Goal: Task Accomplishment & Management: Manage account settings

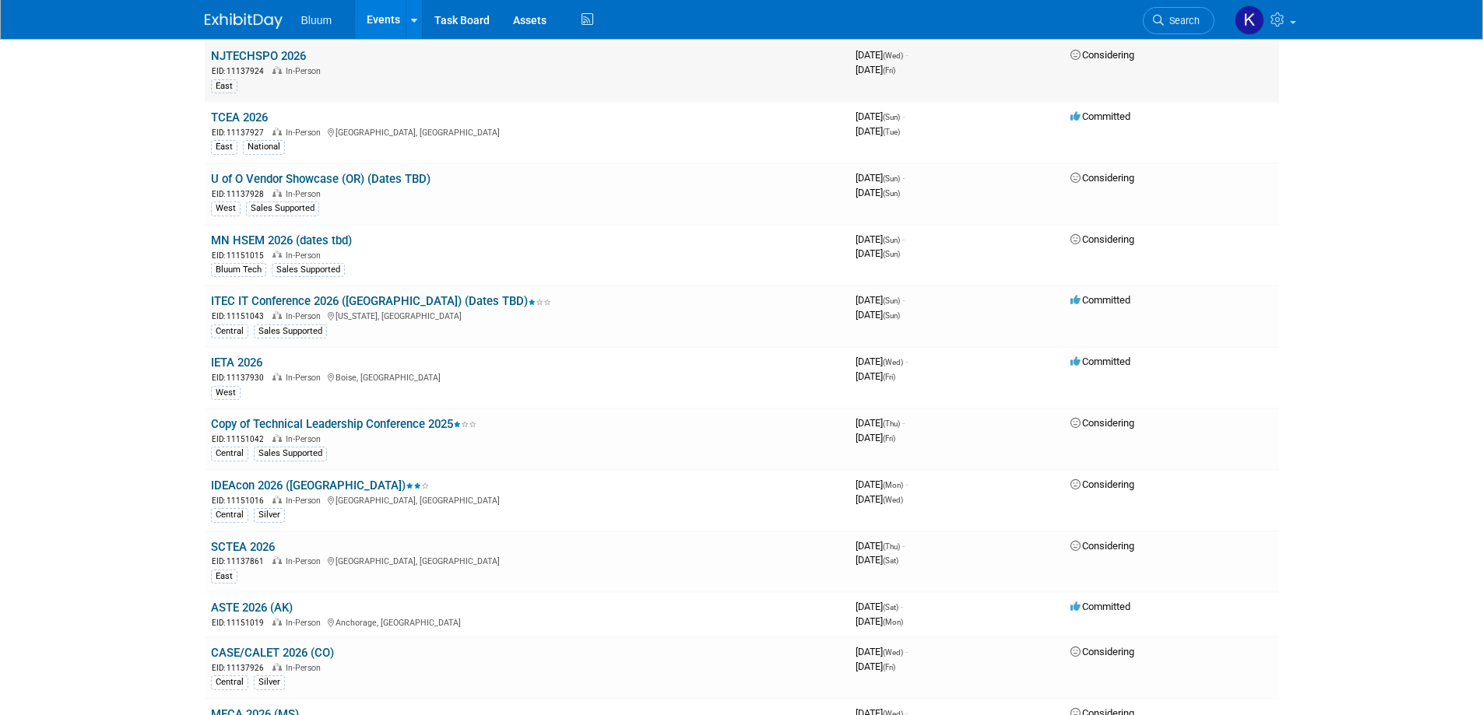
scroll to position [1710, 0]
click at [1169, 26] on link "Search" at bounding box center [1179, 20] width 72 height 27
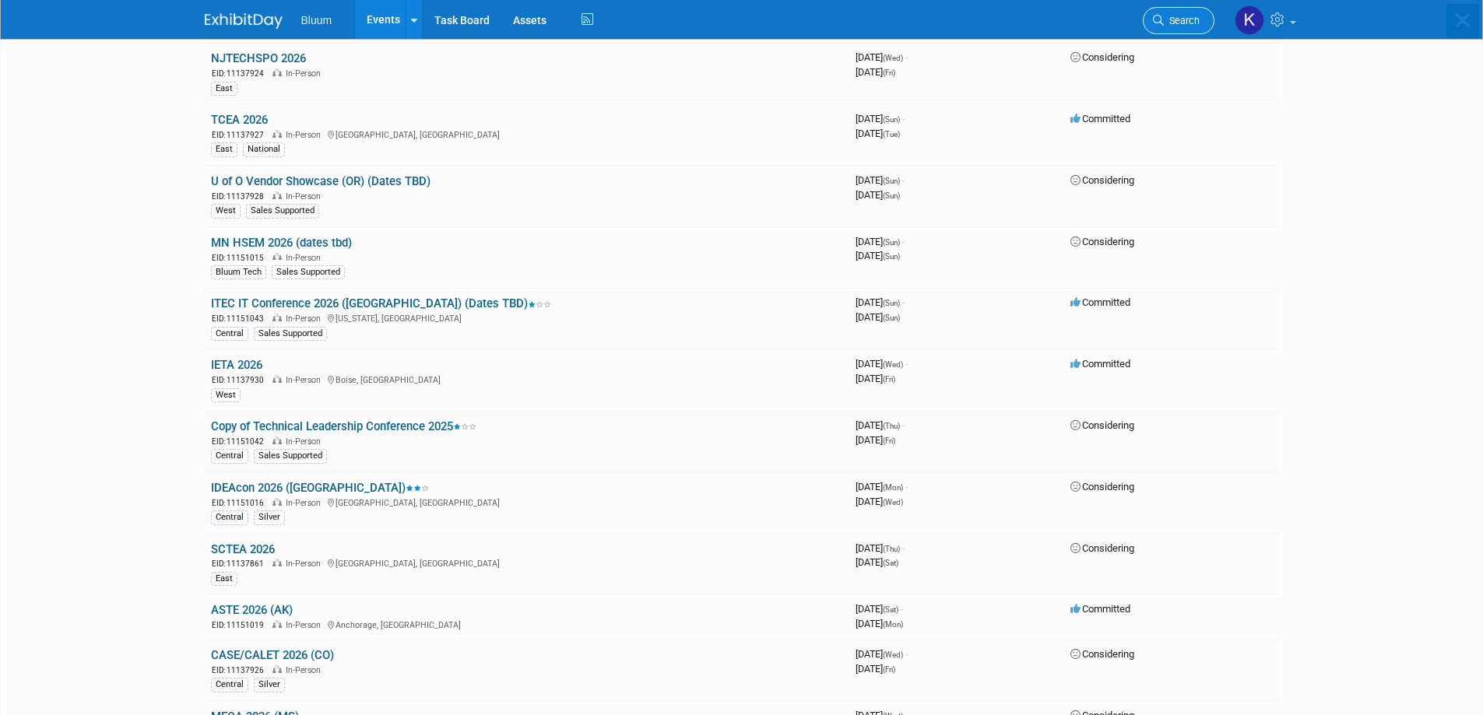
scroll to position [0, 0]
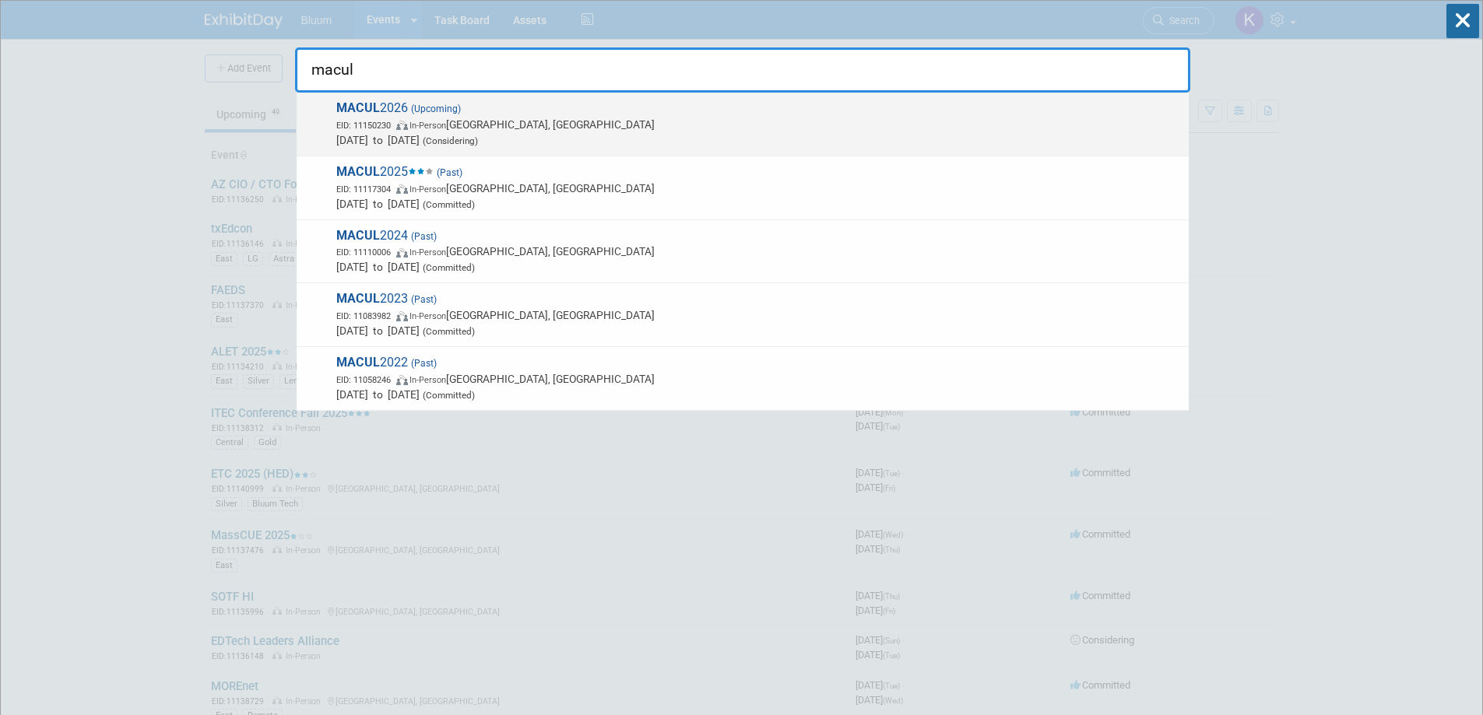
type input "macul"
click at [422, 118] on span "EID: 11150230 In-Person Grand Rapids, MI" at bounding box center [758, 125] width 845 height 16
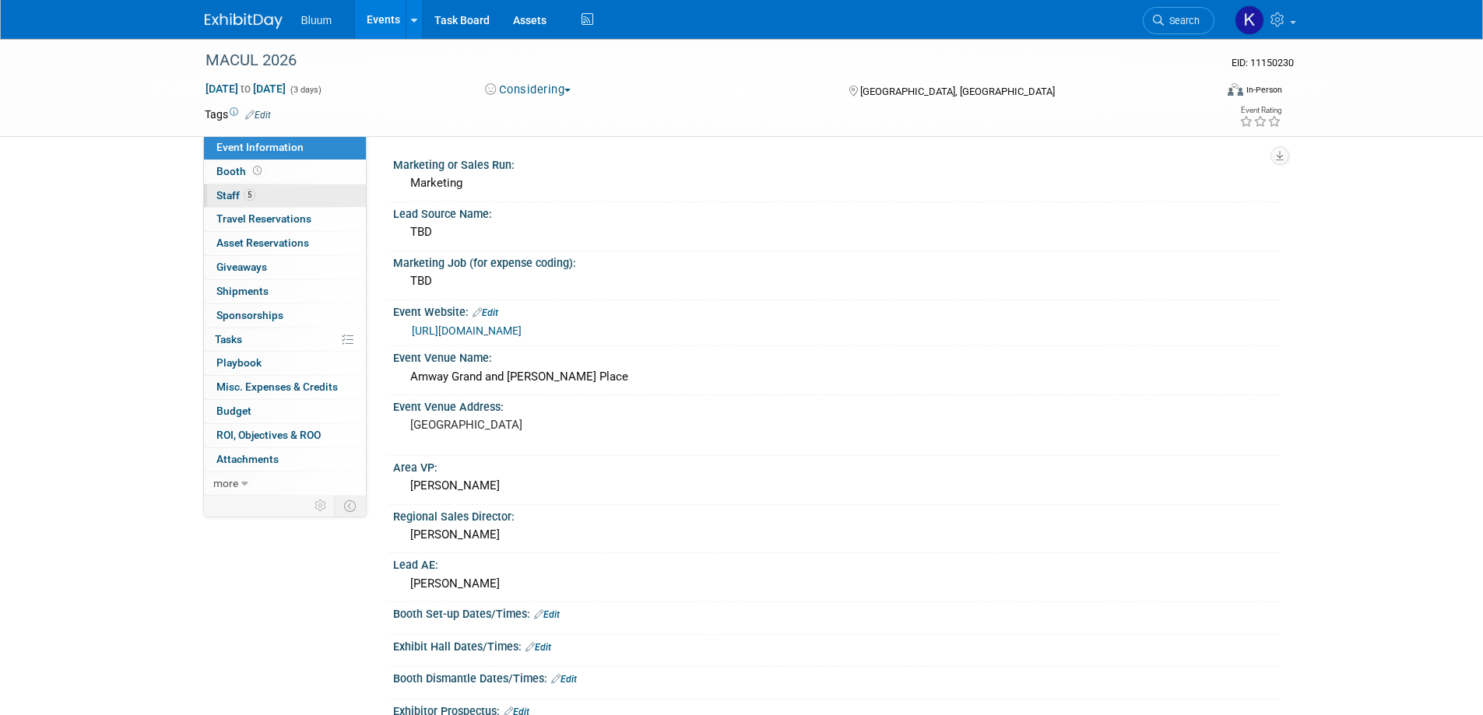
click at [232, 197] on span "Staff 5" at bounding box center [235, 195] width 39 height 12
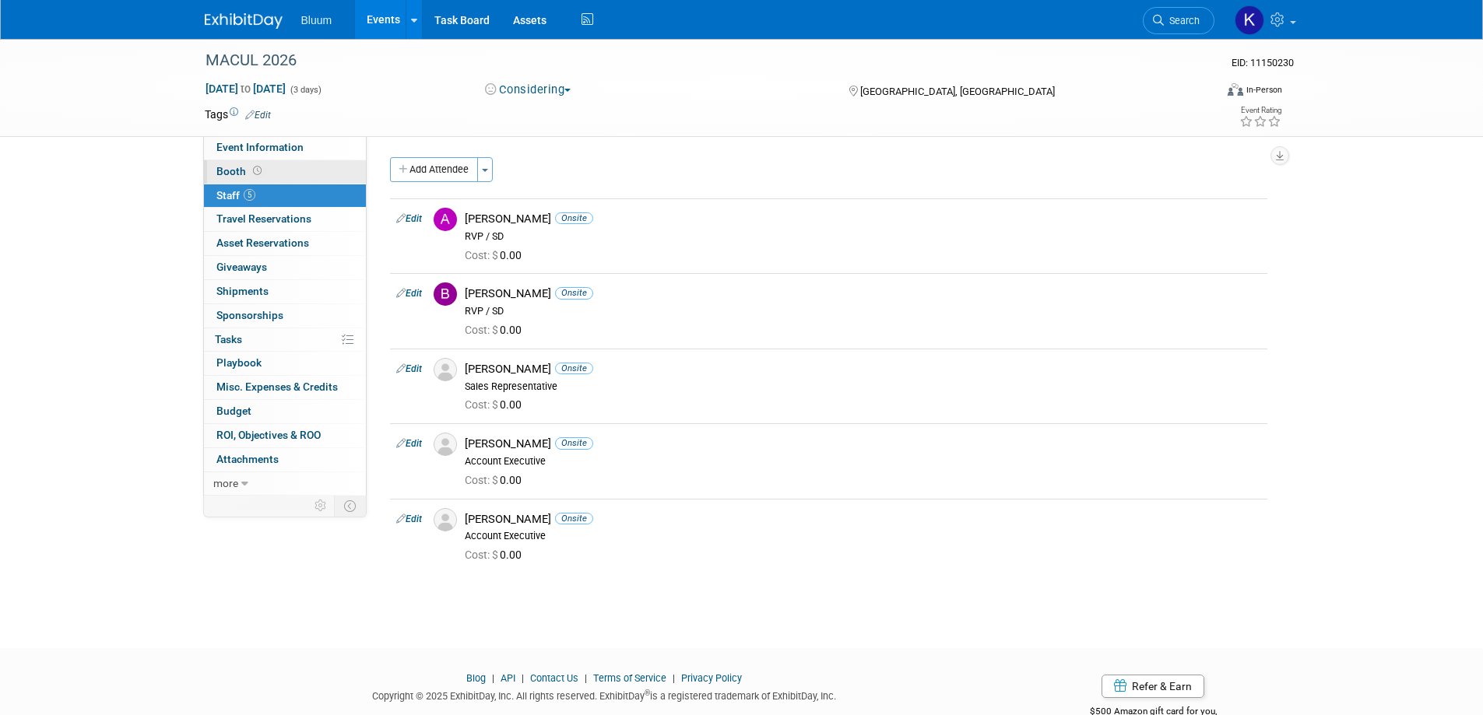
click at [230, 168] on span "Booth" at bounding box center [240, 171] width 48 height 12
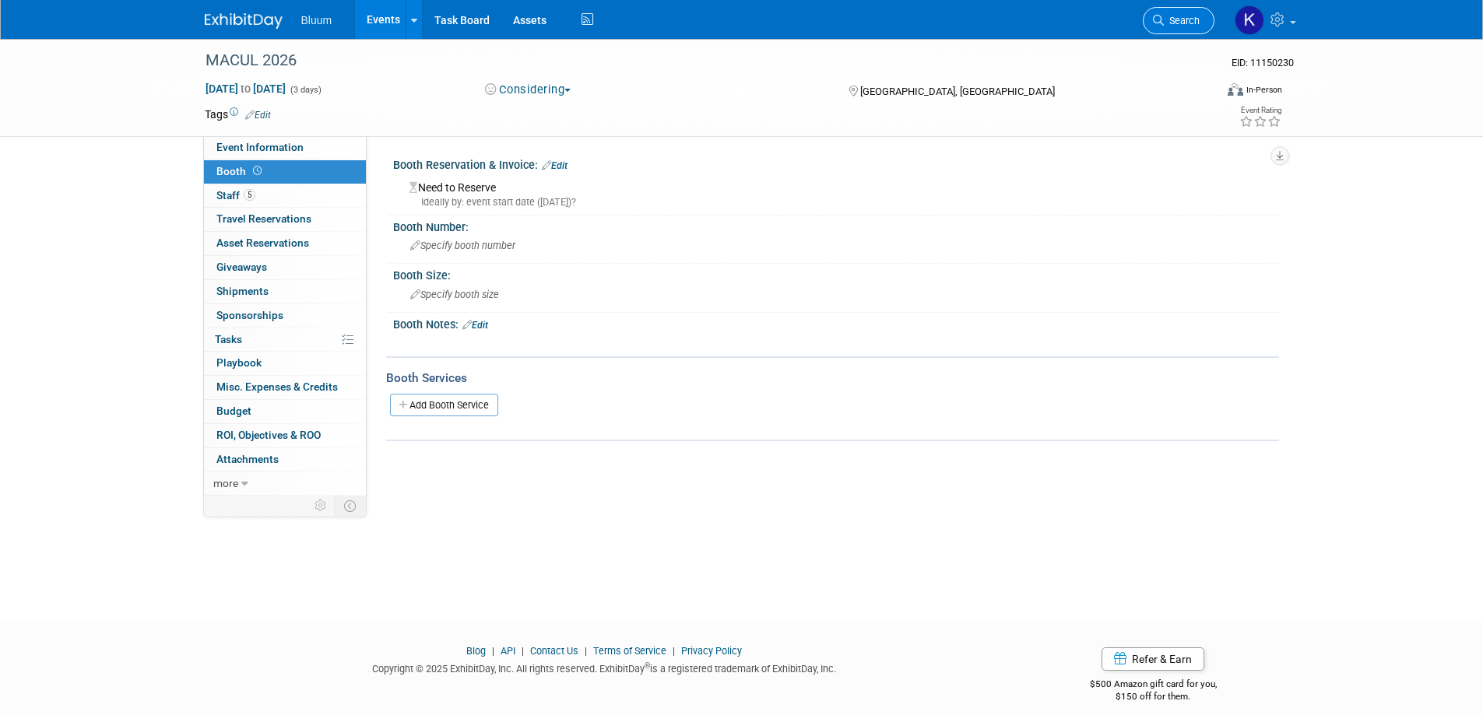
click at [1179, 15] on span "Search" at bounding box center [1182, 21] width 36 height 12
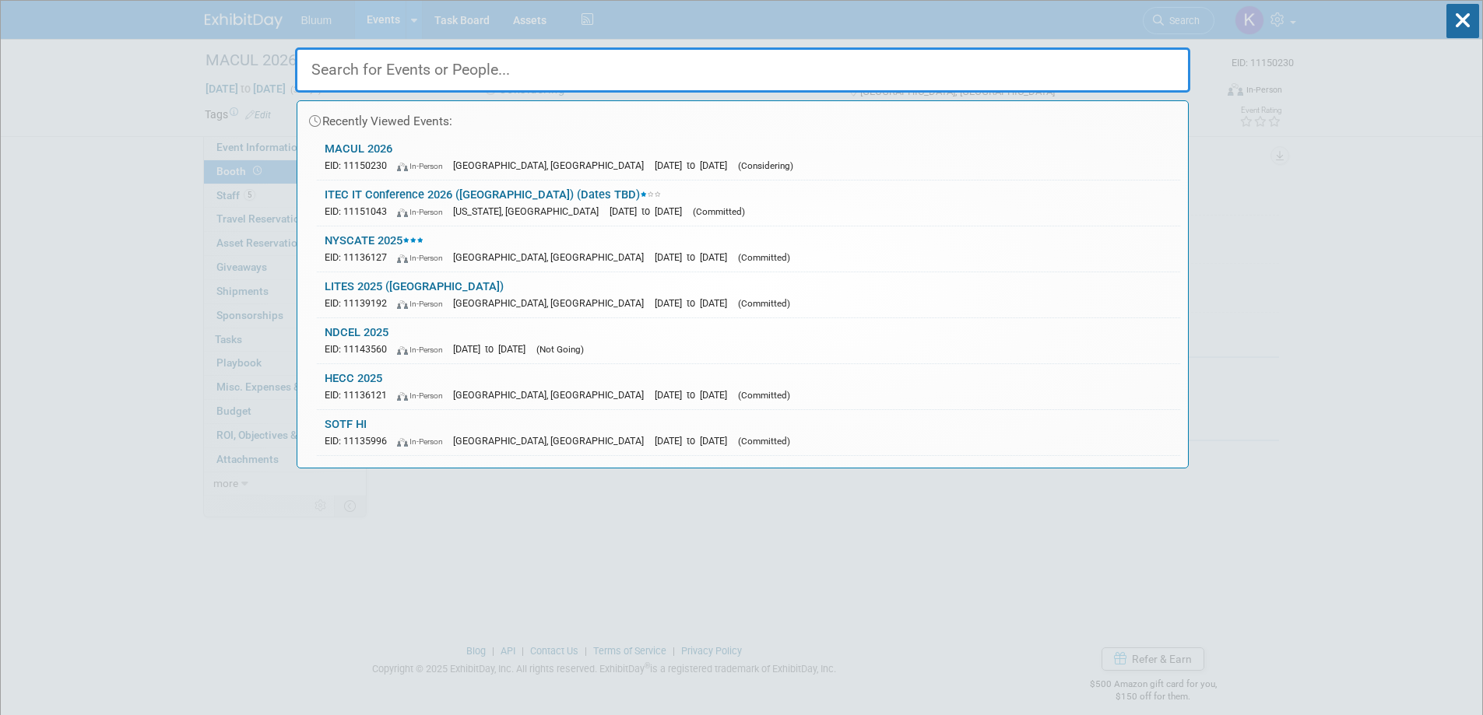
click at [687, 69] on input "text" at bounding box center [742, 69] width 895 height 45
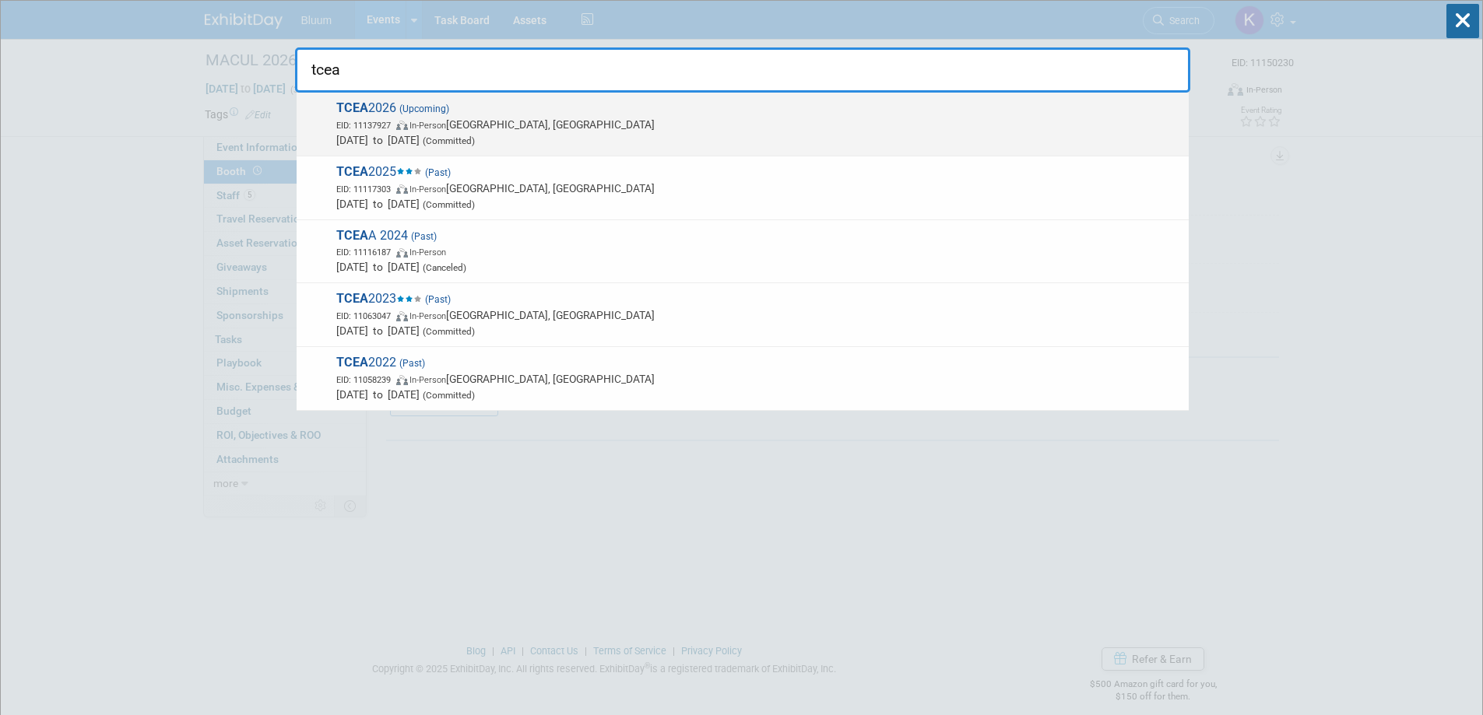
type input "tcea"
click at [427, 117] on span "EID: 11137927 In-Person San Antonio, TX" at bounding box center [758, 125] width 845 height 16
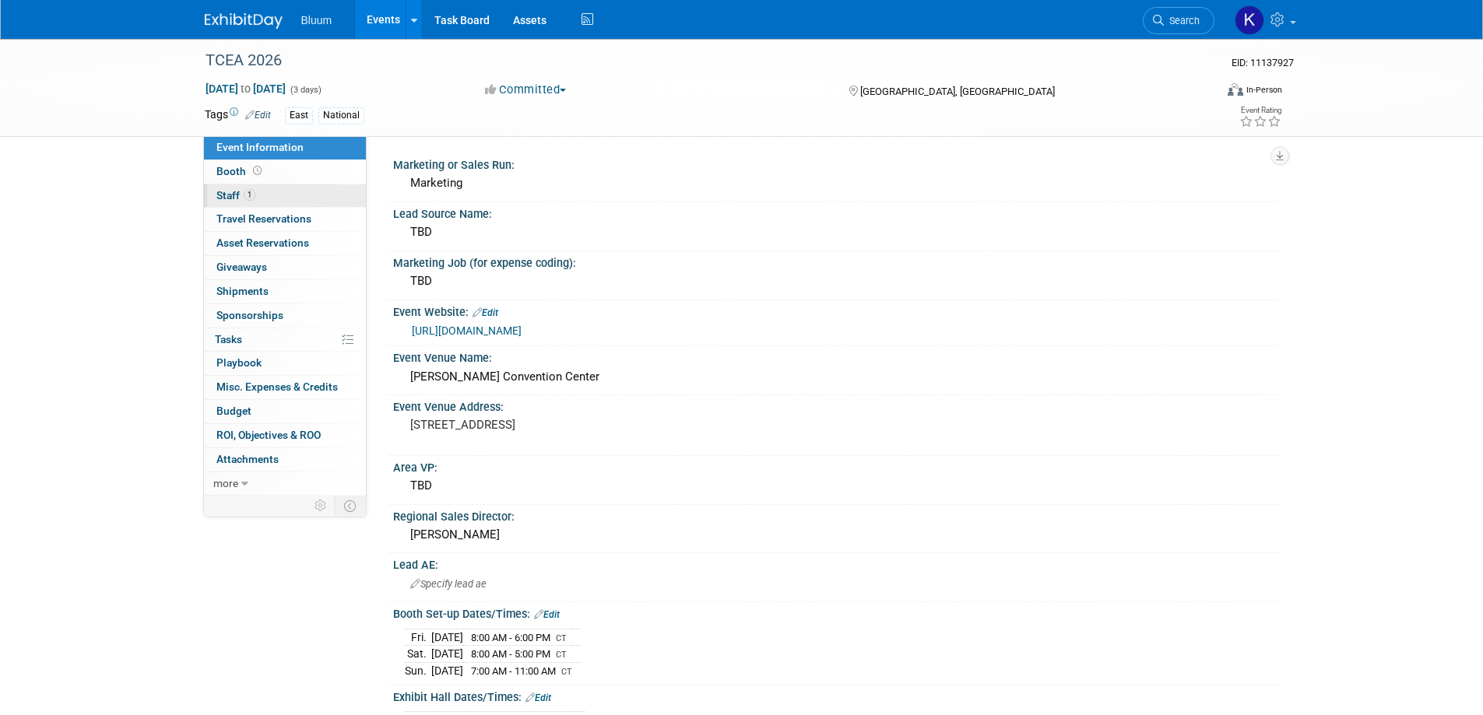
click at [230, 193] on span "Staff 1" at bounding box center [235, 195] width 39 height 12
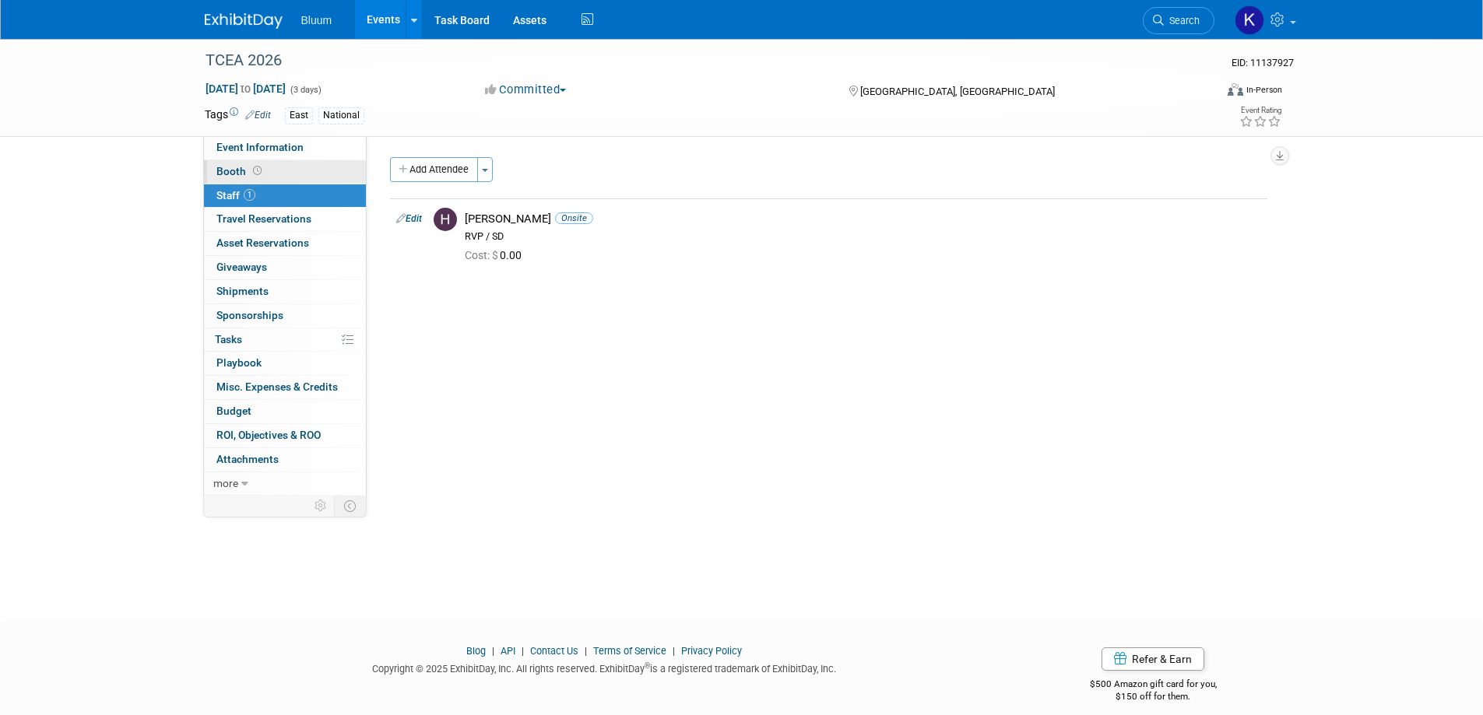
drag, startPoint x: 225, startPoint y: 174, endPoint x: 223, endPoint y: 167, distance: 8.1
click at [225, 173] on span "Booth" at bounding box center [240, 171] width 48 height 12
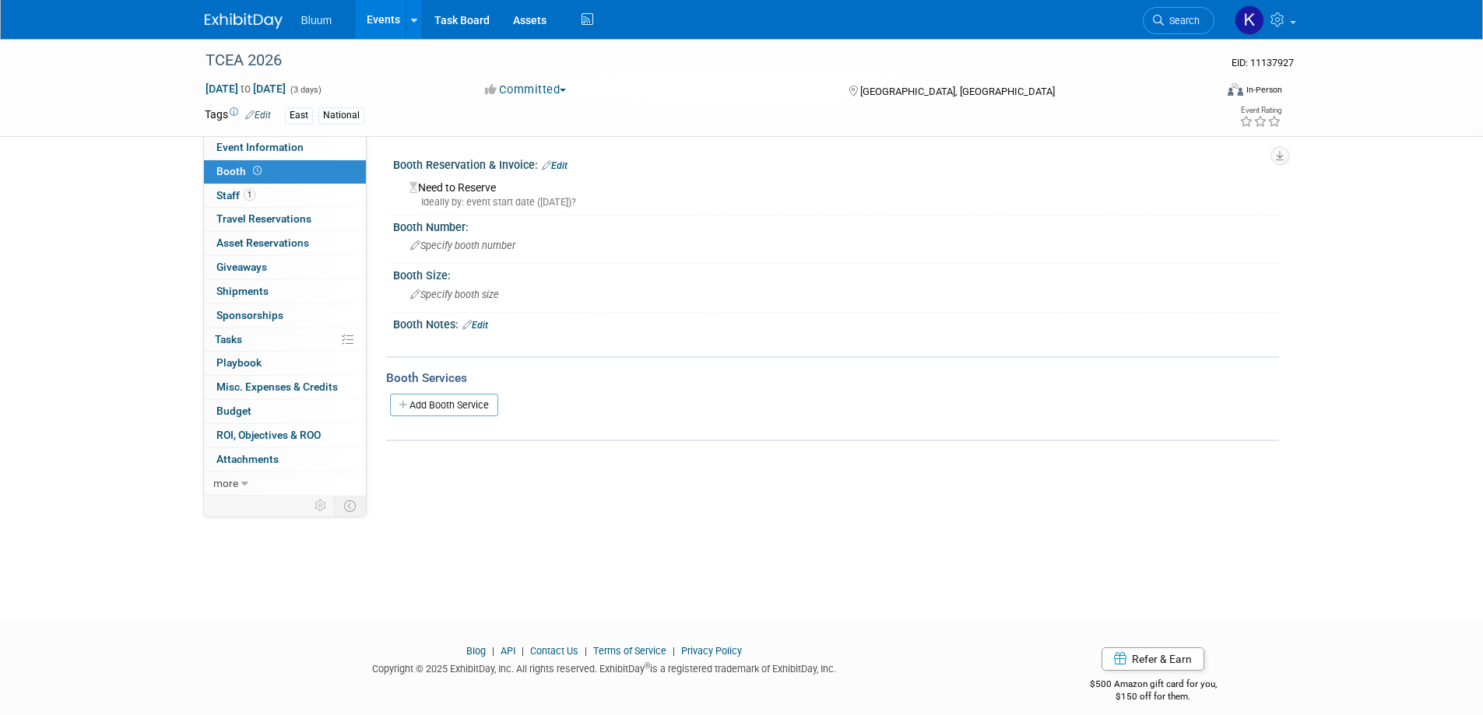
click at [223, 164] on link "Booth" at bounding box center [285, 171] width 162 height 23
click at [234, 320] on span "Sponsorships 0" at bounding box center [249, 315] width 67 height 12
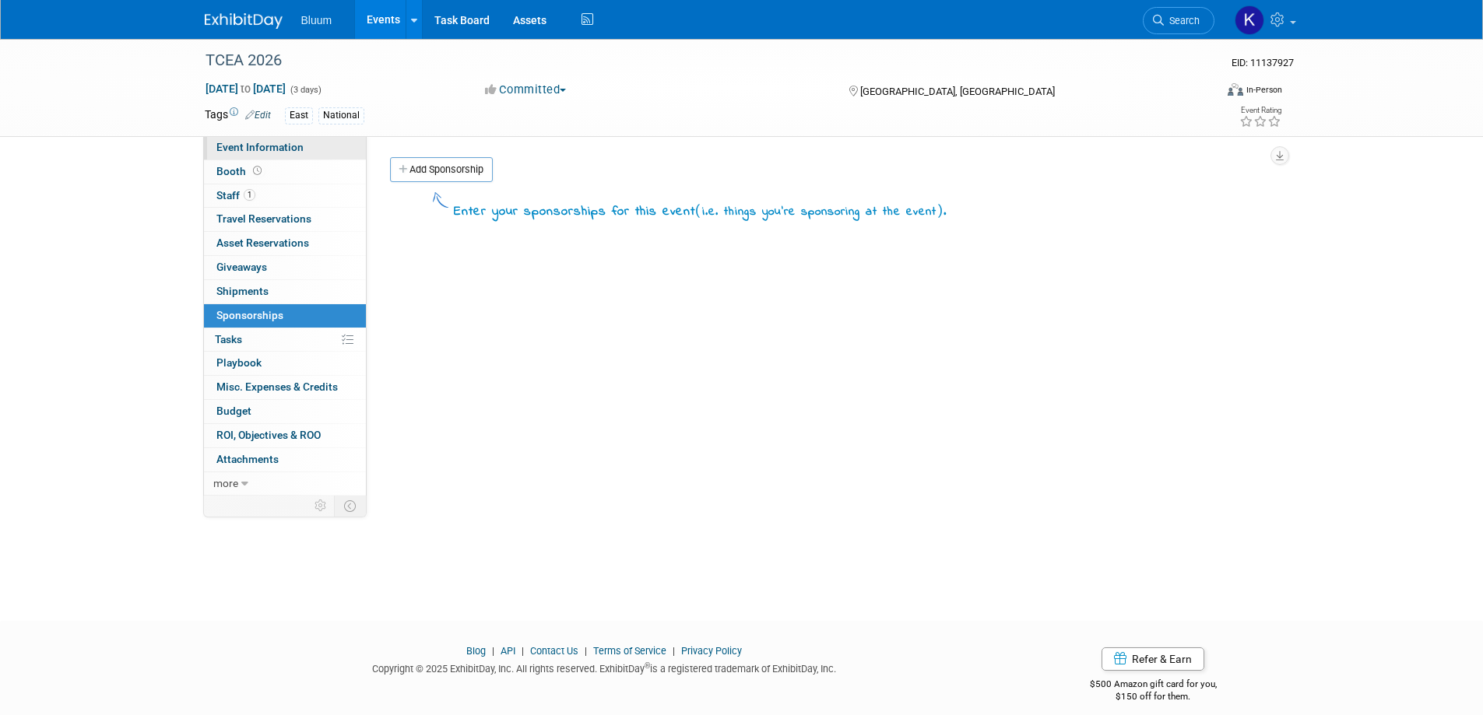
click at [243, 149] on span "Event Information" at bounding box center [259, 147] width 87 height 12
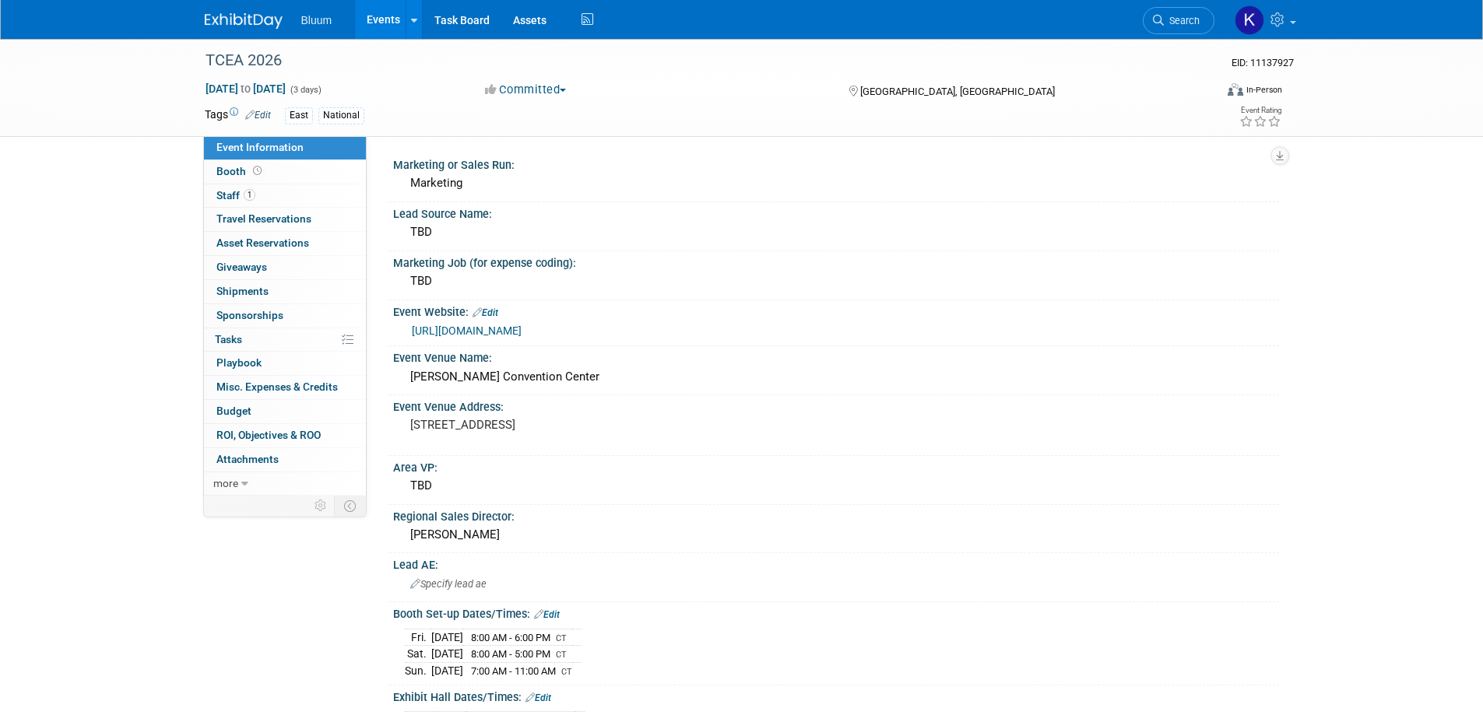
click at [395, 12] on link "Events" at bounding box center [383, 19] width 57 height 39
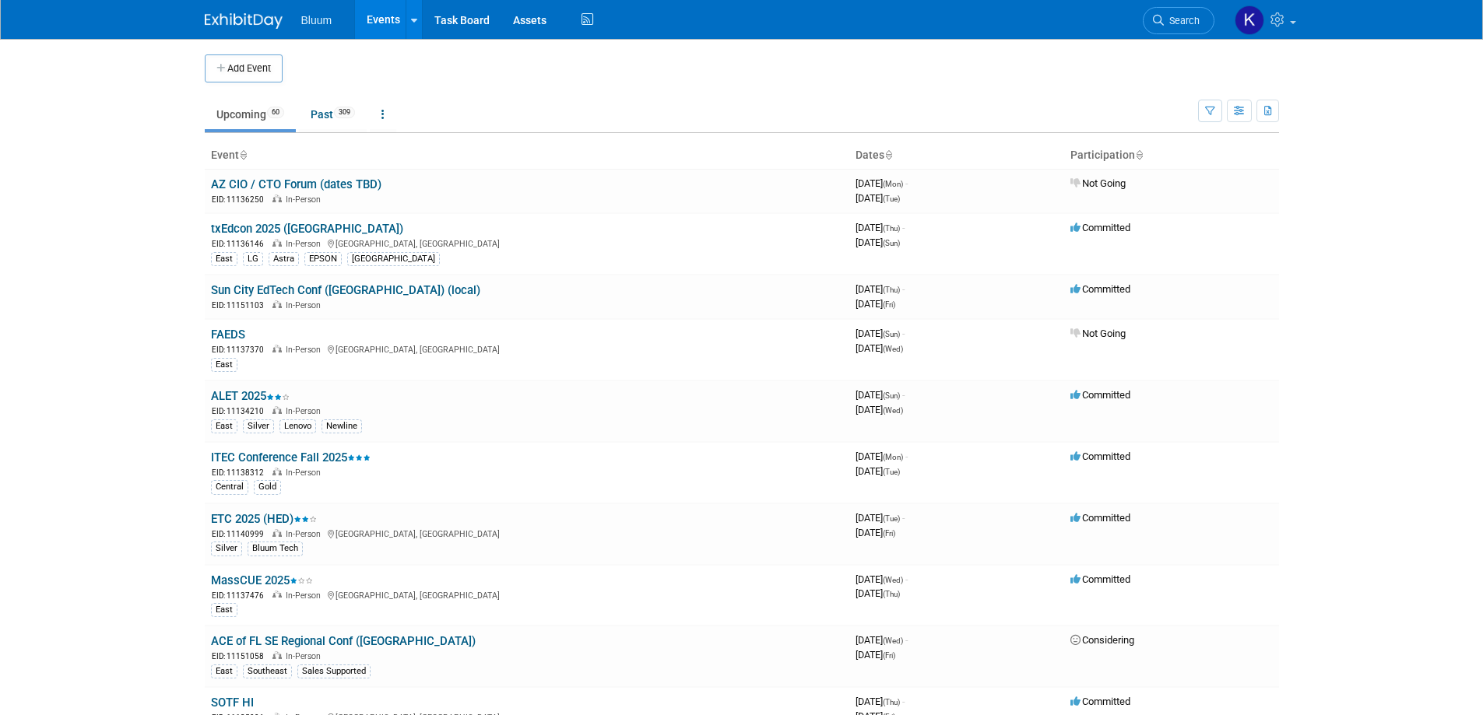
scroll to position [234, 0]
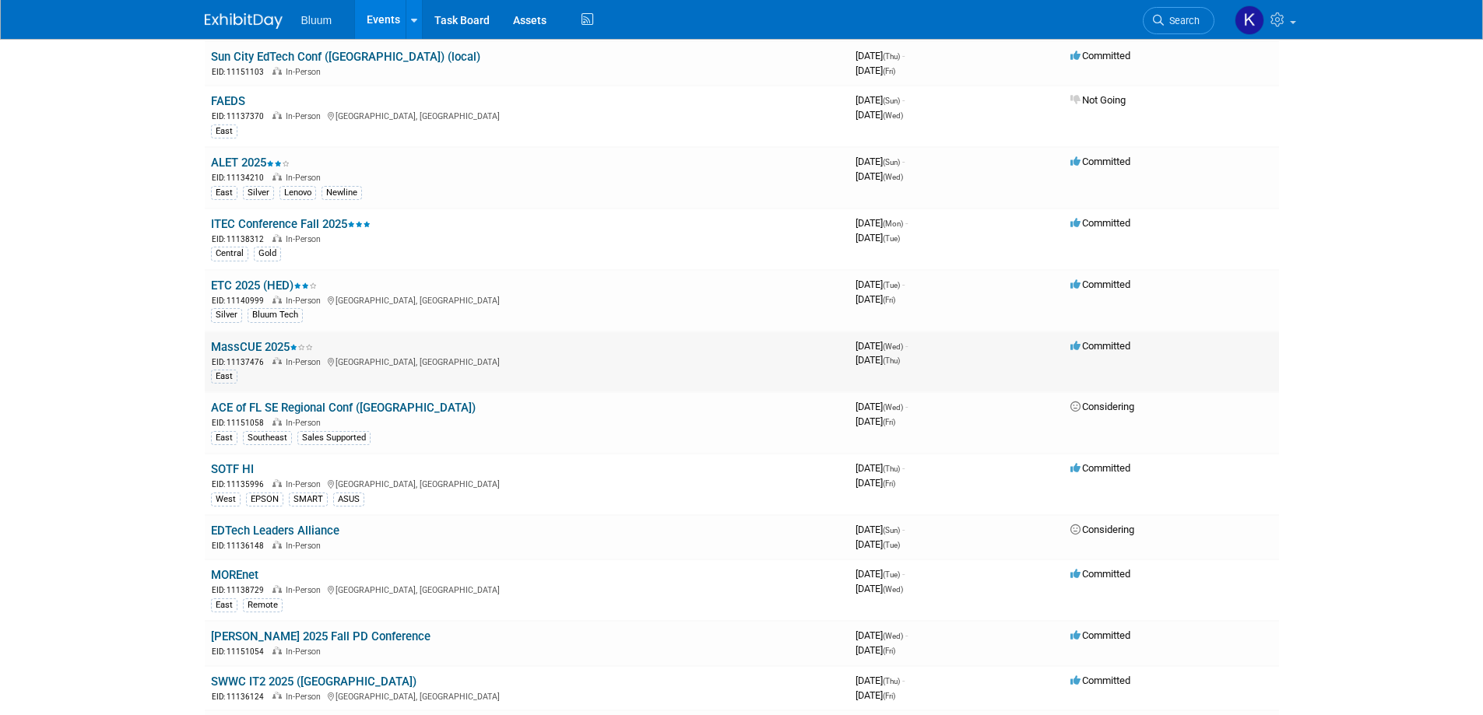
click at [258, 350] on link "MassCUE 2025" at bounding box center [262, 347] width 102 height 14
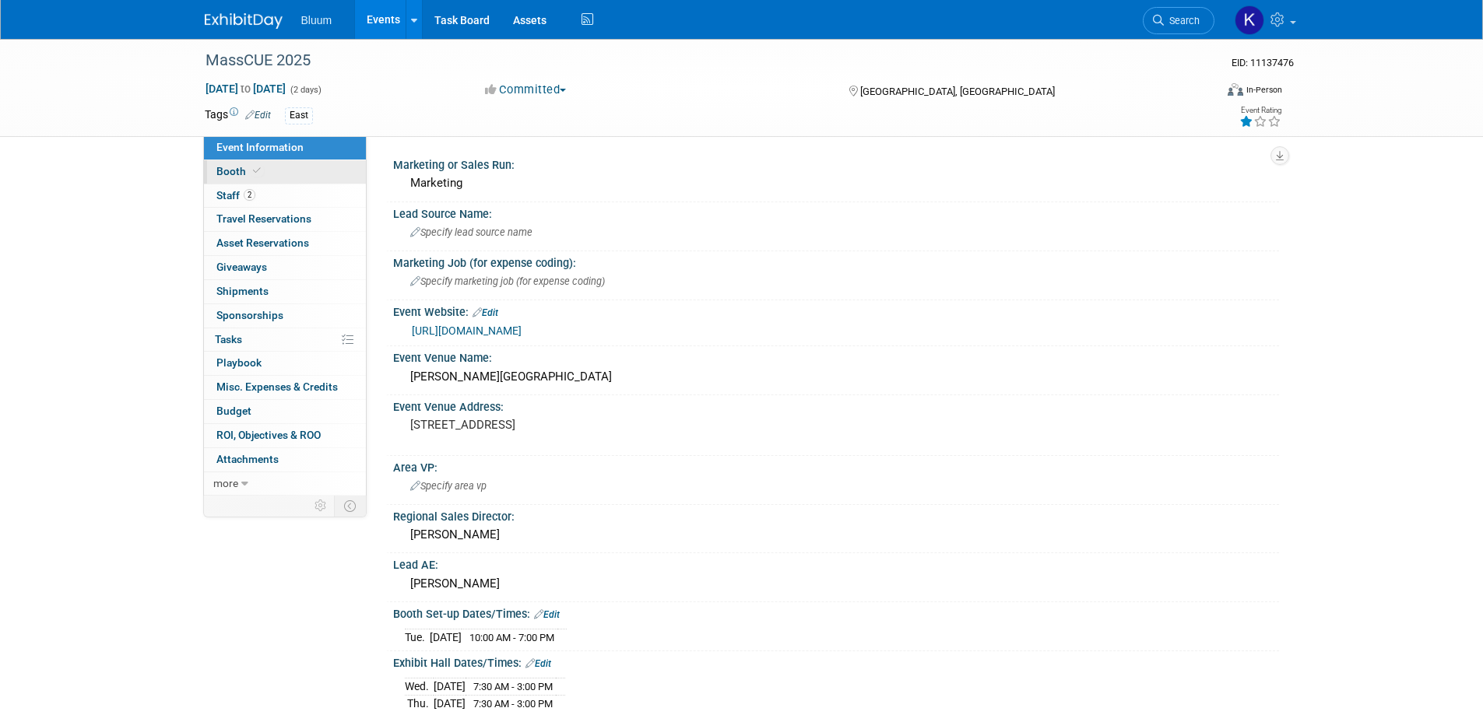
click at [236, 177] on link "Booth" at bounding box center [285, 171] width 162 height 23
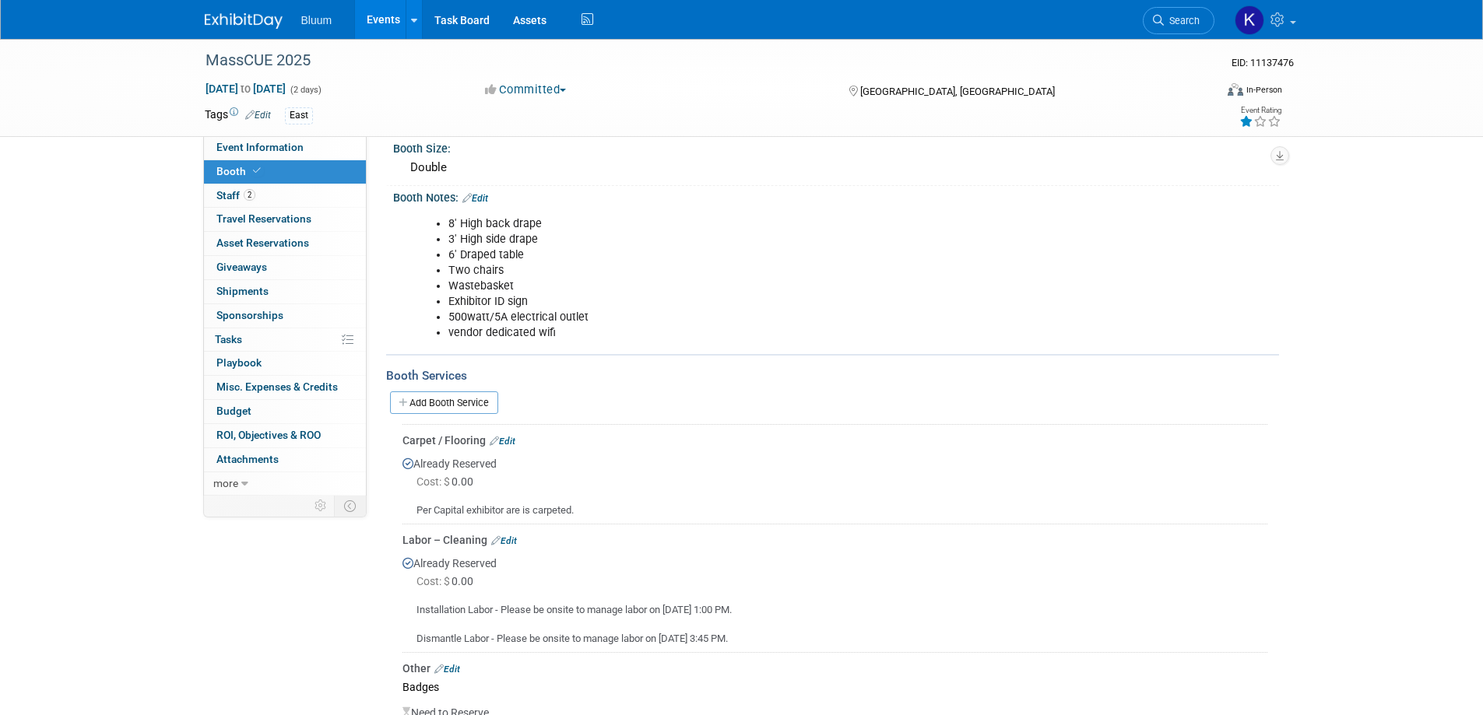
scroll to position [136, 0]
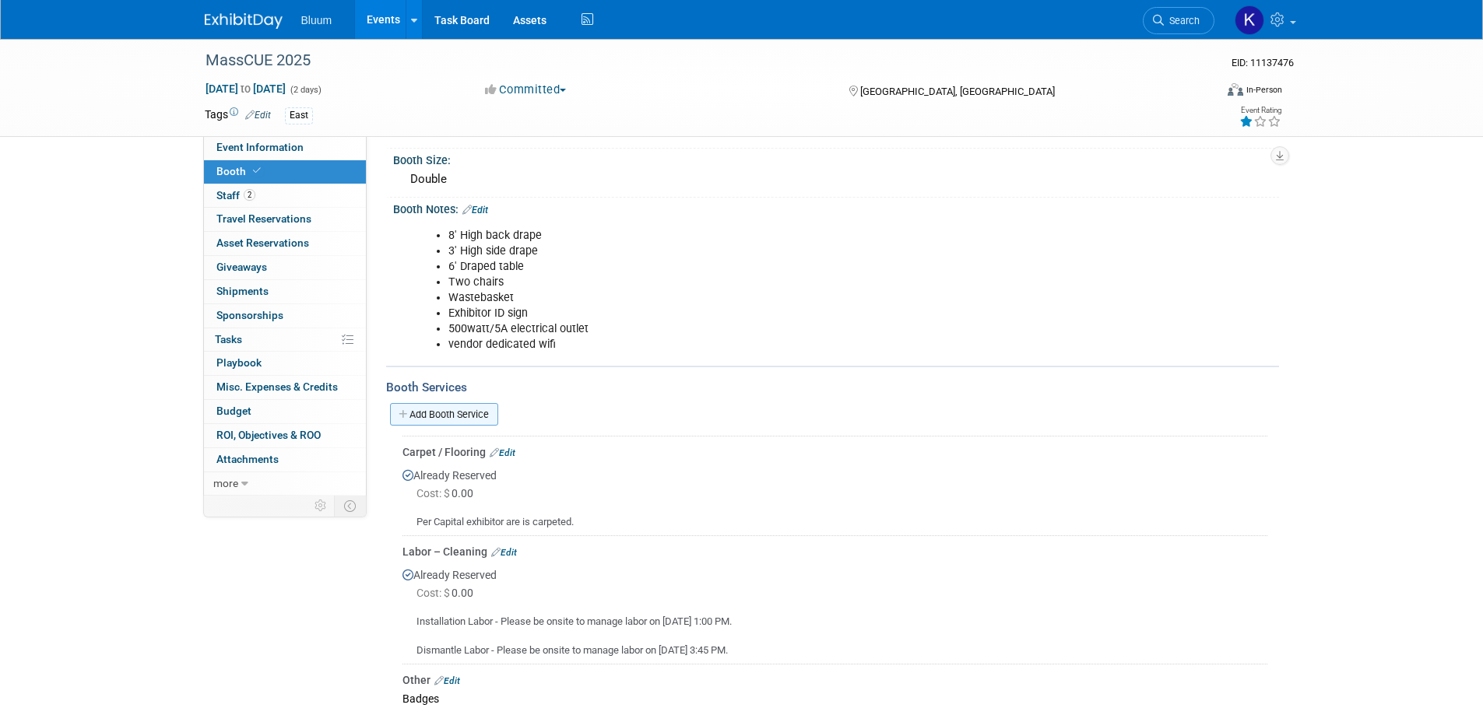
click at [478, 408] on link "Add Booth Service" at bounding box center [444, 414] width 108 height 23
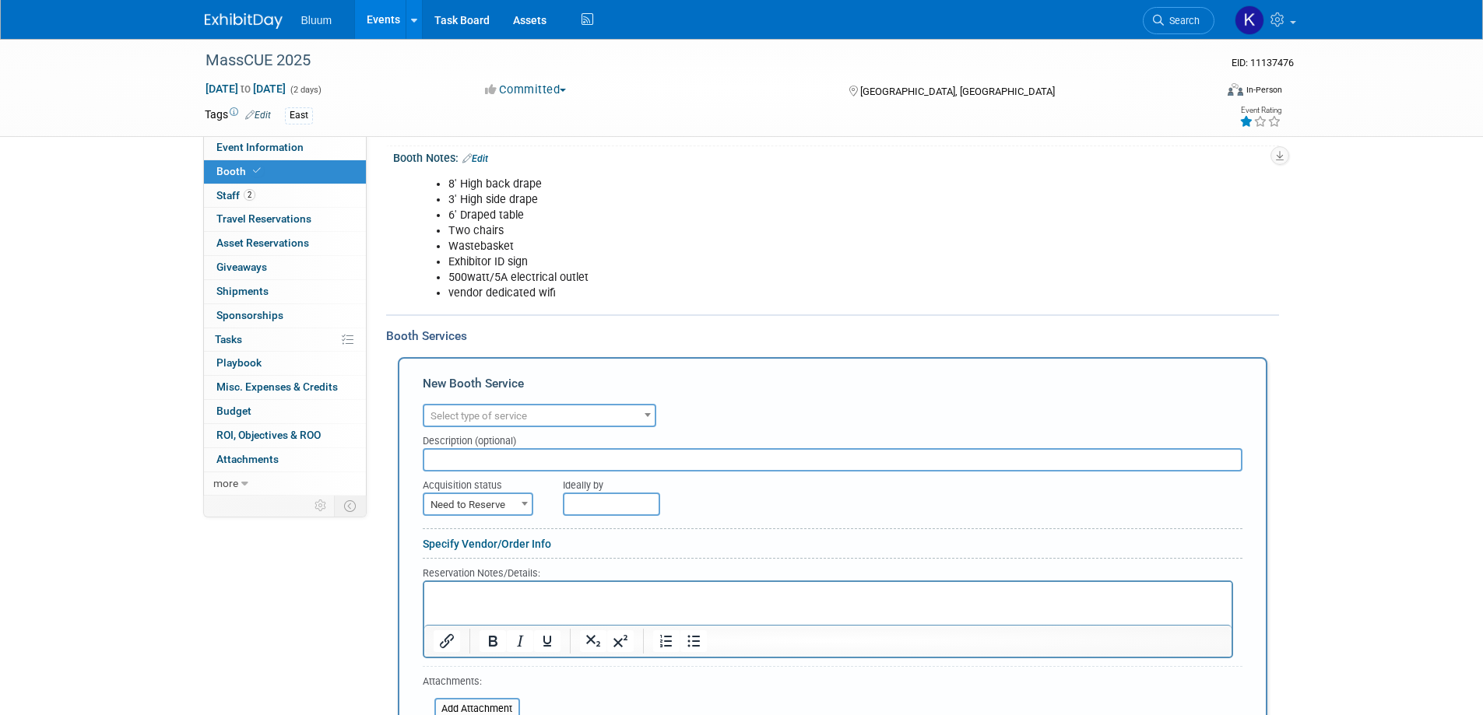
scroll to position [370, 0]
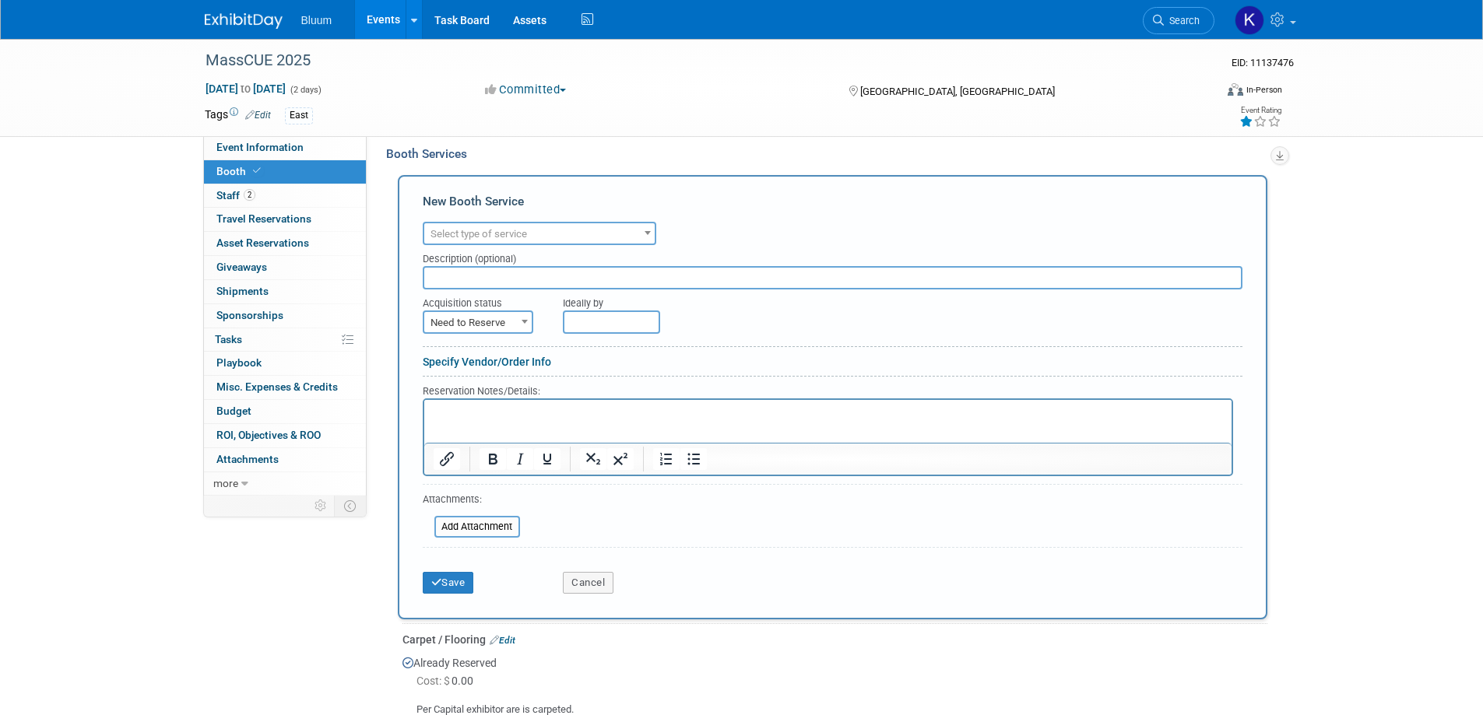
click at [631, 230] on span "Select type of service" at bounding box center [539, 234] width 230 height 22
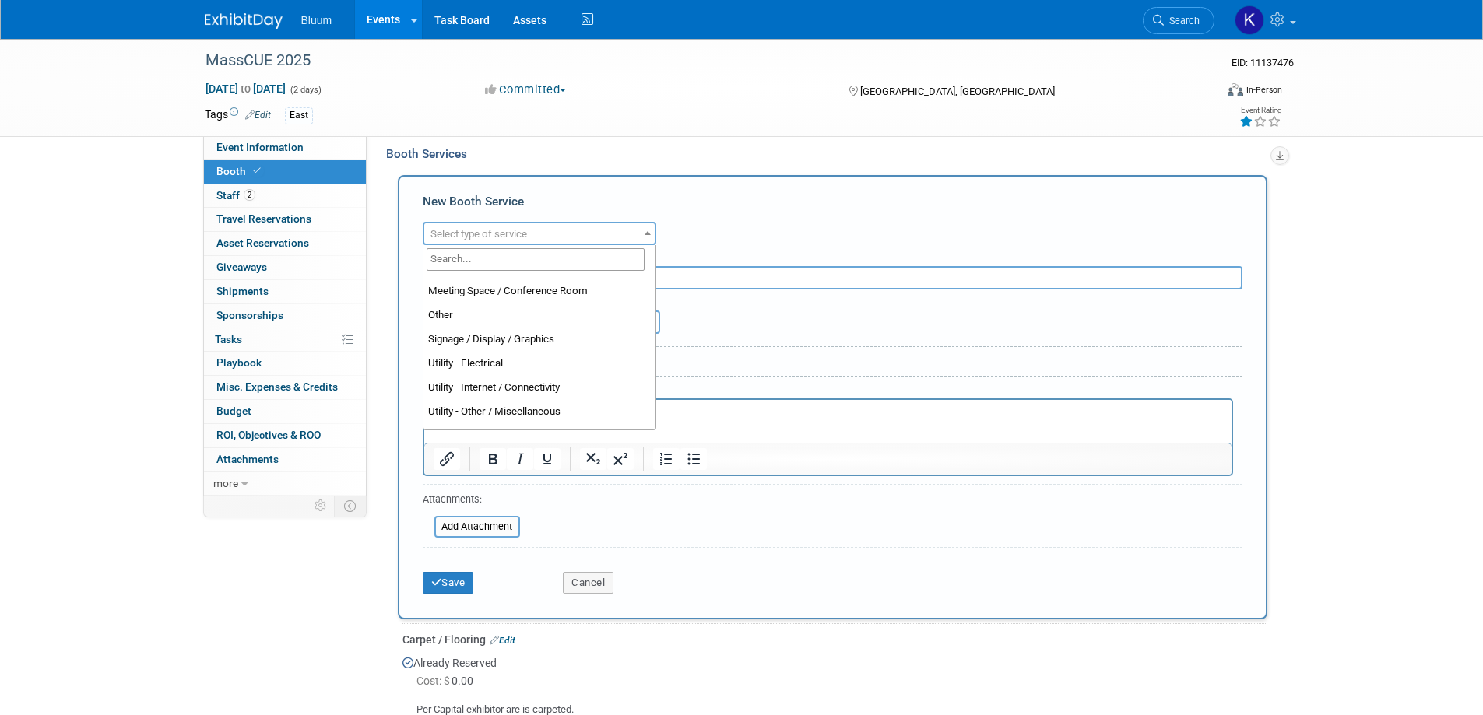
scroll to position [389, 0]
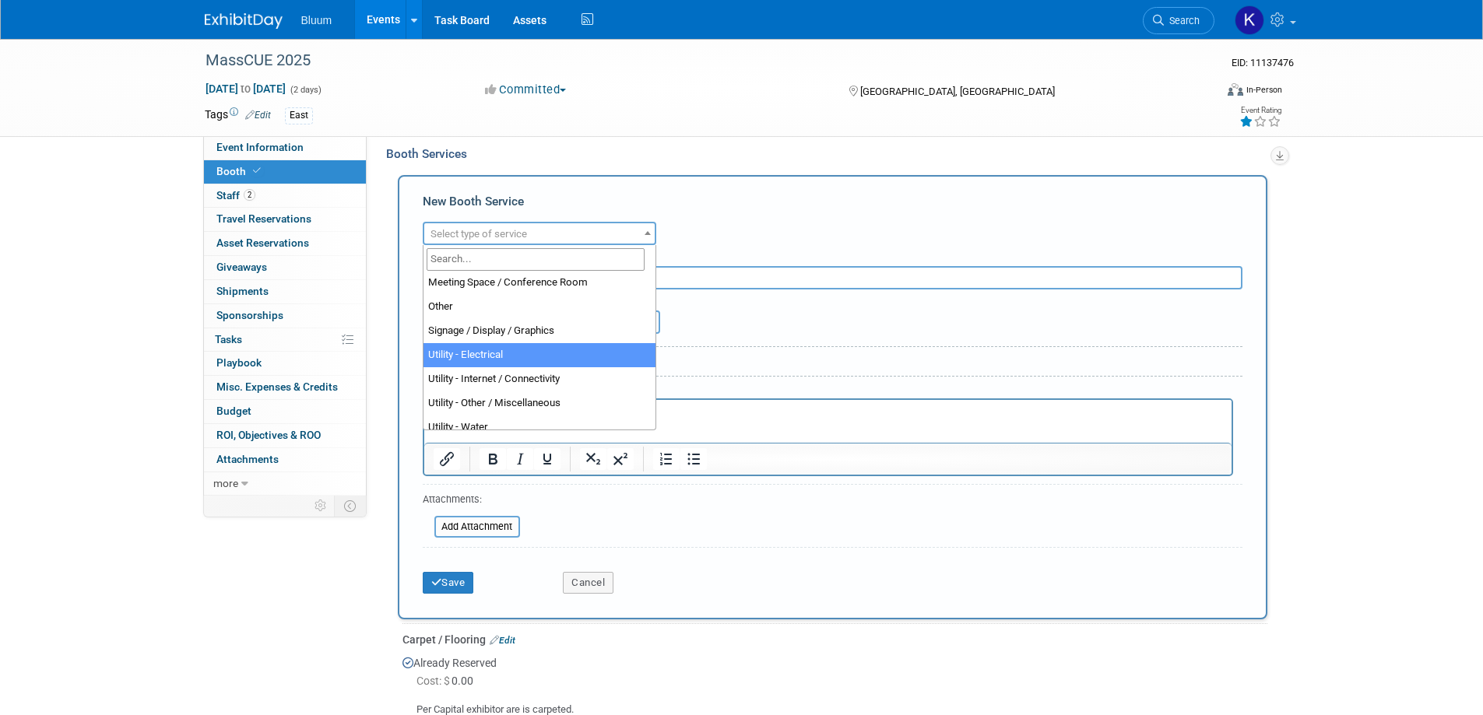
select select "8"
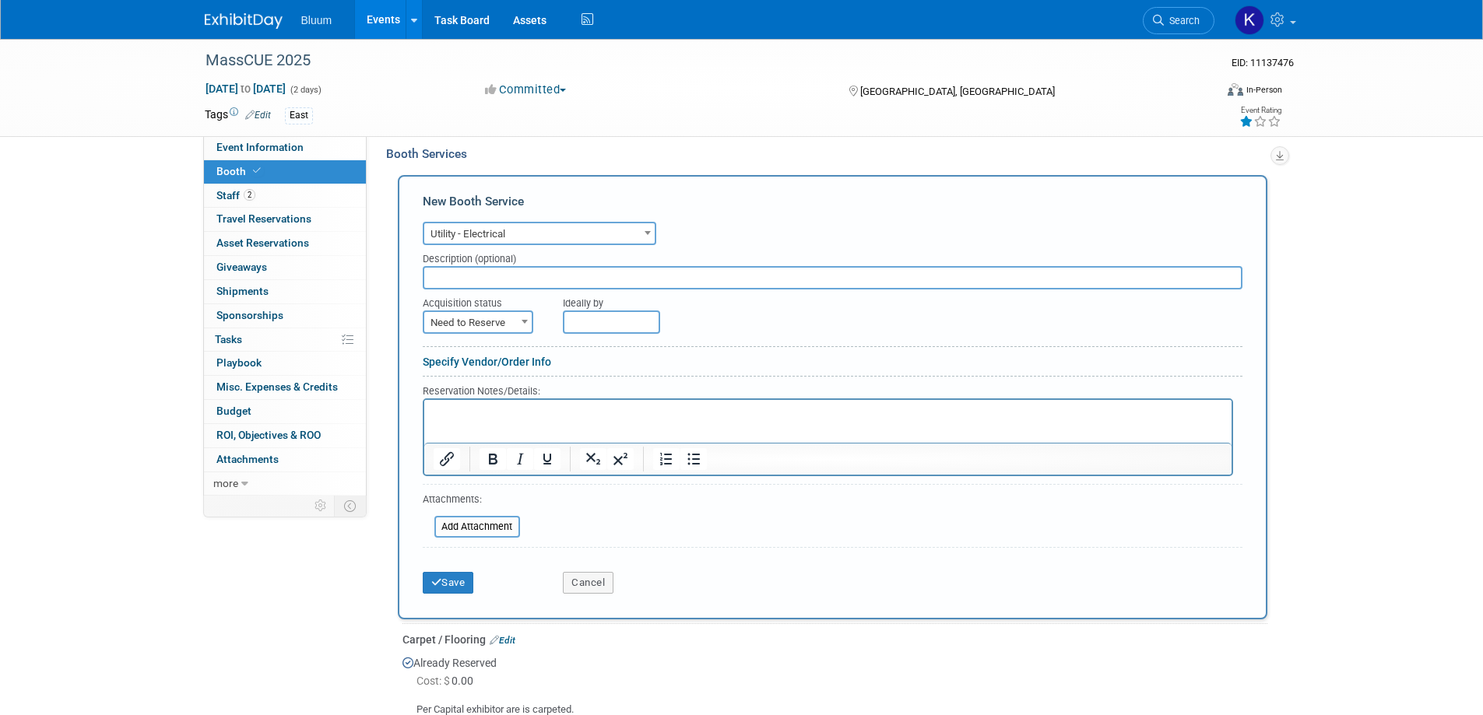
click at [513, 322] on span "Need to Reserve" at bounding box center [477, 323] width 107 height 22
select select "2"
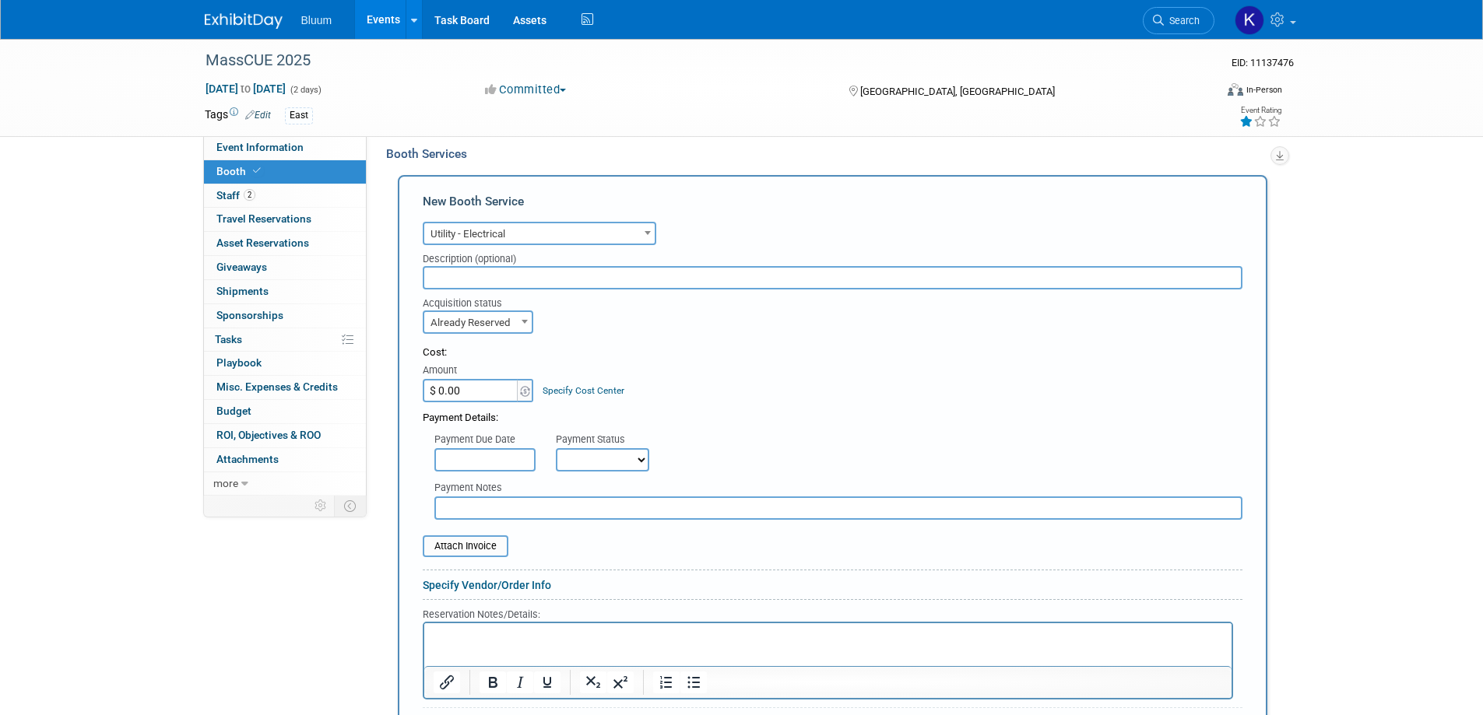
click at [461, 635] on p "Rich Text Area. Press ALT-0 for help." at bounding box center [827, 637] width 789 height 15
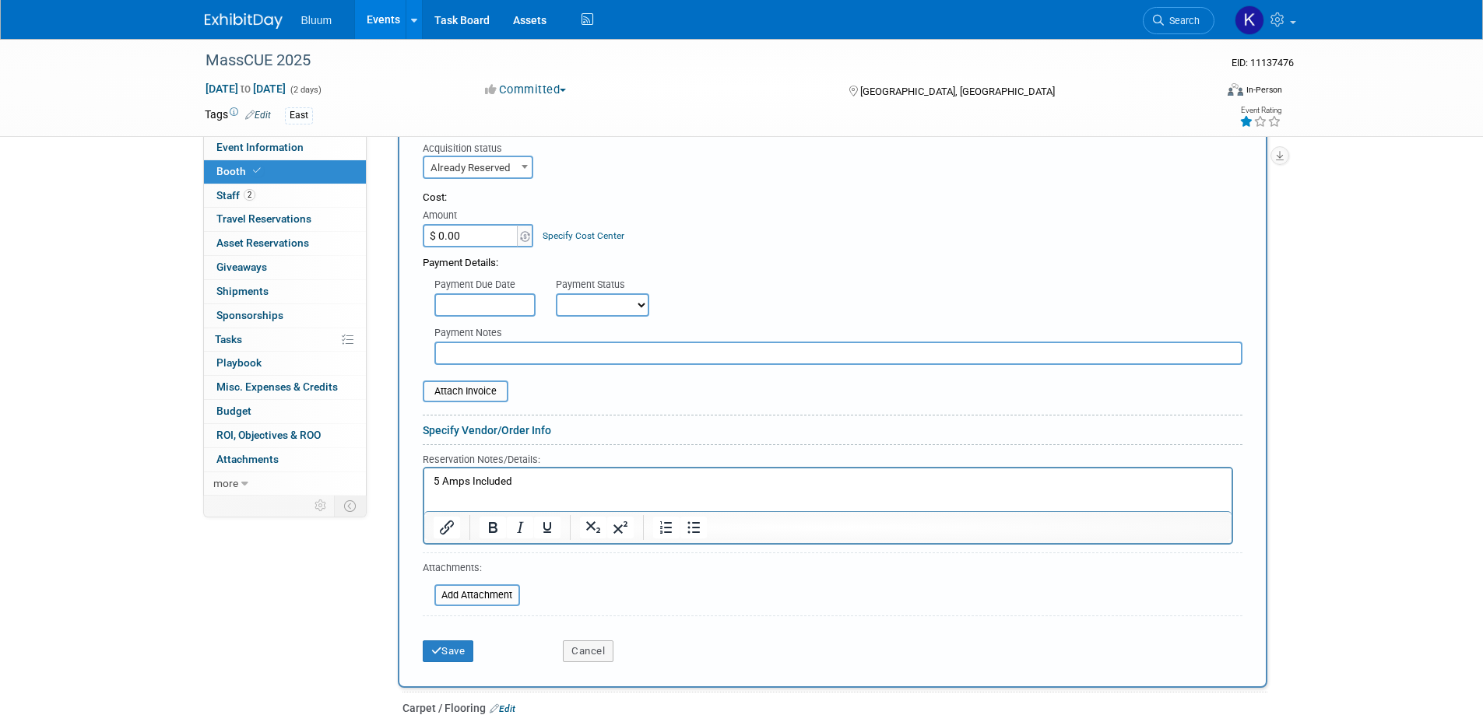
scroll to position [525, 0]
click at [450, 644] on button "Save" at bounding box center [448, 651] width 51 height 22
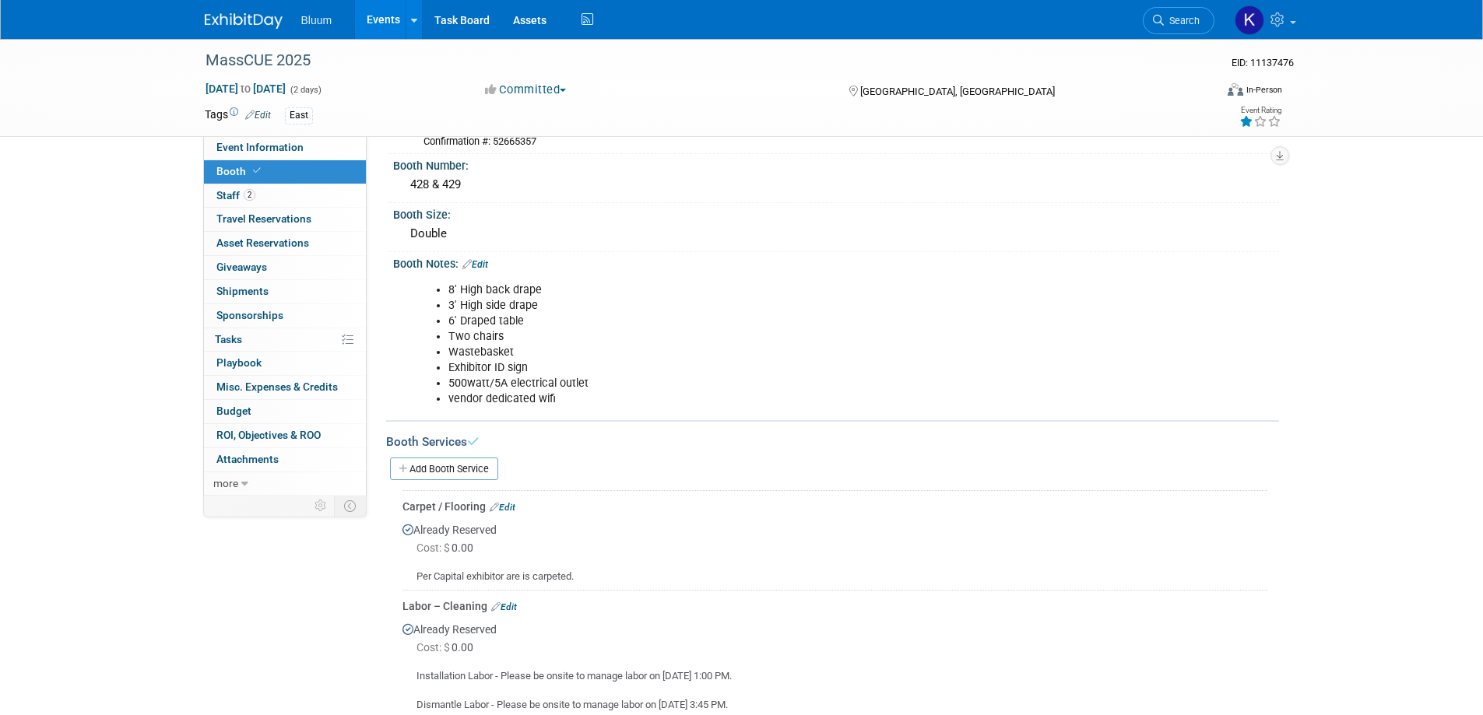
scroll to position [156, 0]
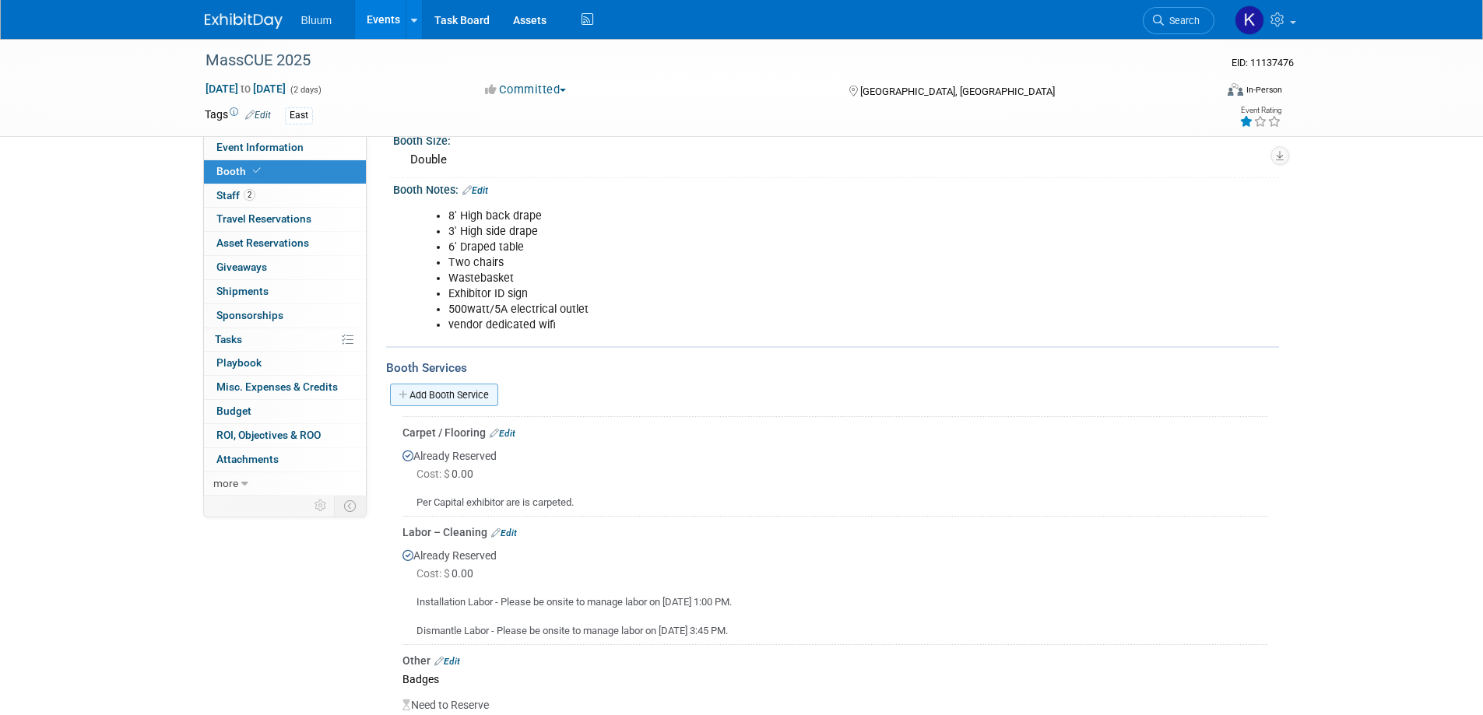
click at [457, 393] on link "Add Booth Service" at bounding box center [444, 395] width 108 height 23
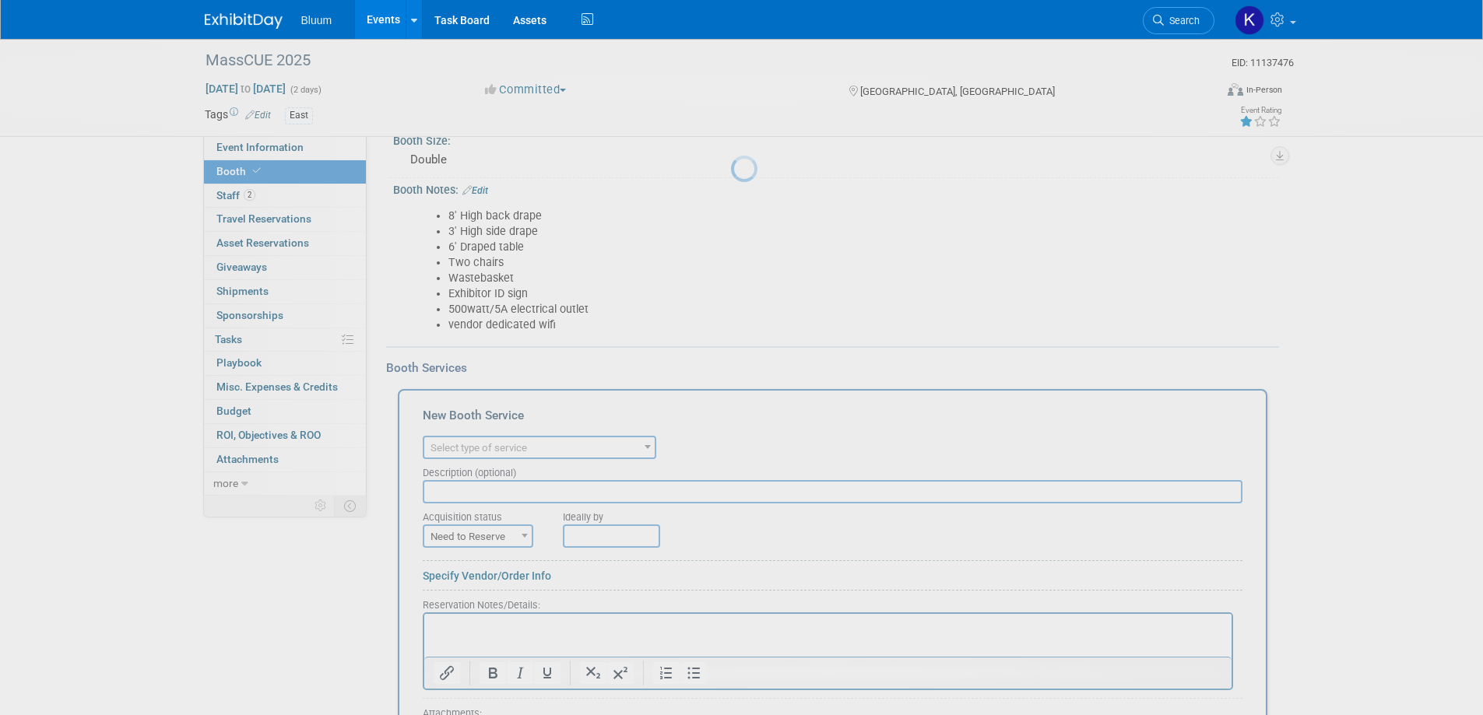
scroll to position [0, 0]
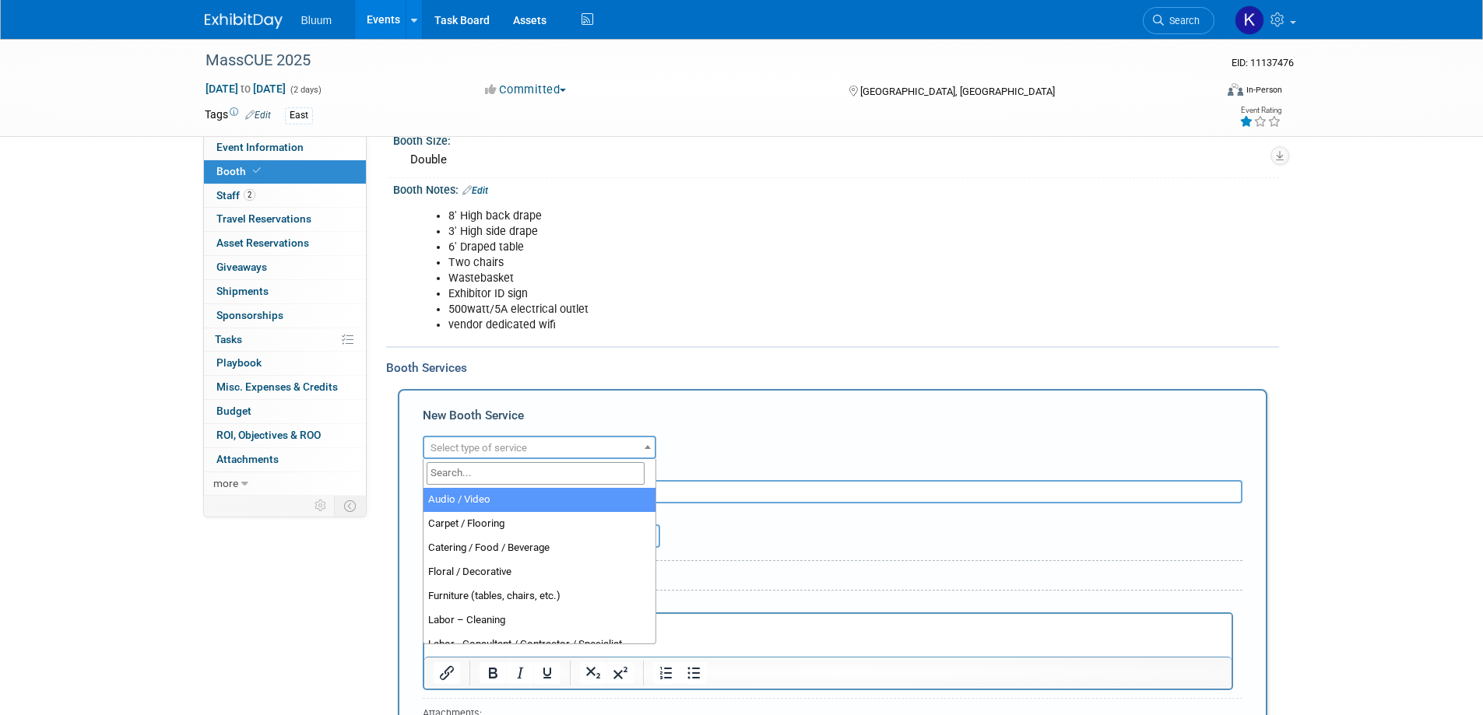
click at [564, 445] on span "Select type of service" at bounding box center [539, 448] width 230 height 22
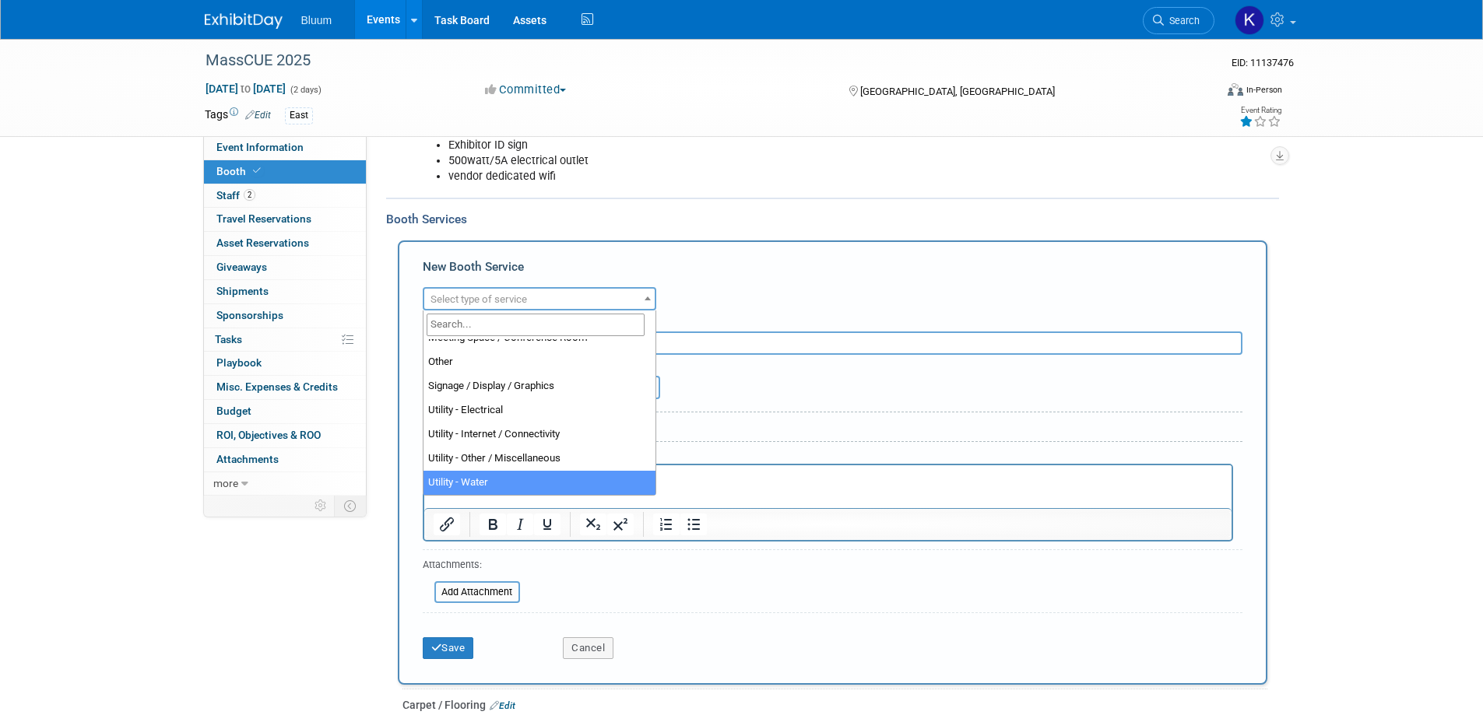
scroll to position [311, 0]
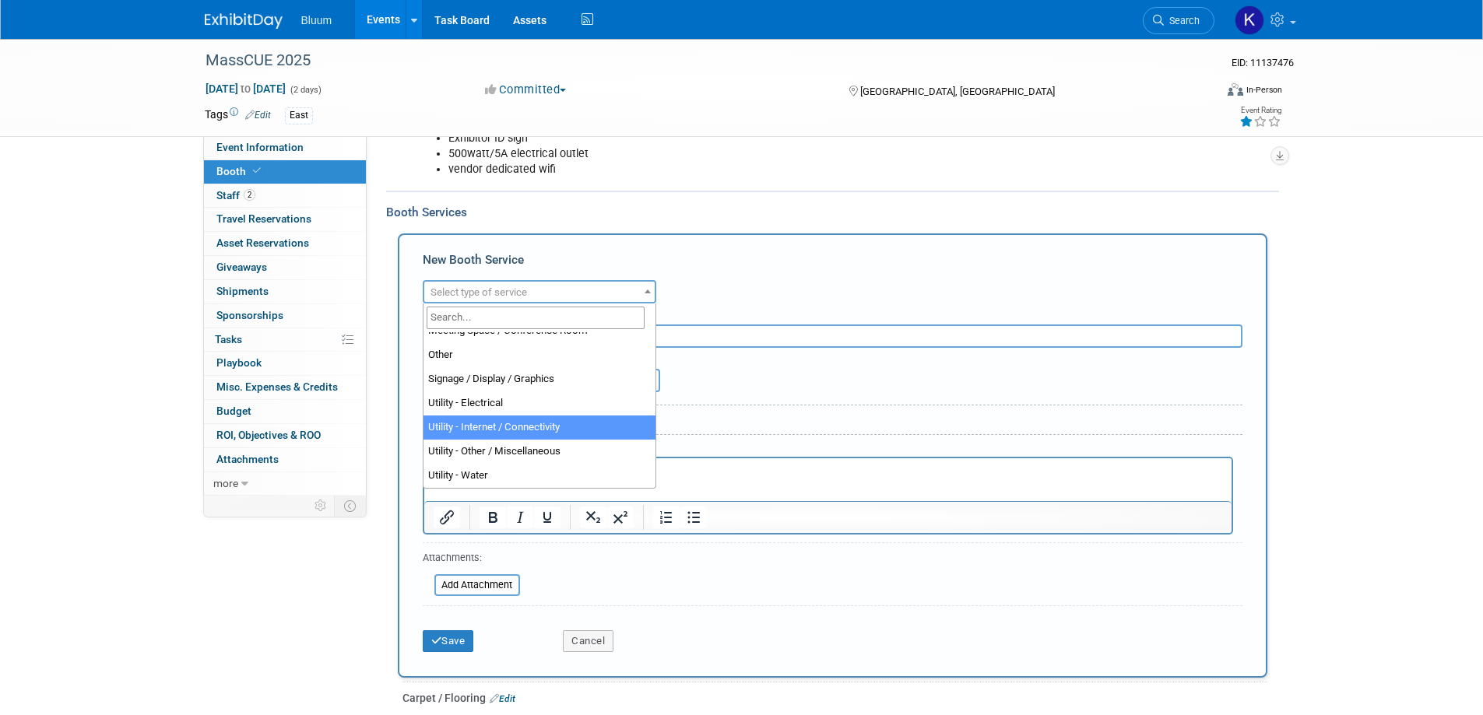
select select "18"
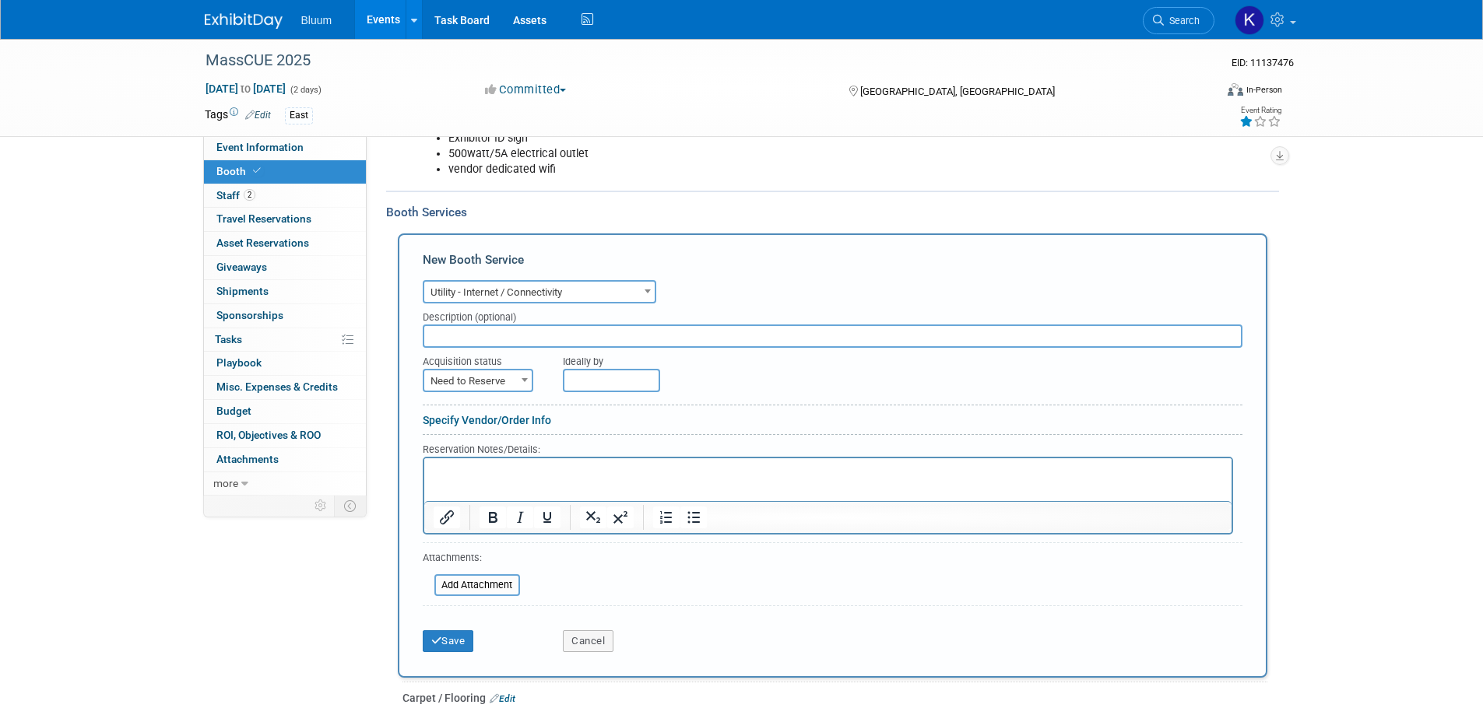
click at [522, 377] on span at bounding box center [525, 380] width 16 height 20
select select "2"
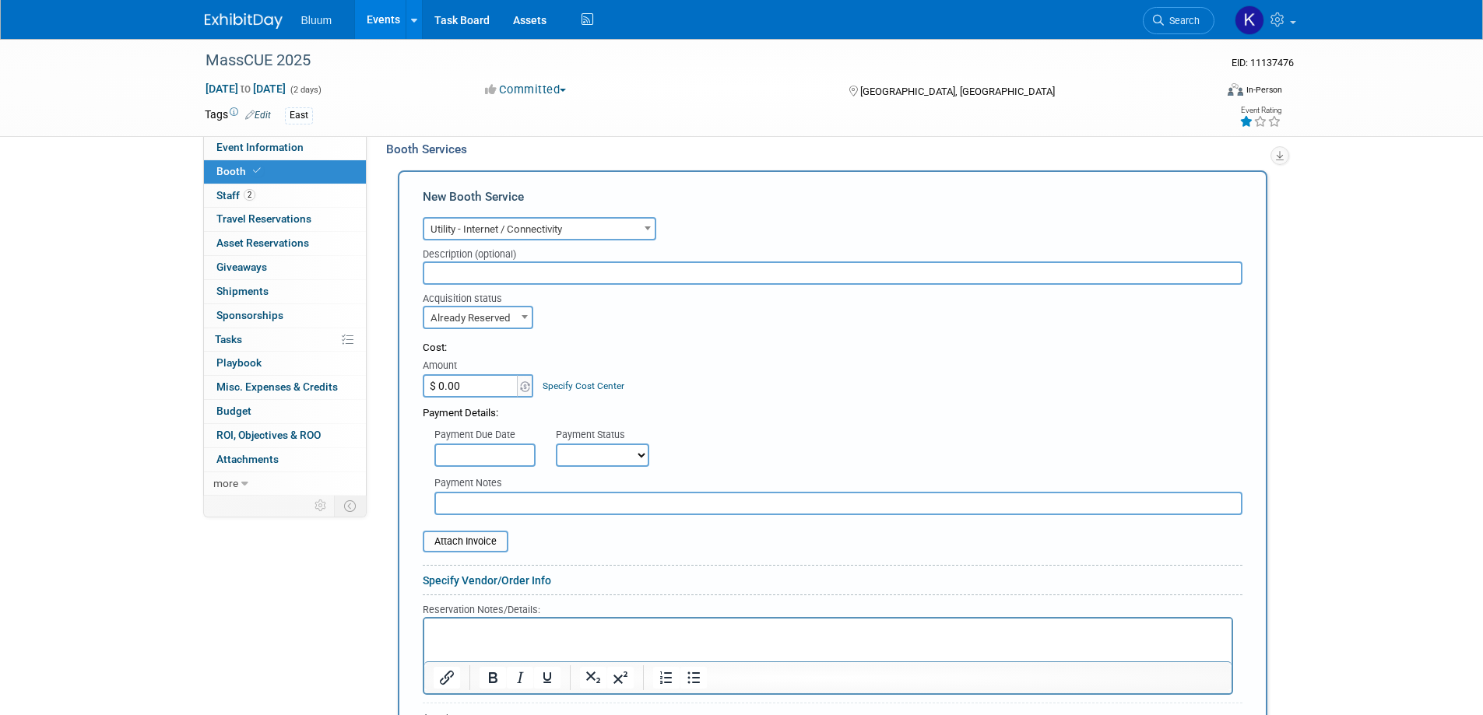
scroll to position [467, 0]
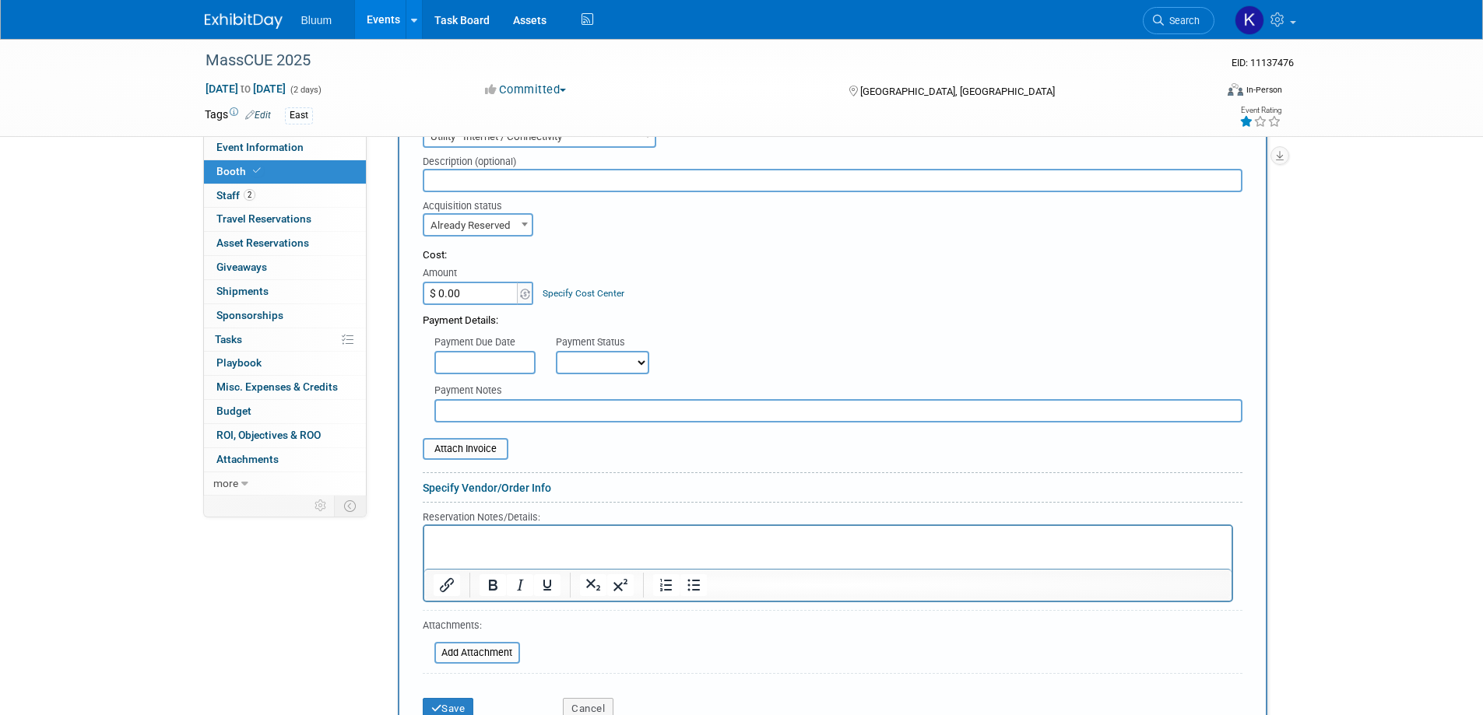
click at [464, 575] on div at bounding box center [447, 585] width 46 height 25
click at [465, 544] on p "Rich Text Area. Press ALT-0 for help." at bounding box center [827, 539] width 789 height 15
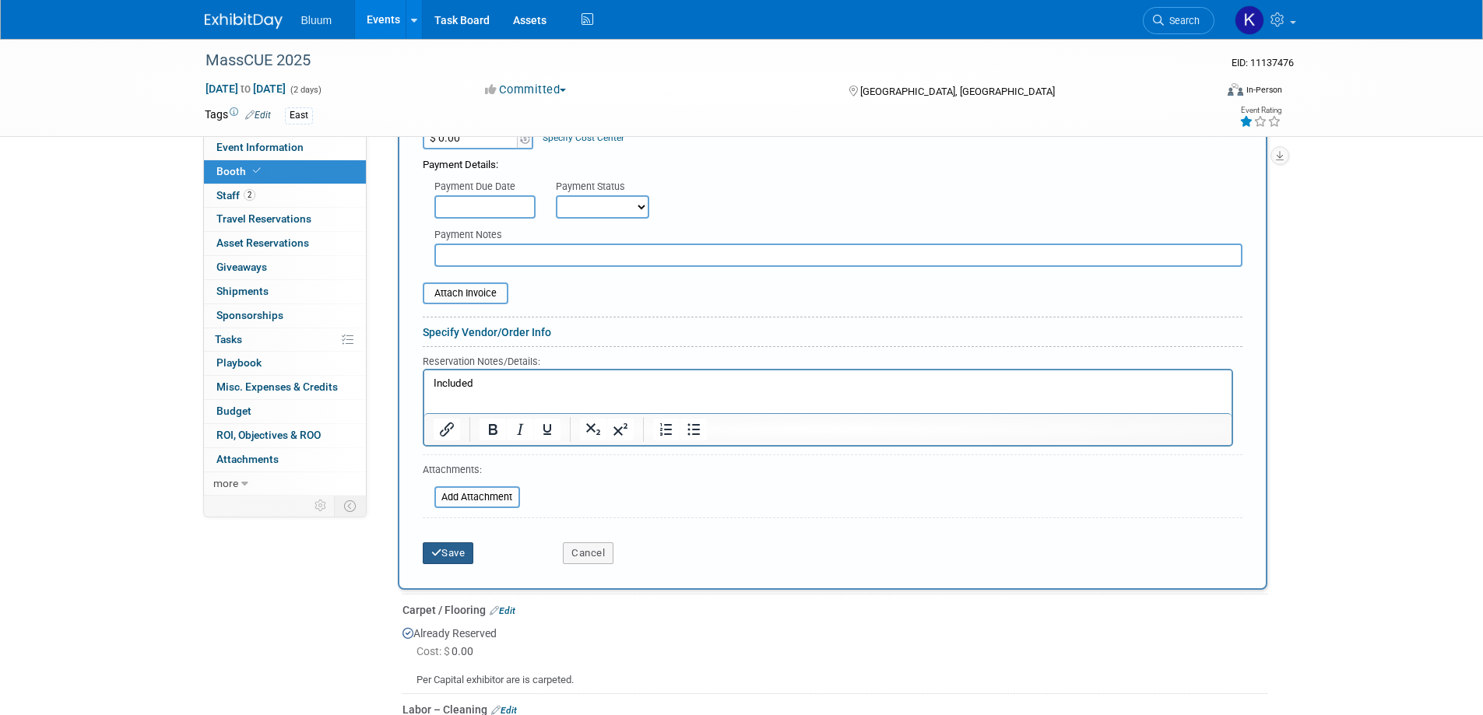
click at [462, 555] on button "Save" at bounding box center [448, 554] width 51 height 22
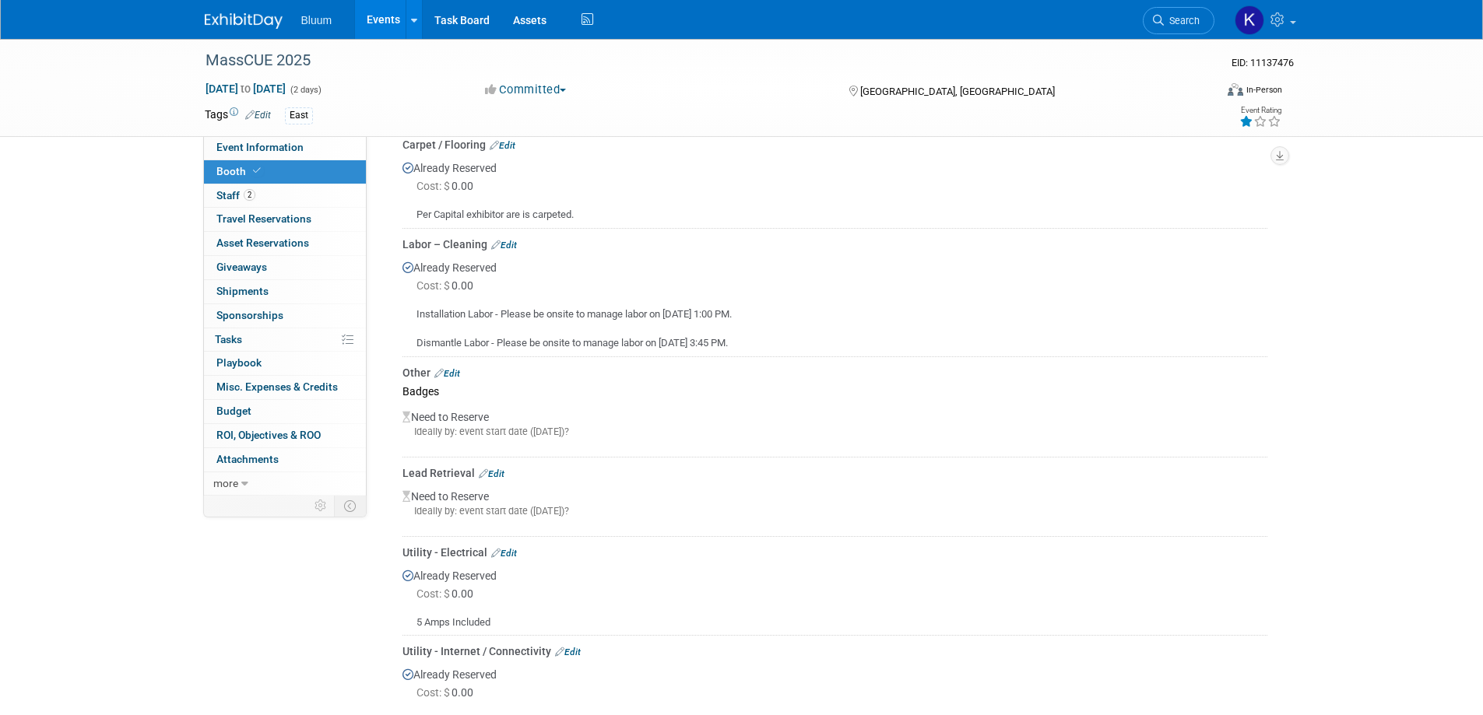
scroll to position [413, 0]
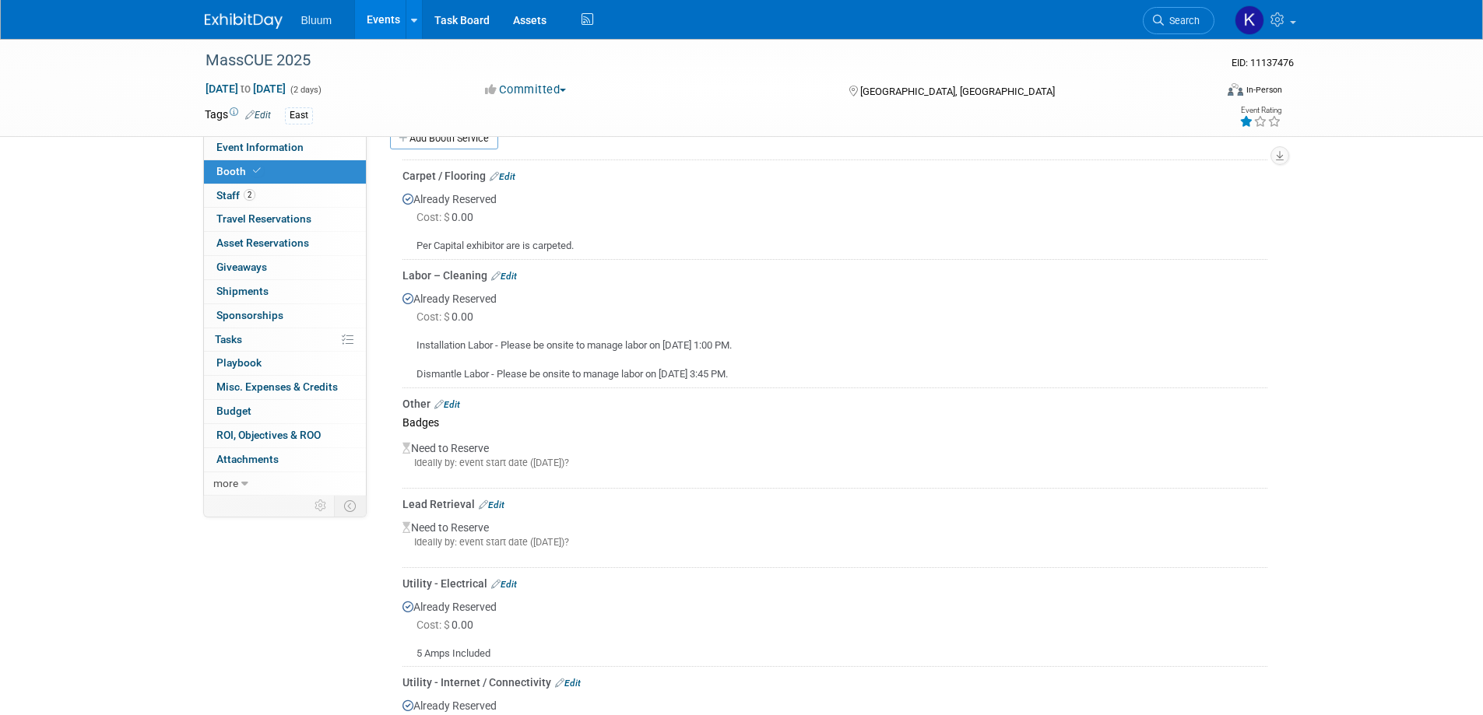
click at [460, 400] on link "Edit" at bounding box center [447, 404] width 26 height 11
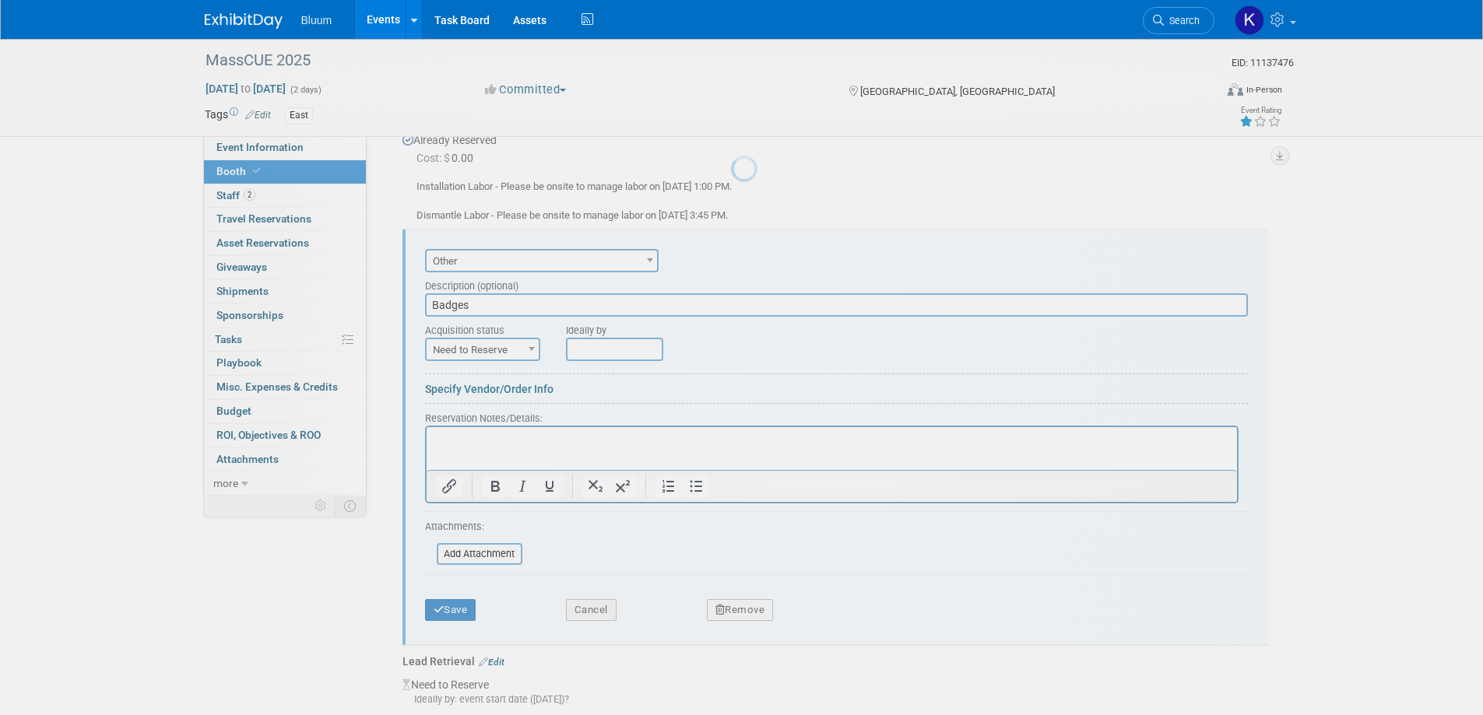
scroll to position [0, 0]
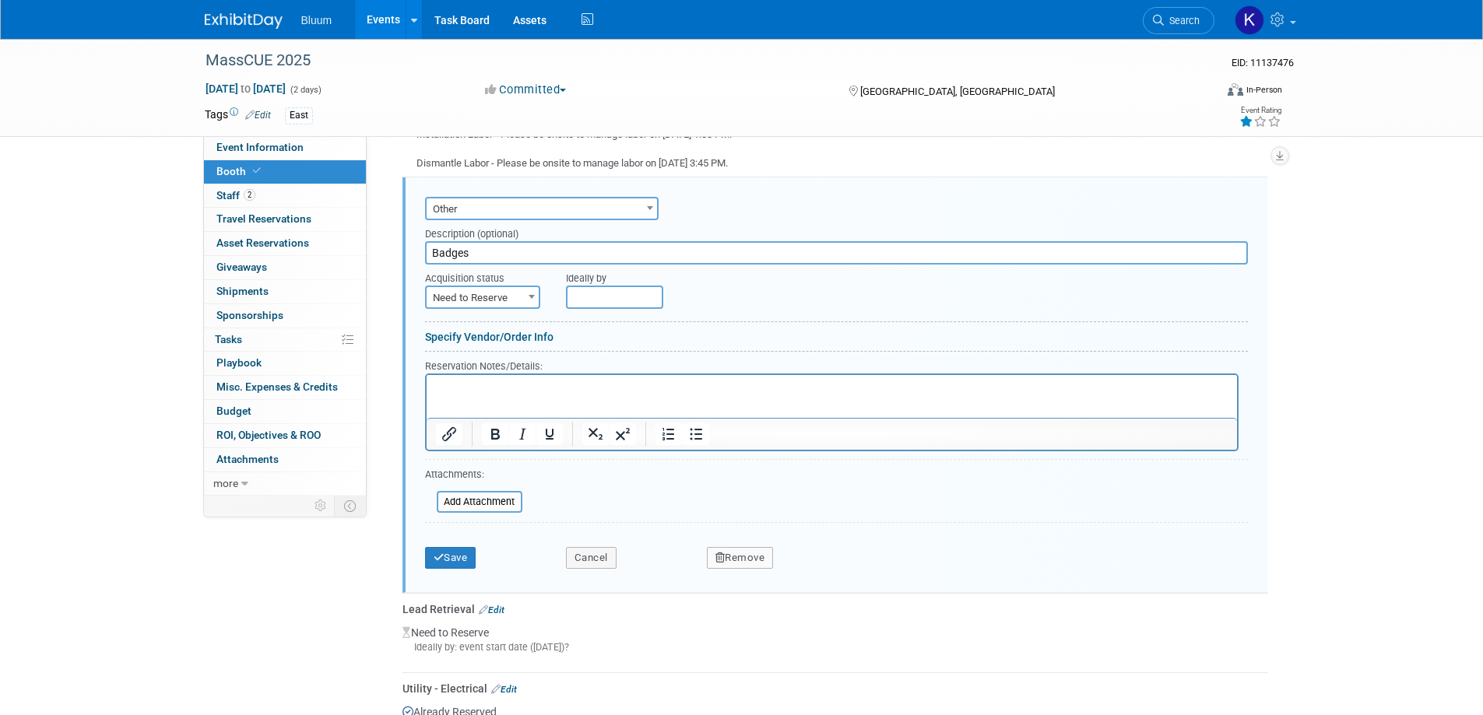
click at [494, 395] on p "Rich Text Area. Press ALT-0 for help." at bounding box center [831, 388] width 792 height 15
paste body "Rich Text Area. Press ALT-0 for help."
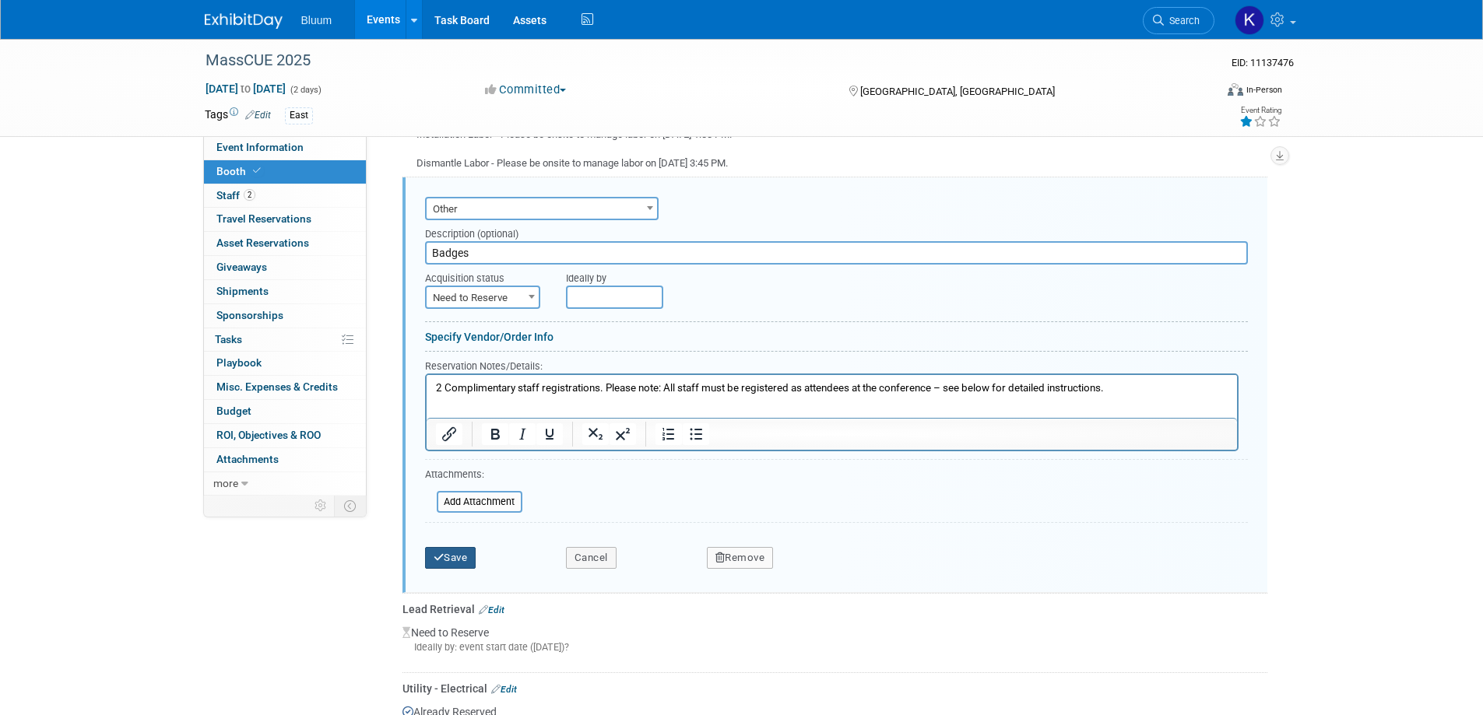
click at [462, 555] on button "Save" at bounding box center [450, 558] width 51 height 22
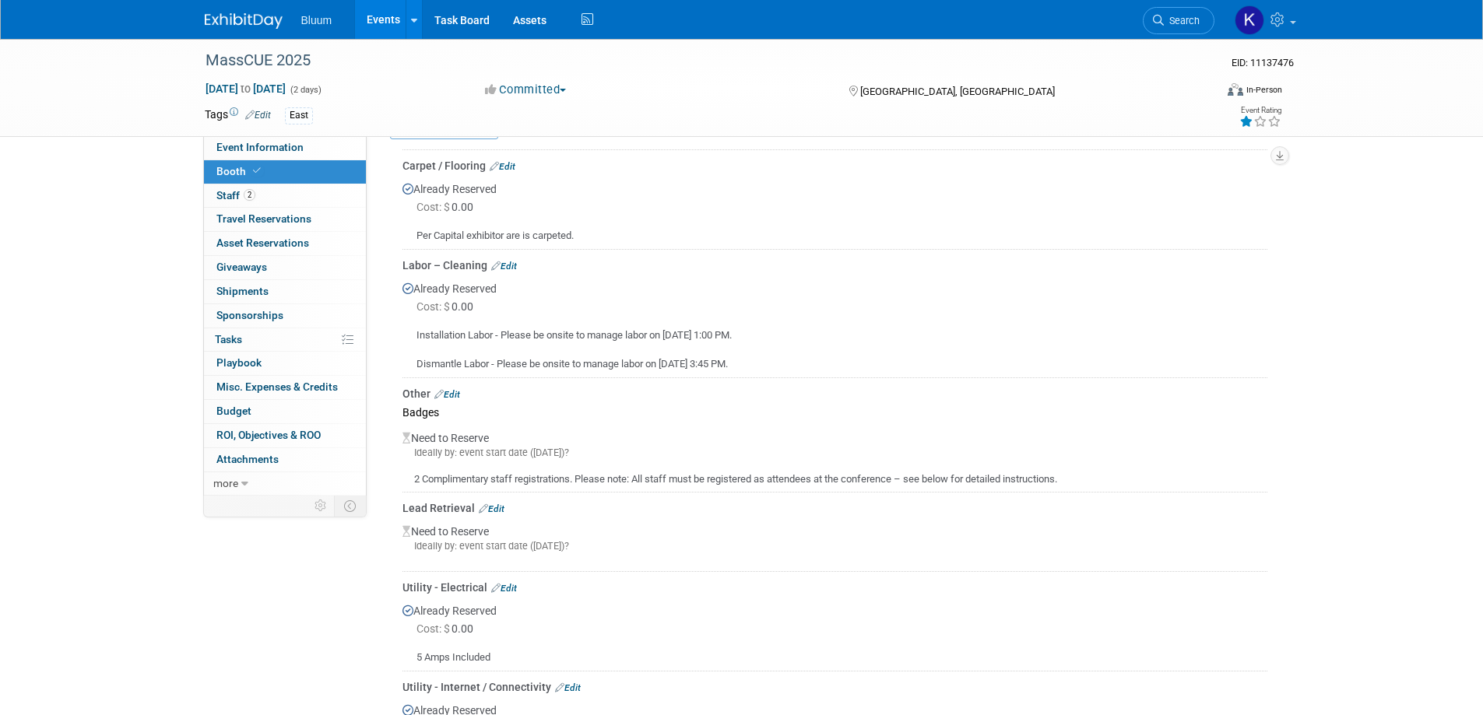
scroll to position [390, 0]
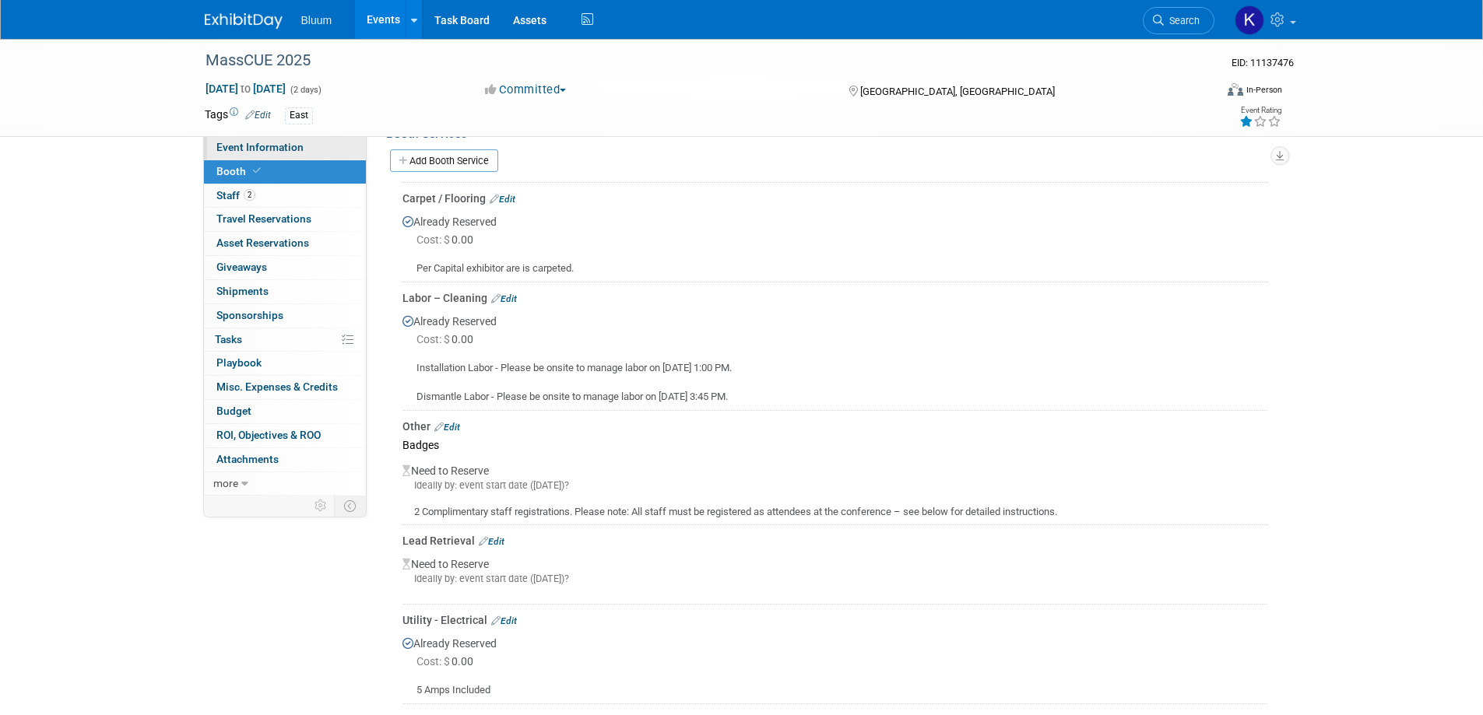
click at [282, 149] on span "Event Information" at bounding box center [259, 147] width 87 height 12
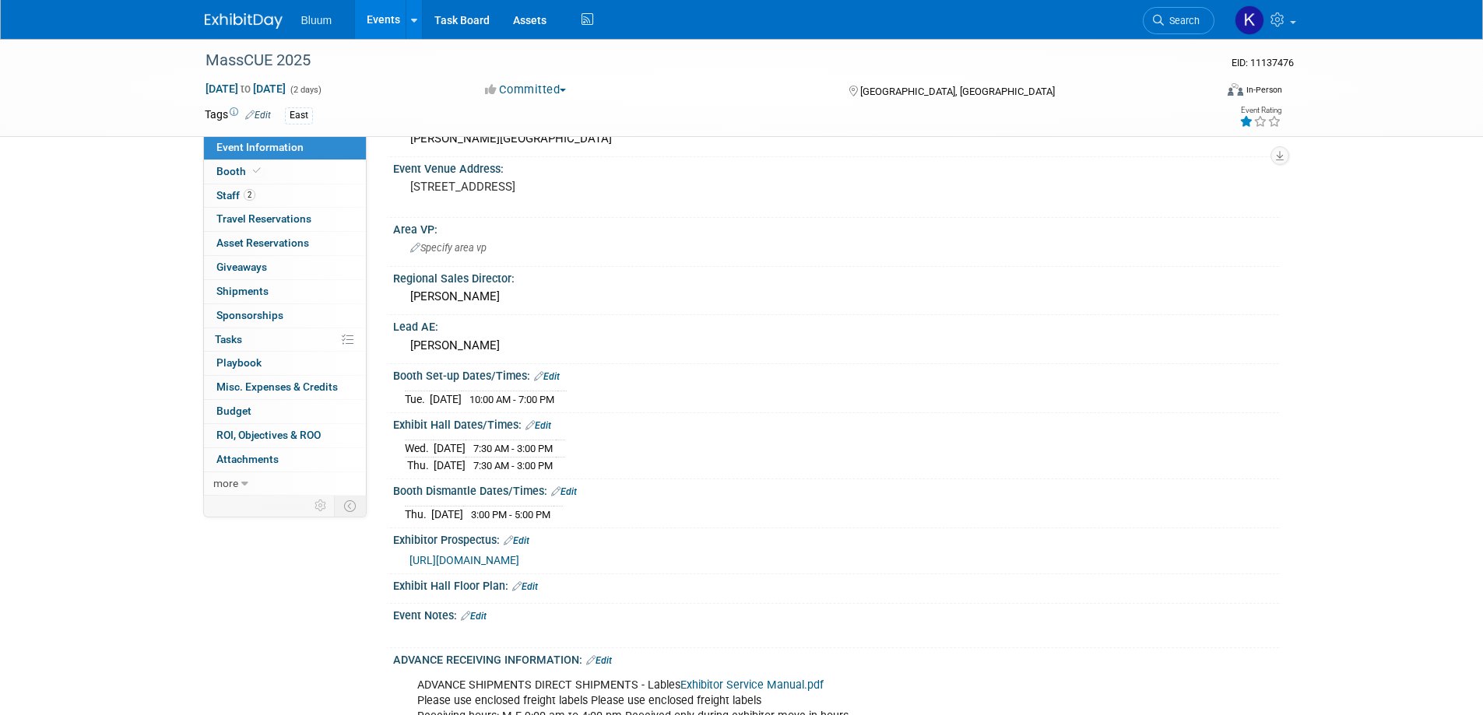
scroll to position [311, 0]
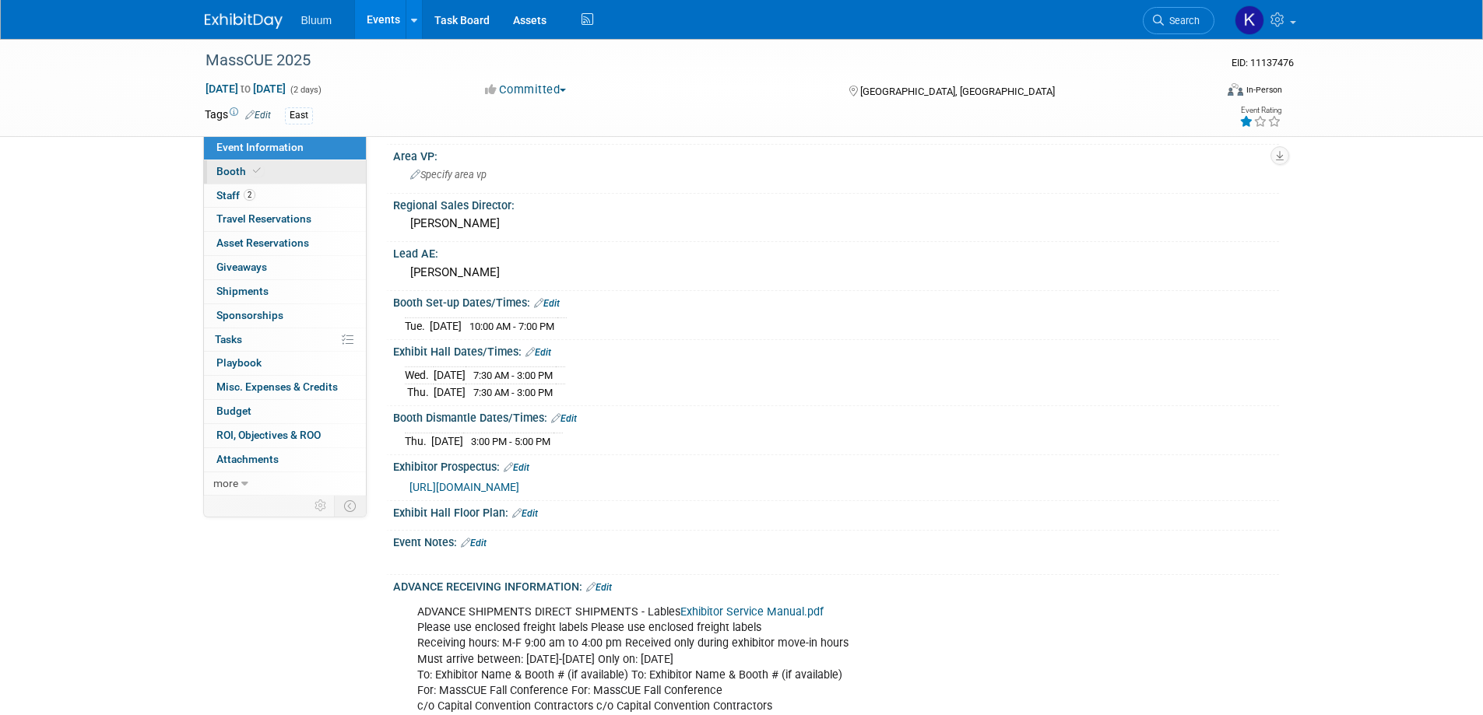
click at [227, 179] on link "Booth" at bounding box center [285, 171] width 162 height 23
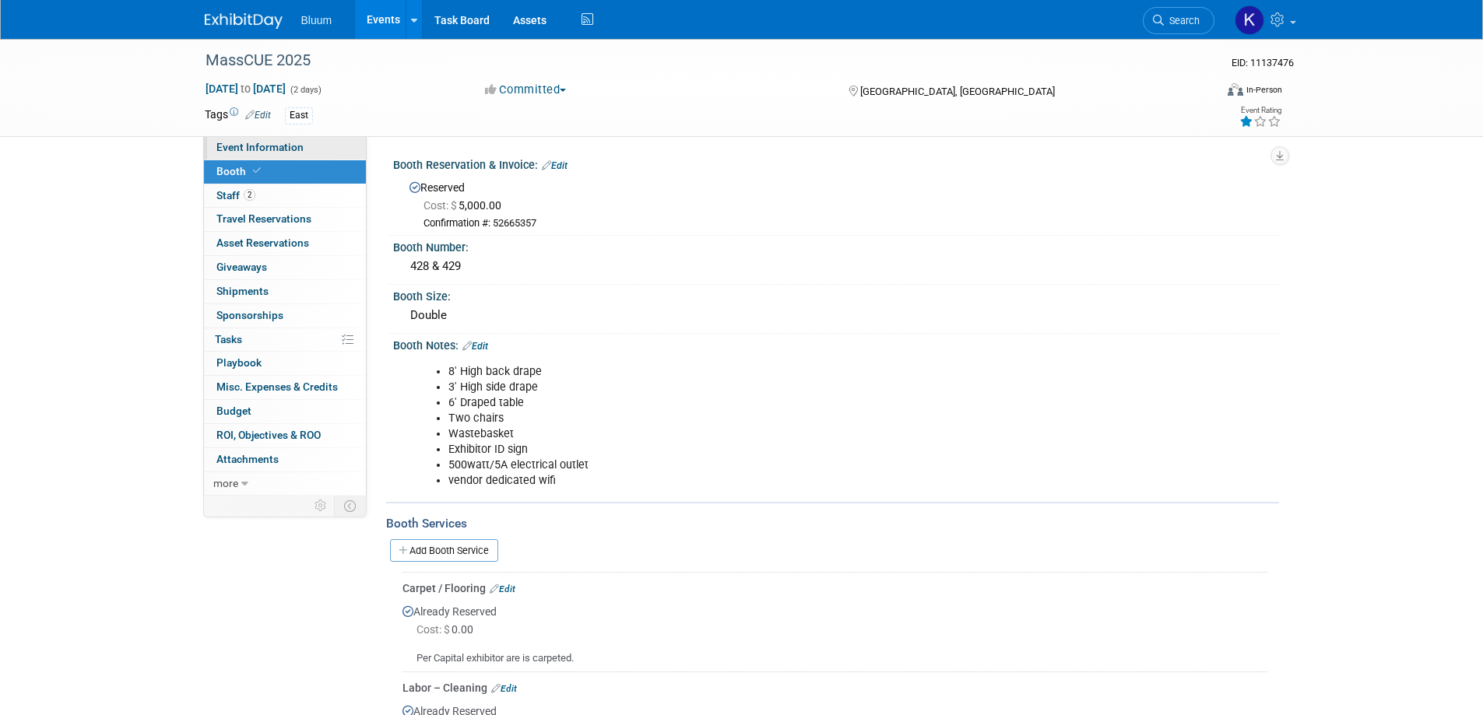
click at [236, 146] on span "Event Information" at bounding box center [259, 147] width 87 height 12
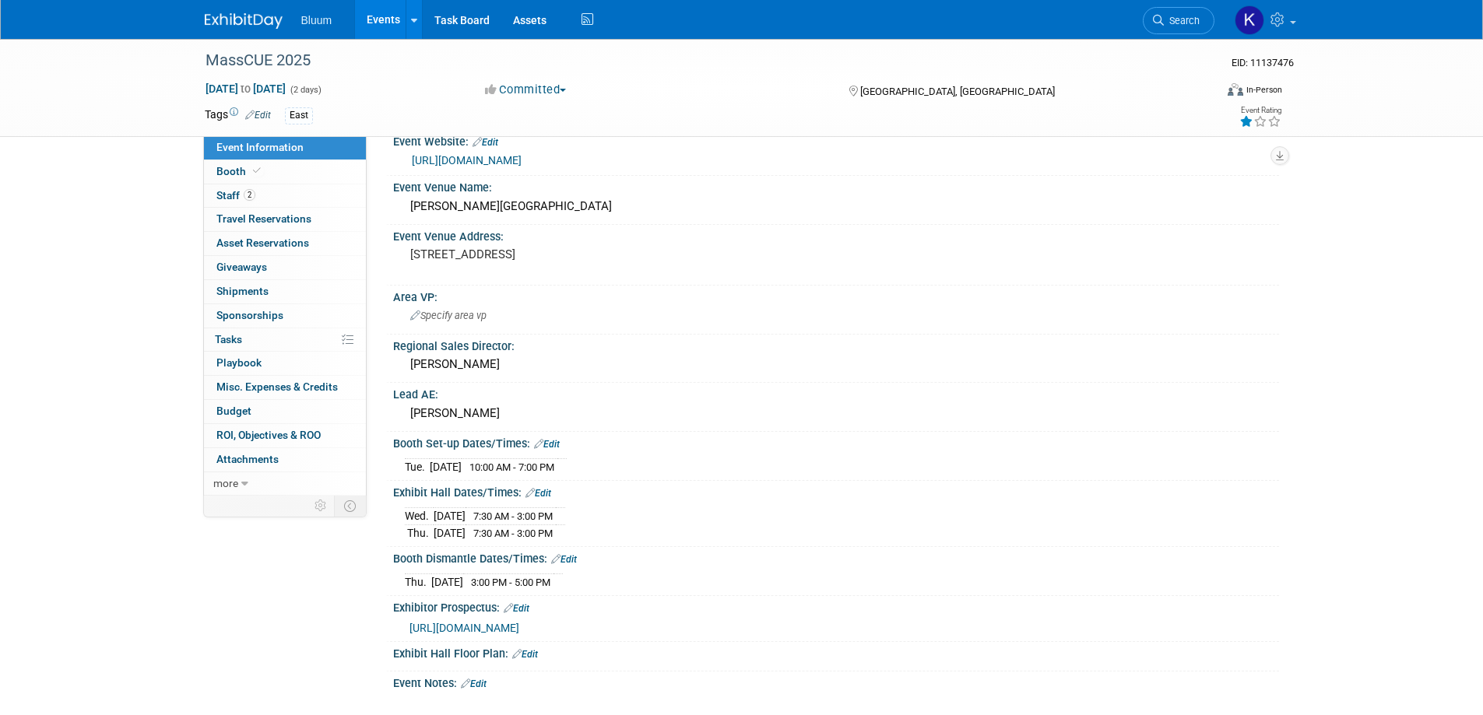
scroll to position [234, 0]
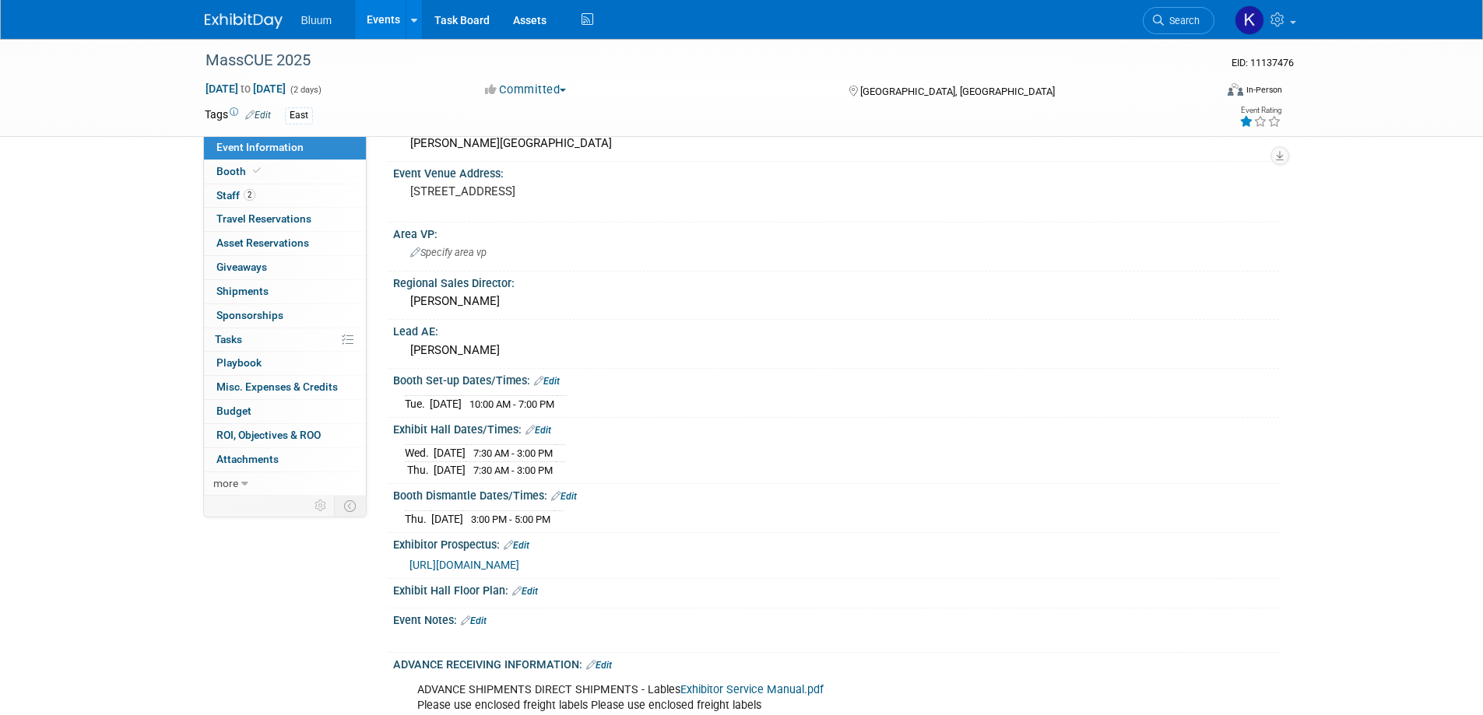
click at [550, 423] on div "Exhibit Hall Dates/Times: Edit" at bounding box center [836, 428] width 886 height 20
click at [548, 427] on link "Edit" at bounding box center [538, 430] width 26 height 11
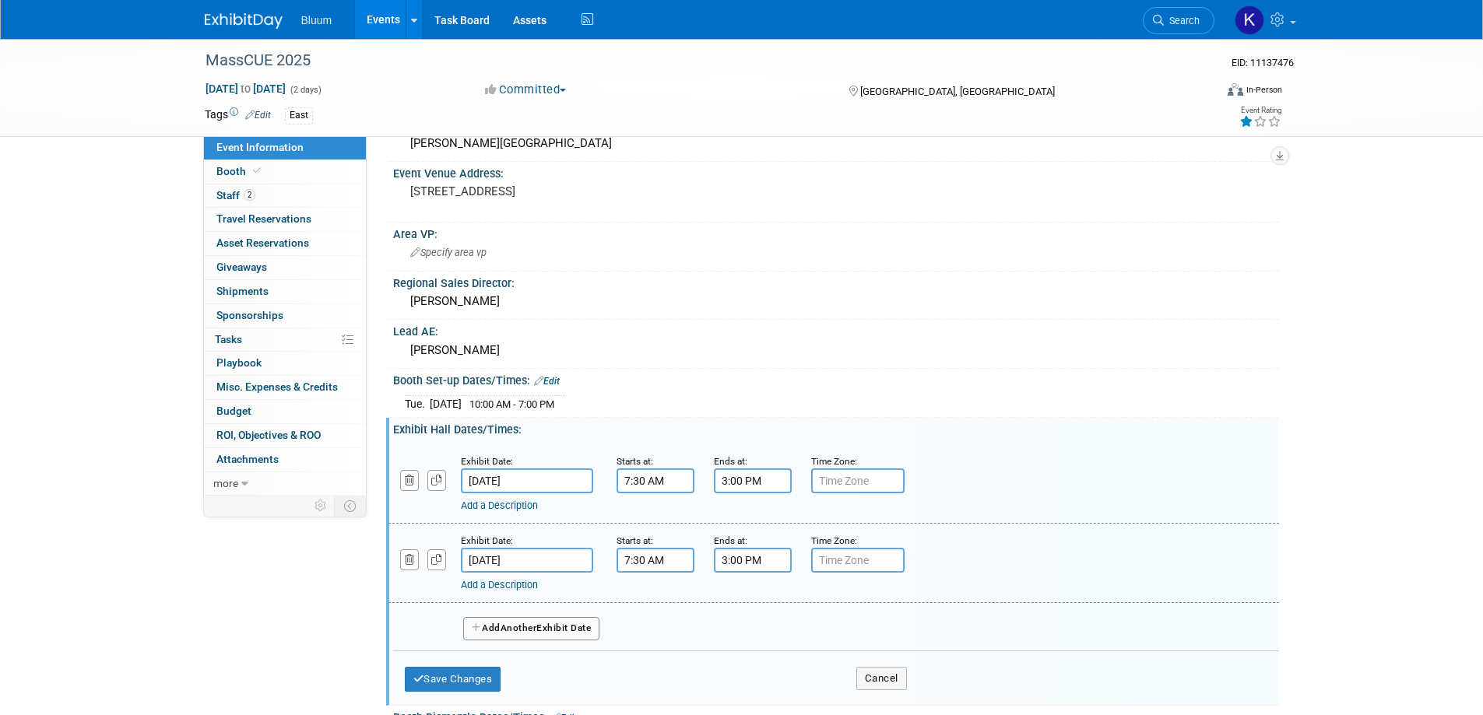
click at [734, 472] on input "3:00 PM" at bounding box center [753, 481] width 78 height 25
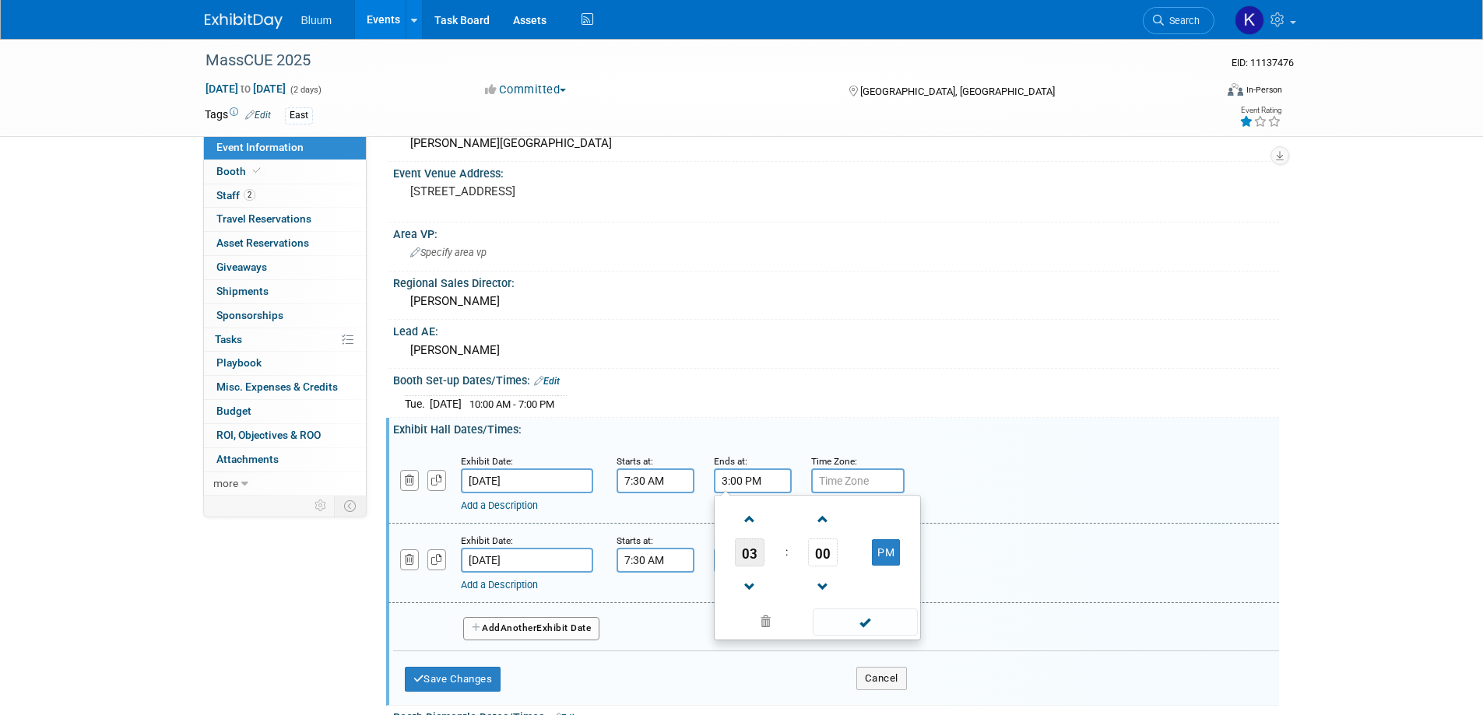
click at [750, 559] on span "03" at bounding box center [750, 553] width 30 height 28
click at [740, 555] on td "04" at bounding box center [743, 562] width 50 height 42
type input "4:00 PM"
click at [867, 610] on span at bounding box center [865, 622] width 105 height 27
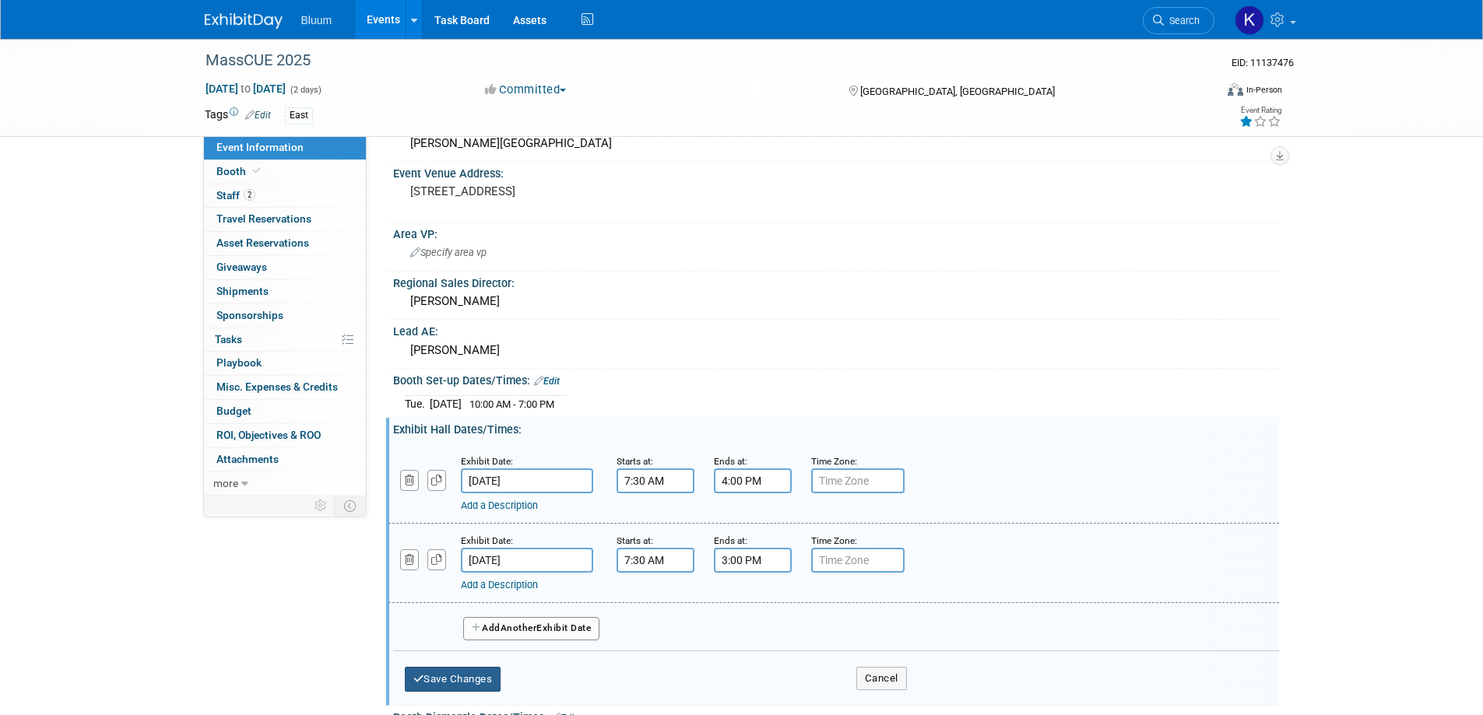
click at [446, 673] on button "Save Changes" at bounding box center [453, 679] width 97 height 25
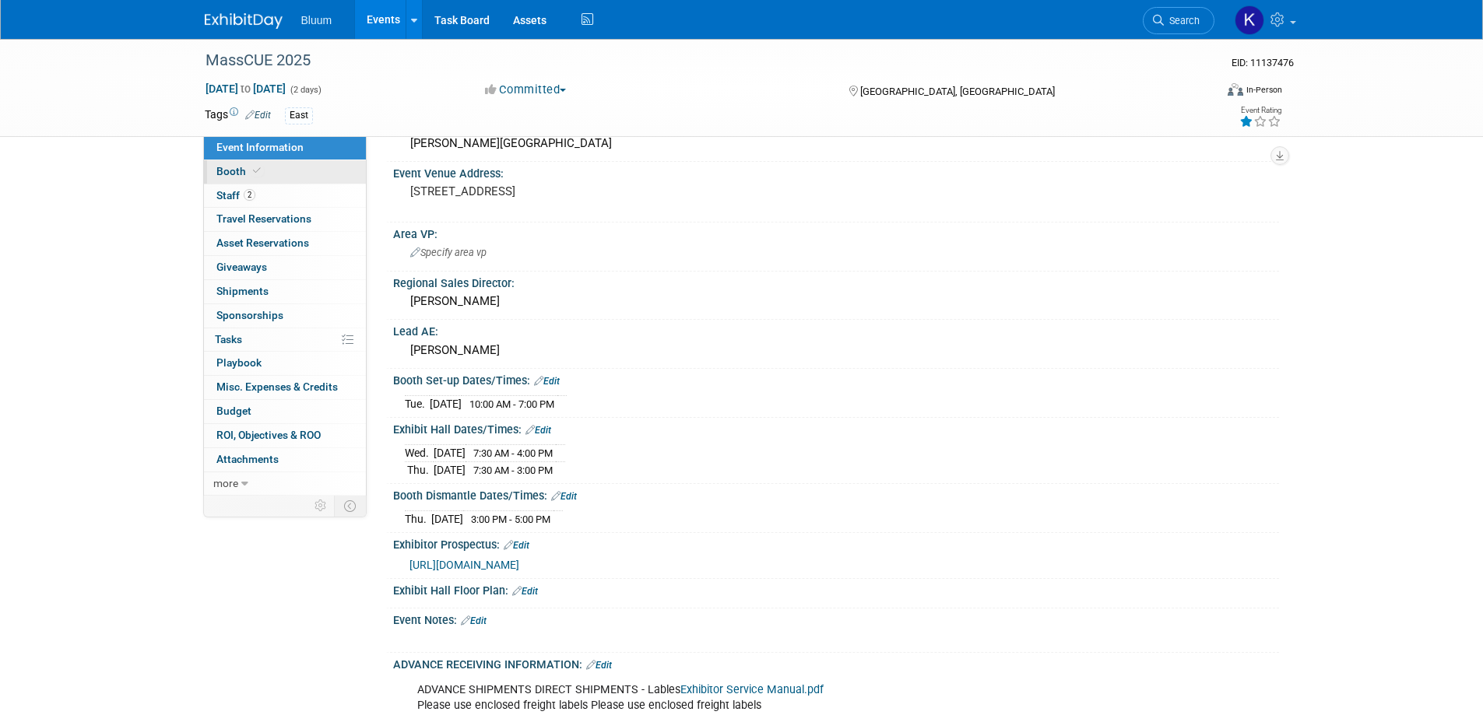
click at [227, 173] on span "Booth" at bounding box center [239, 171] width 47 height 12
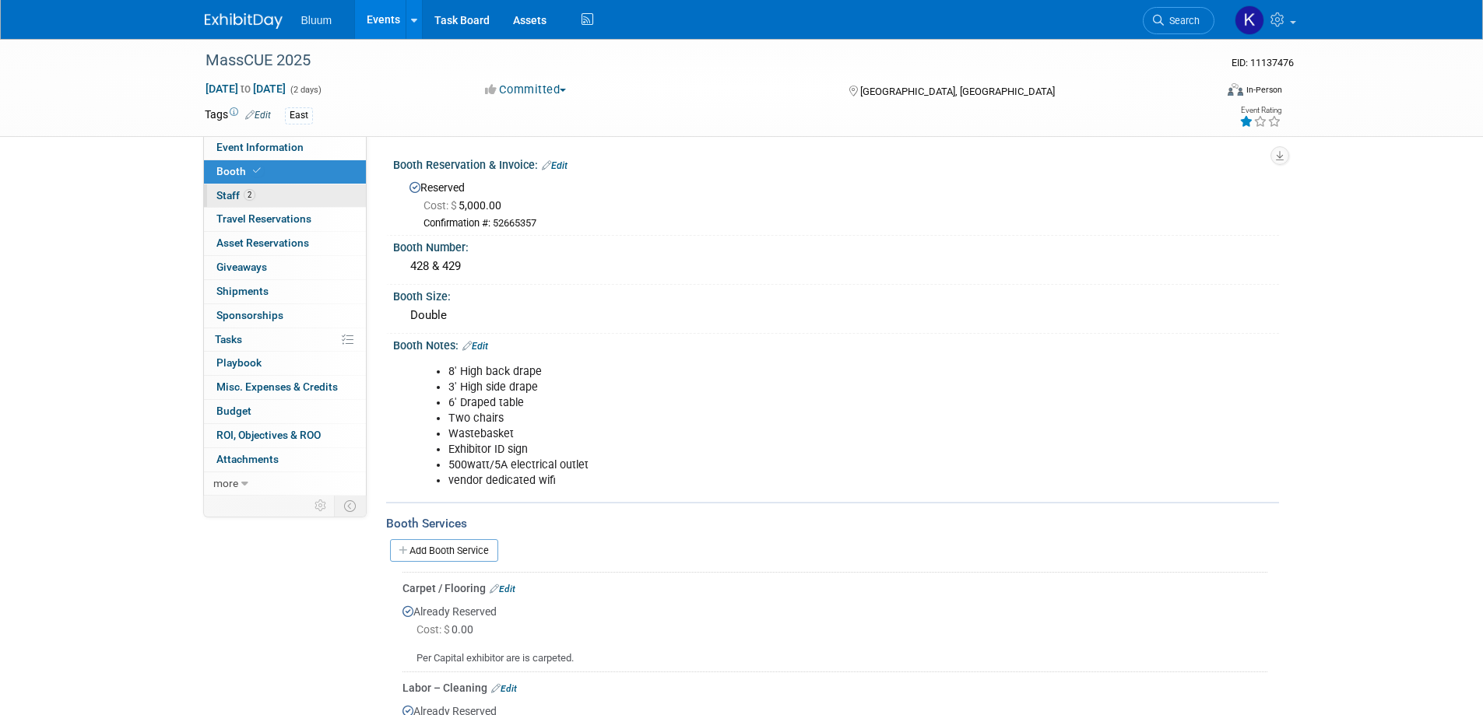
click at [227, 191] on span "Staff 2" at bounding box center [235, 195] width 39 height 12
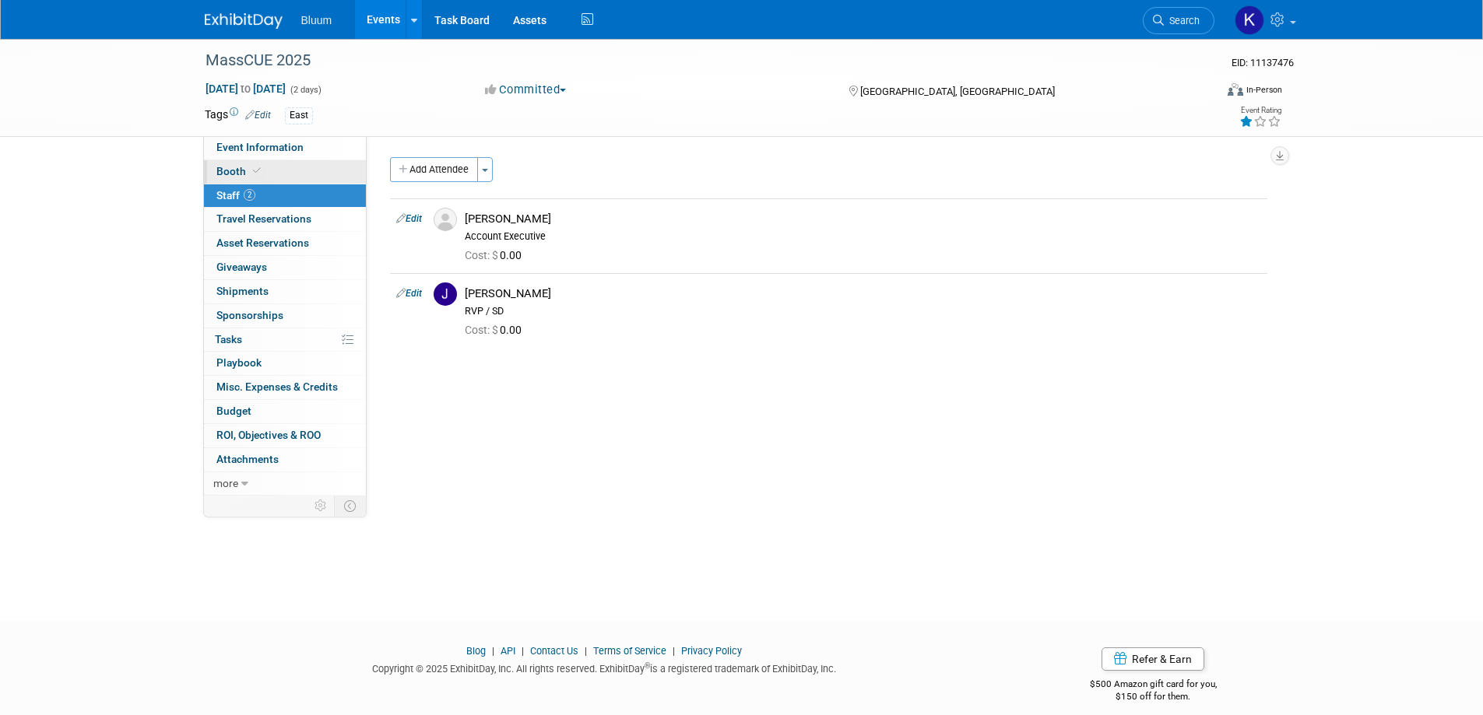
click at [231, 170] on span "Booth" at bounding box center [239, 171] width 47 height 12
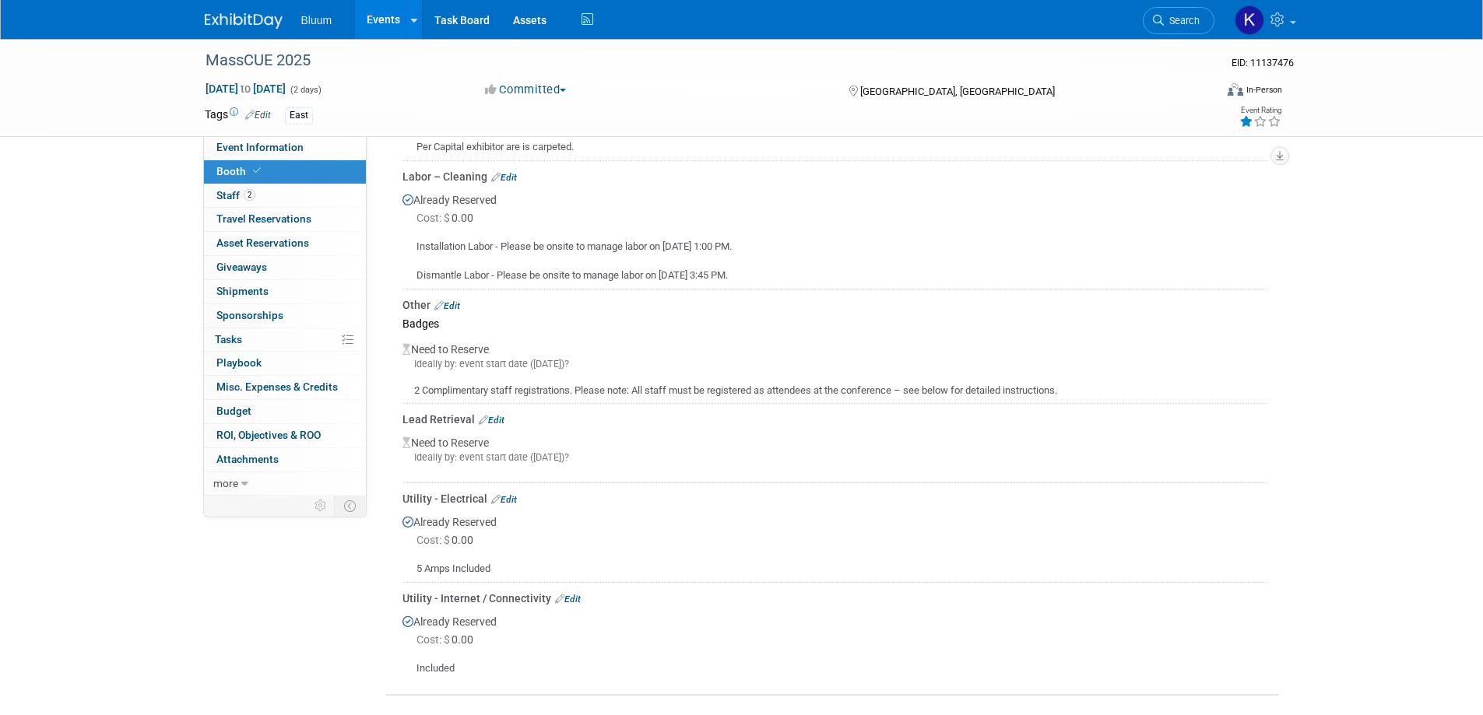
scroll to position [545, 0]
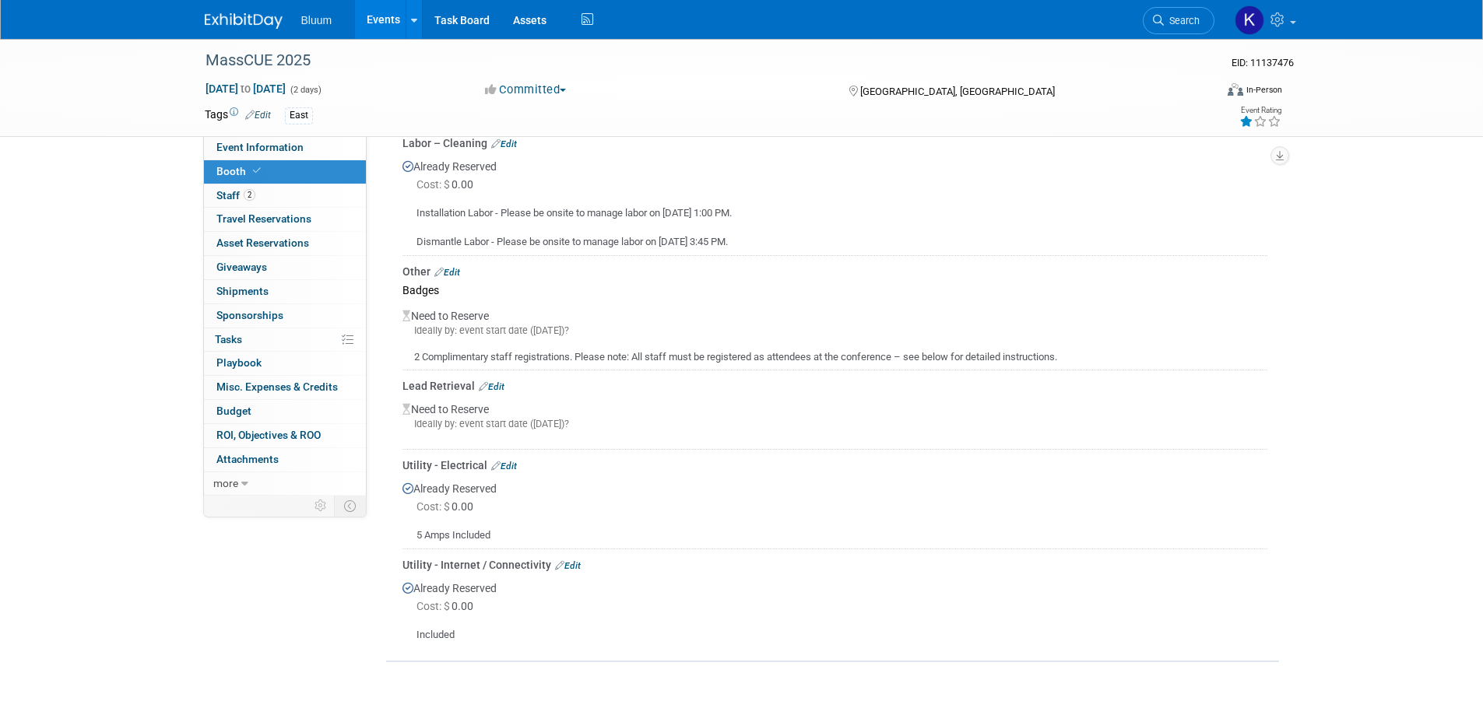
click at [492, 390] on link "Edit" at bounding box center [492, 386] width 26 height 11
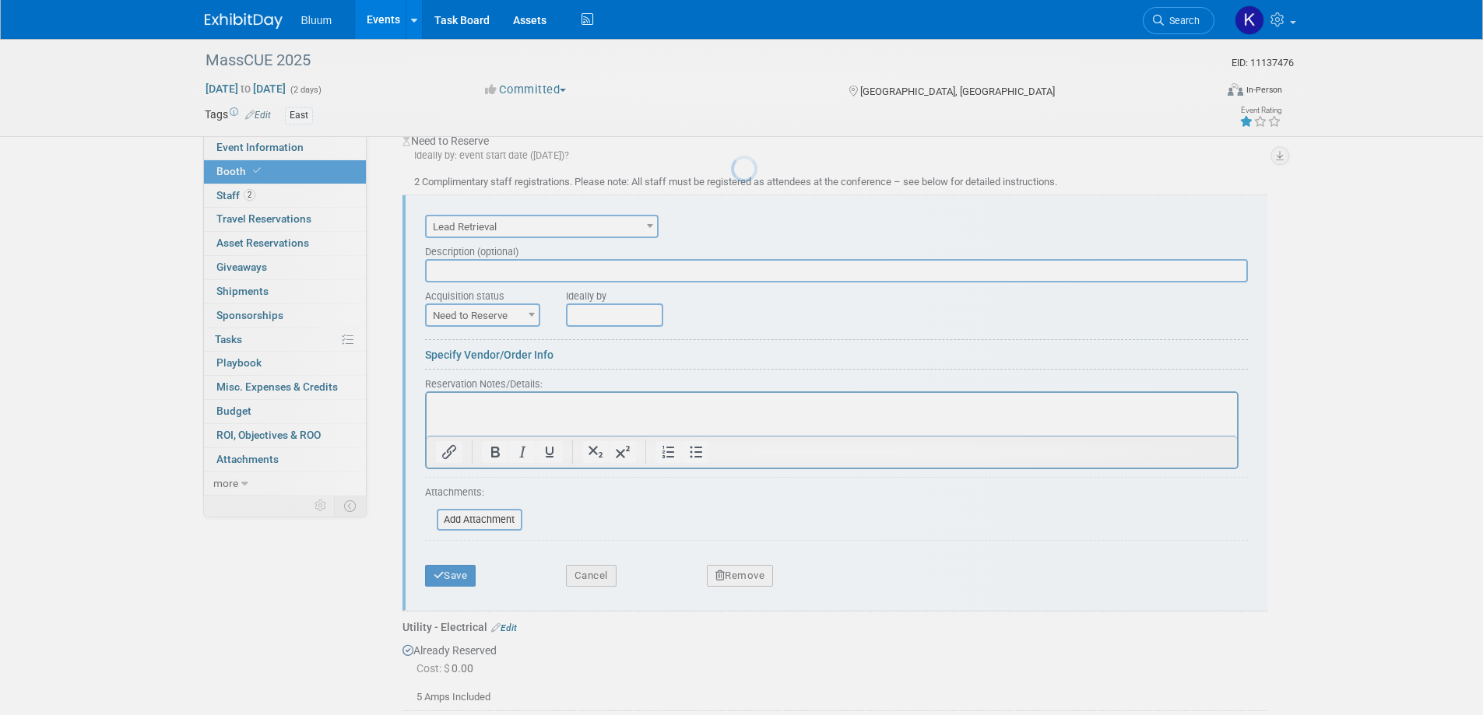
scroll to position [0, 0]
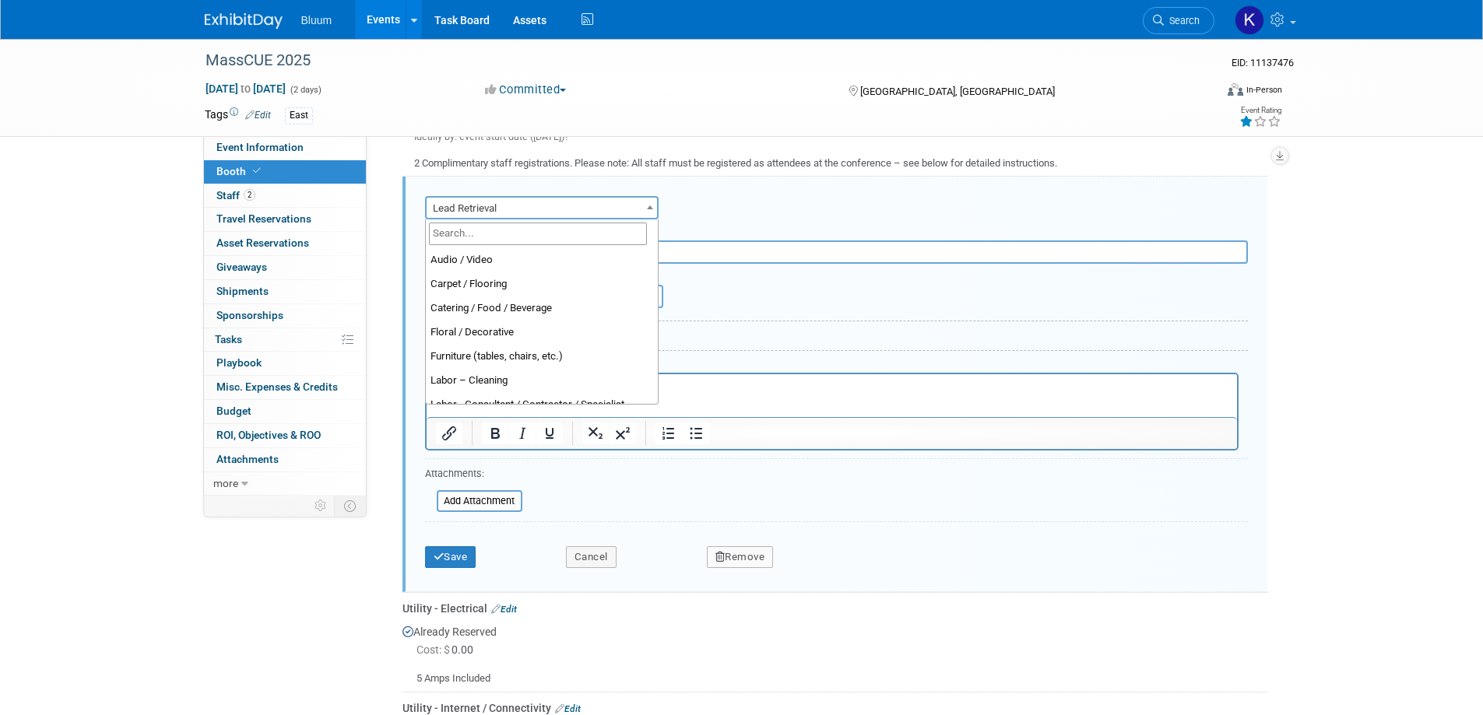
click at [571, 209] on span "Lead Retrieval" at bounding box center [542, 209] width 230 height 22
click at [571, 207] on span "Lead Retrieval" at bounding box center [542, 209] width 230 height 22
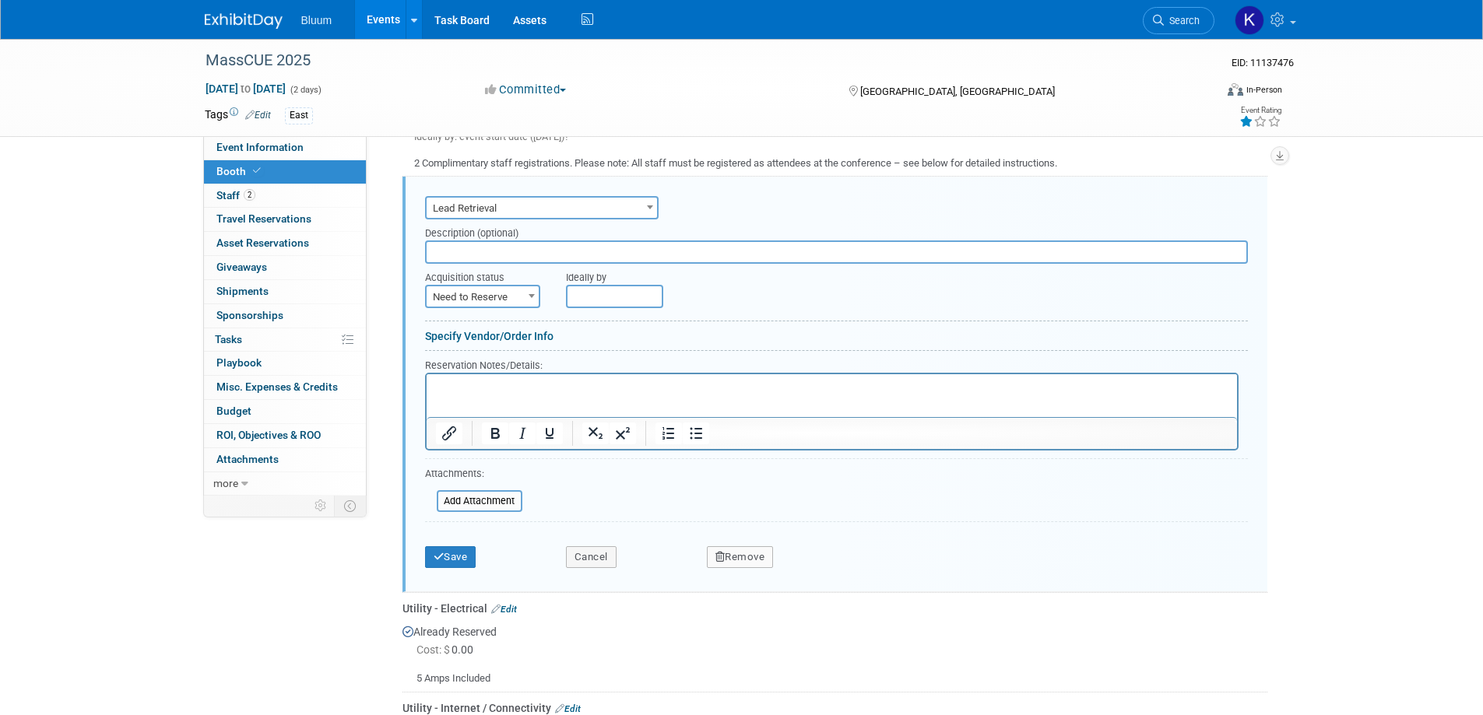
click at [522, 299] on span "Need to Reserve" at bounding box center [483, 297] width 112 height 22
select select "2"
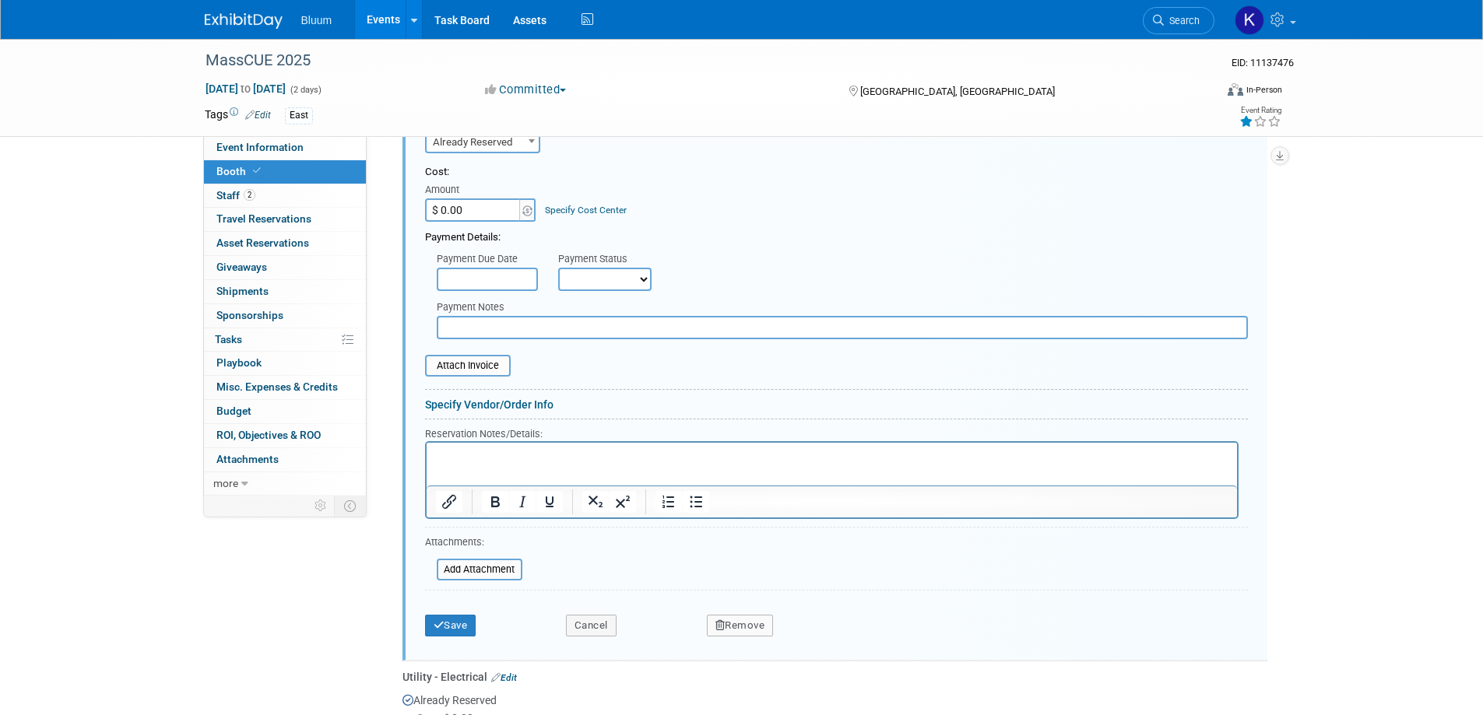
scroll to position [894, 0]
click at [468, 209] on input "$ 0.00" at bounding box center [473, 209] width 97 height 23
type input "$ 300.00"
click at [465, 454] on p "Rich Text Area. Press ALT-0 for help." at bounding box center [831, 455] width 792 height 15
click at [447, 627] on button "Save" at bounding box center [450, 625] width 51 height 22
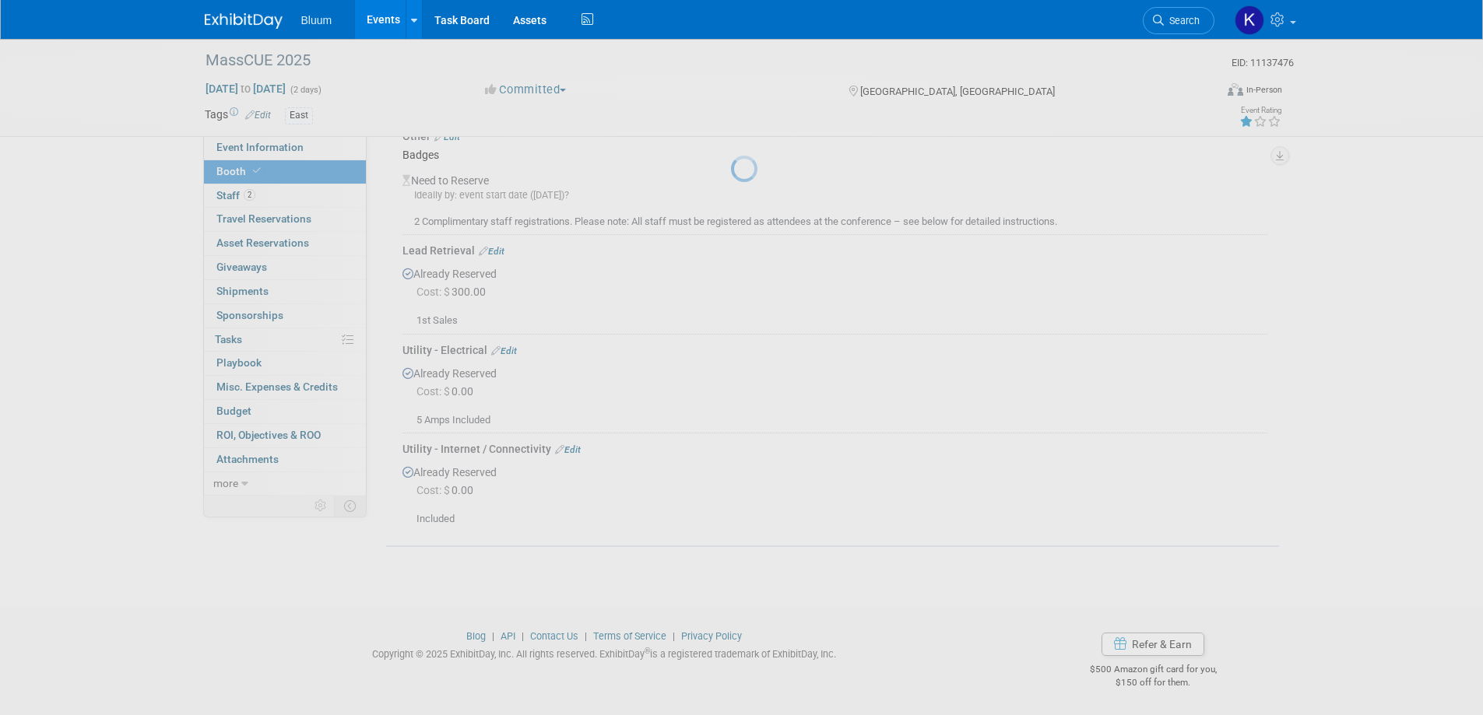
scroll to position [680, 0]
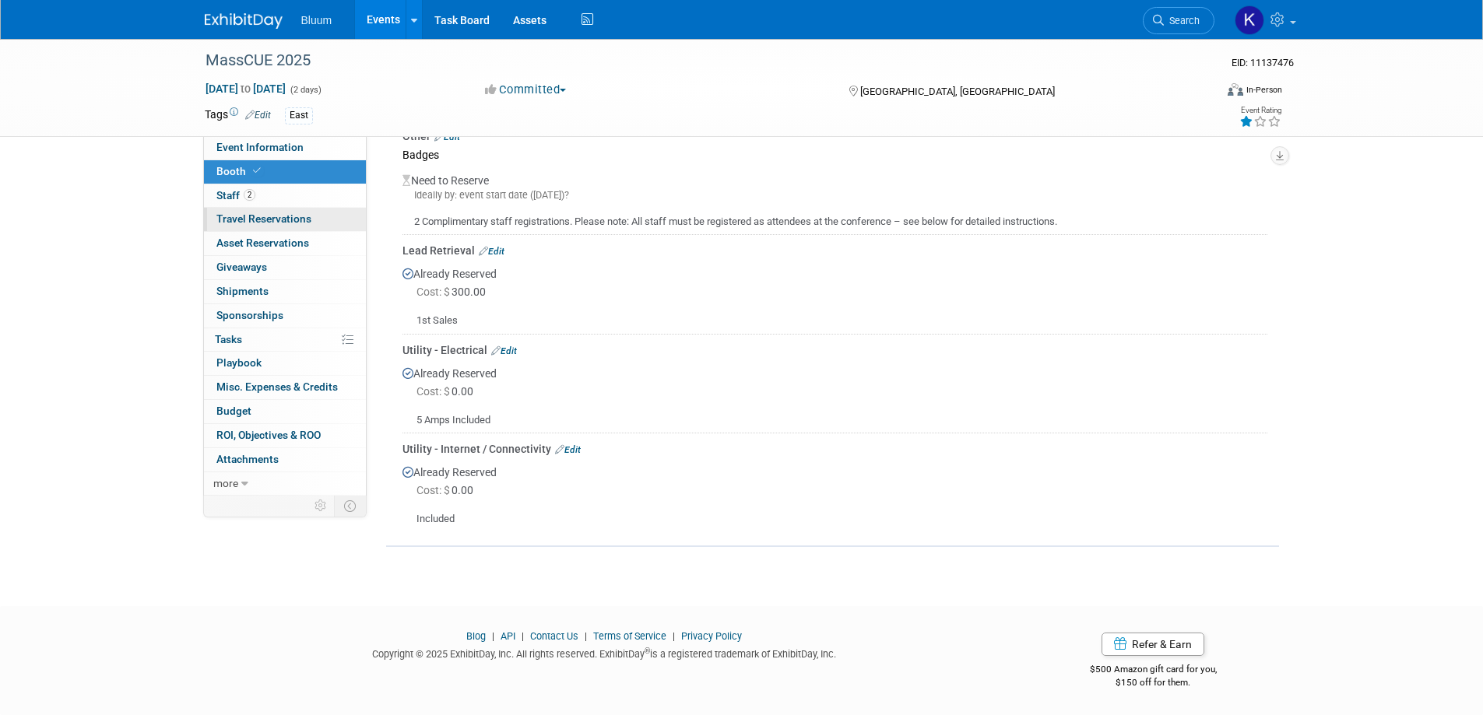
click at [257, 219] on span "Travel Reservations 0" at bounding box center [263, 219] width 95 height 12
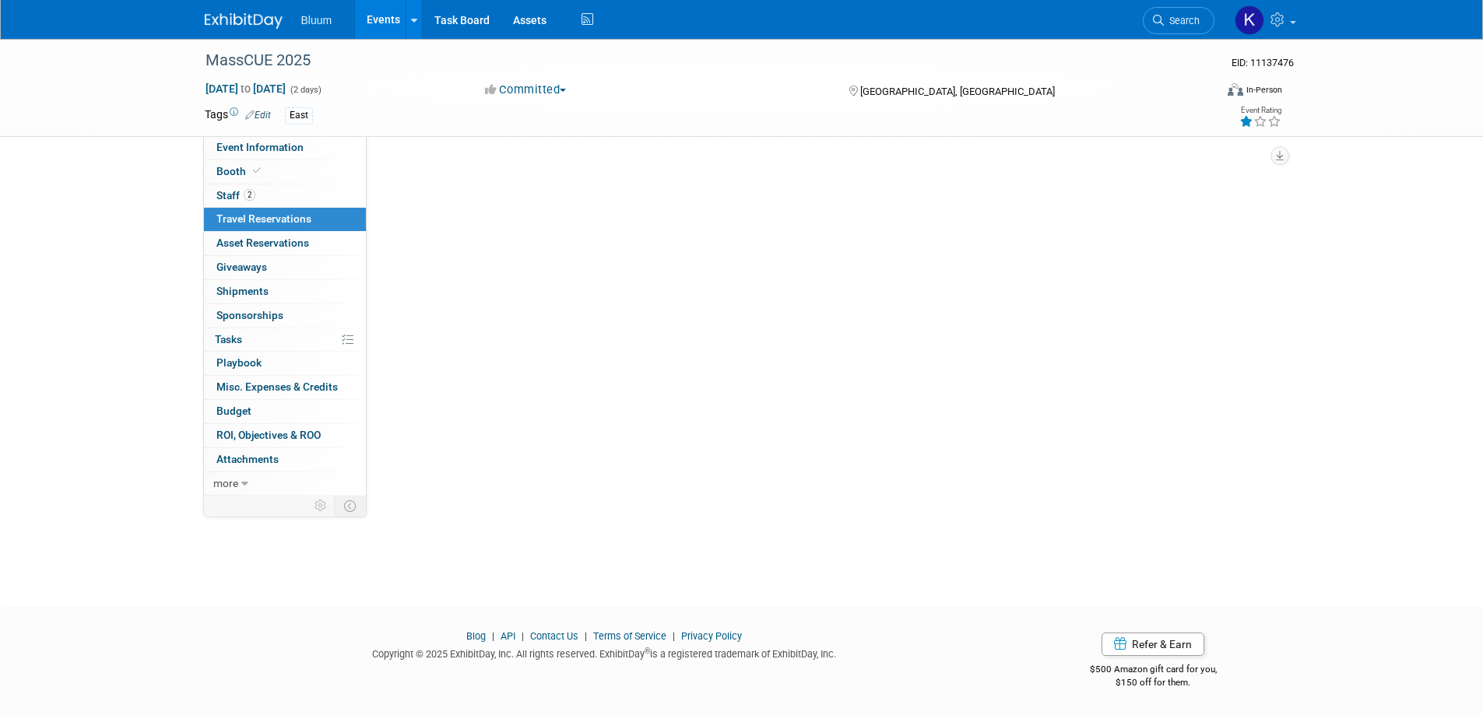
scroll to position [0, 0]
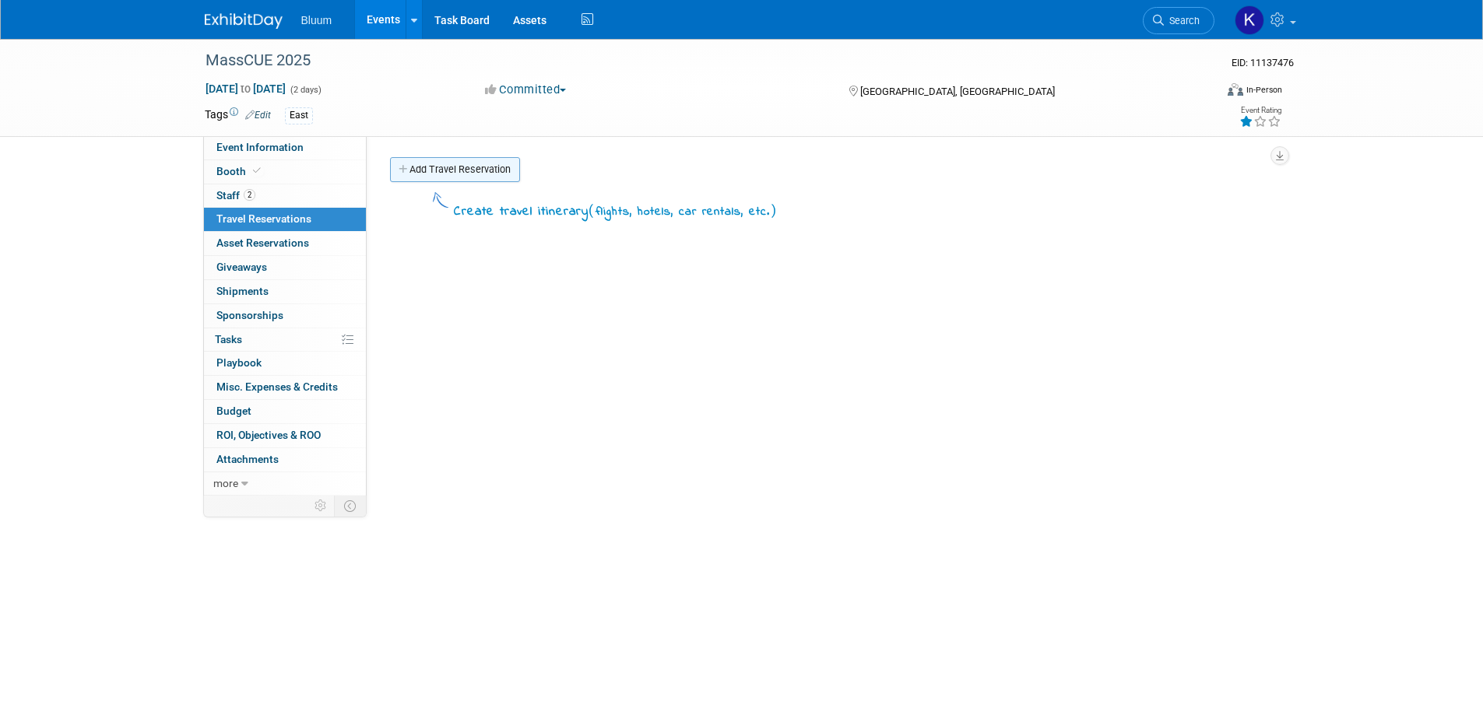
click at [410, 174] on link "Add Travel Reservation" at bounding box center [455, 169] width 130 height 25
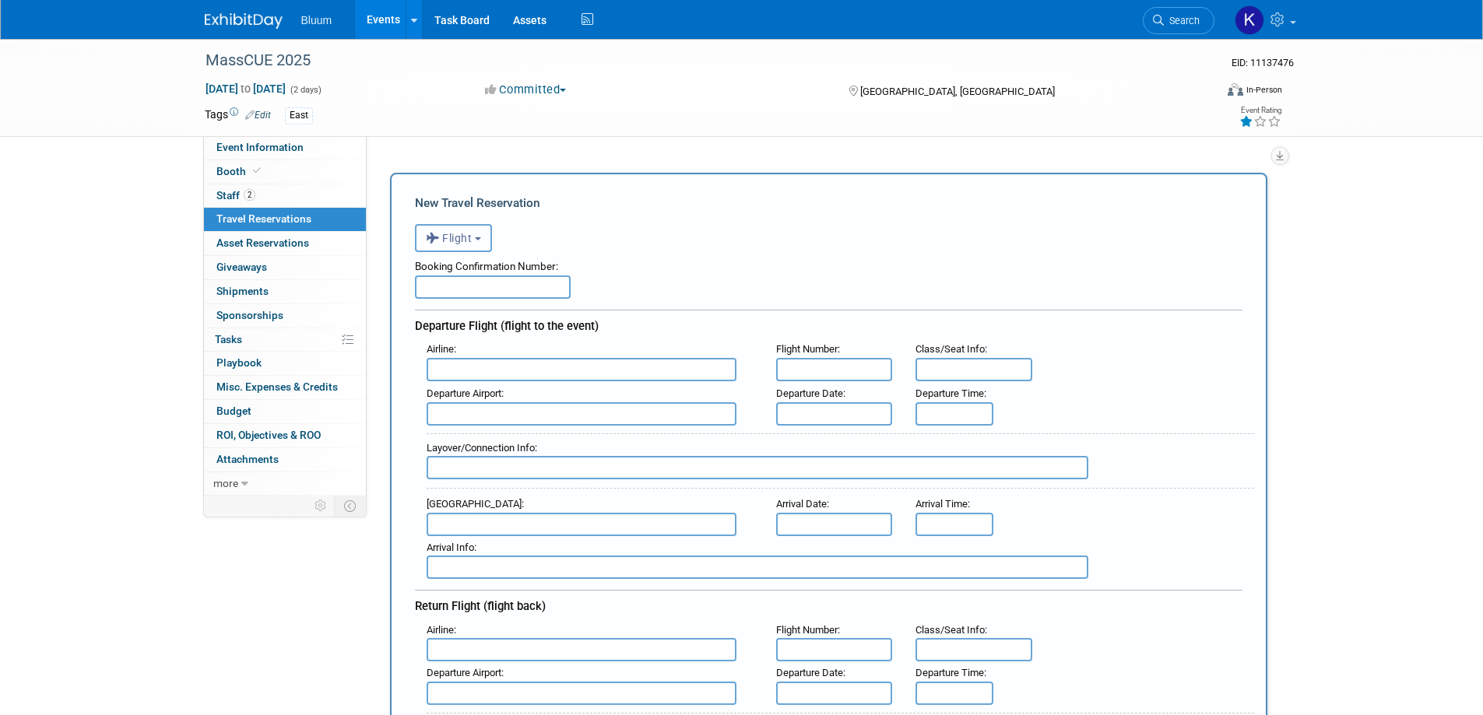
click at [485, 236] on button "Flight" at bounding box center [453, 238] width 77 height 28
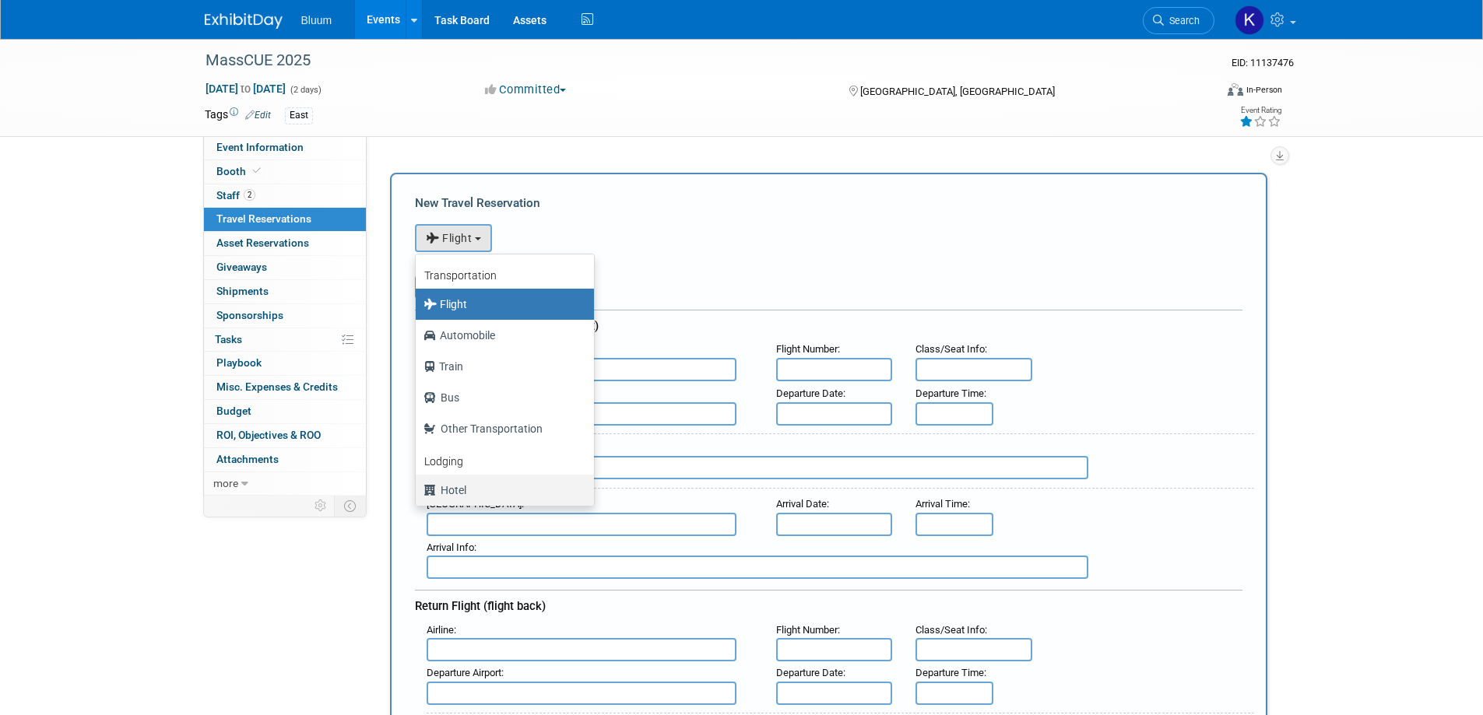
click at [443, 501] on label "Hotel" at bounding box center [500, 490] width 155 height 25
click at [418, 494] on input "Hotel" at bounding box center [413, 488] width 10 height 10
select select "6"
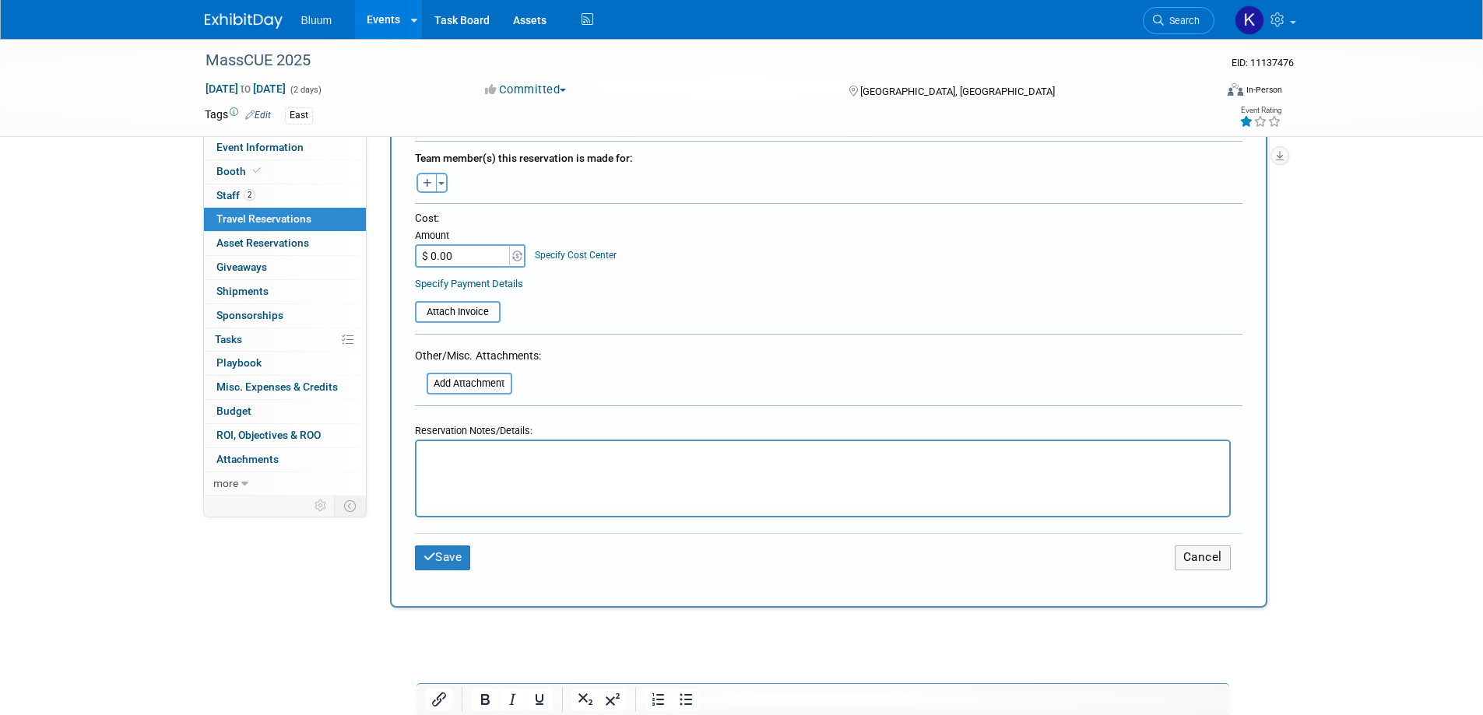
scroll to position [545, 0]
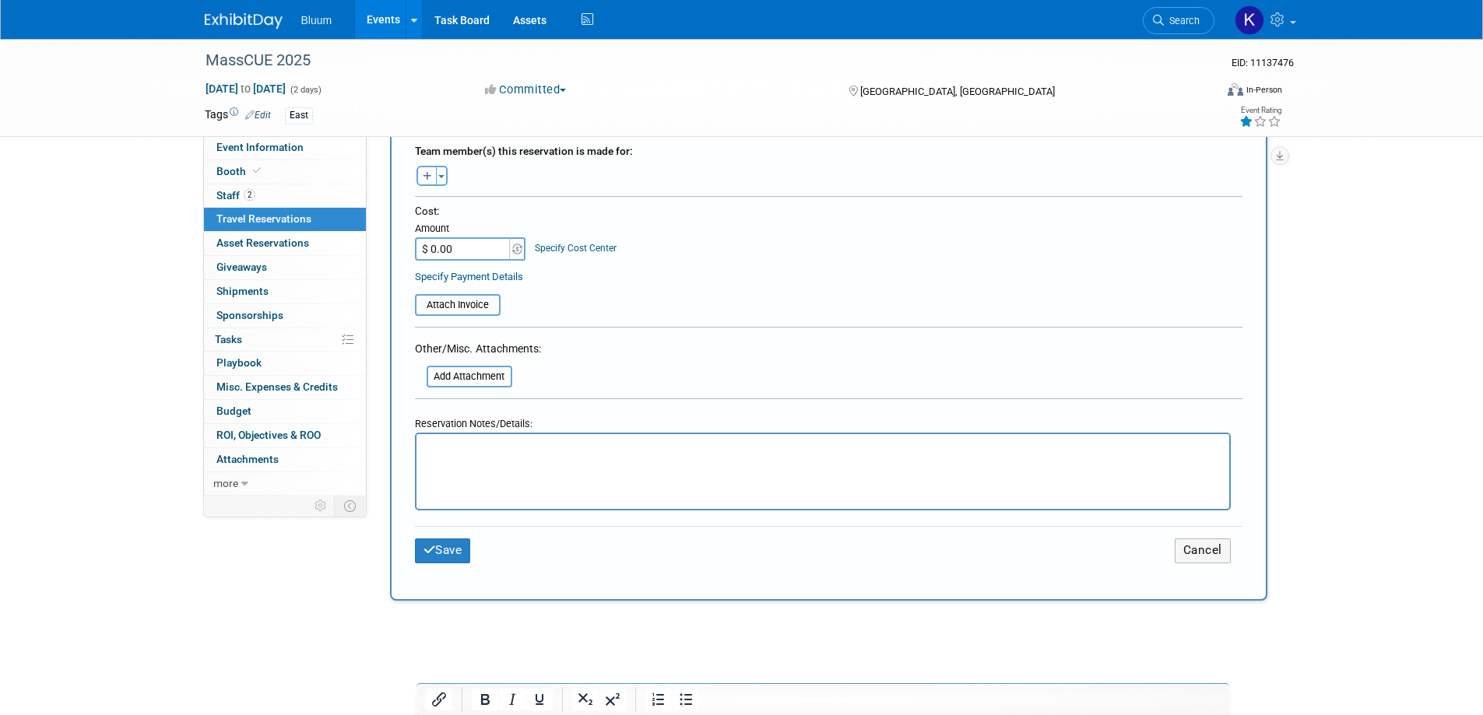
click at [480, 457] on html at bounding box center [822, 445] width 813 height 23
paste body "Rich Text Area. Press ALT-0 for help."
click at [447, 555] on button "Save" at bounding box center [443, 551] width 56 height 24
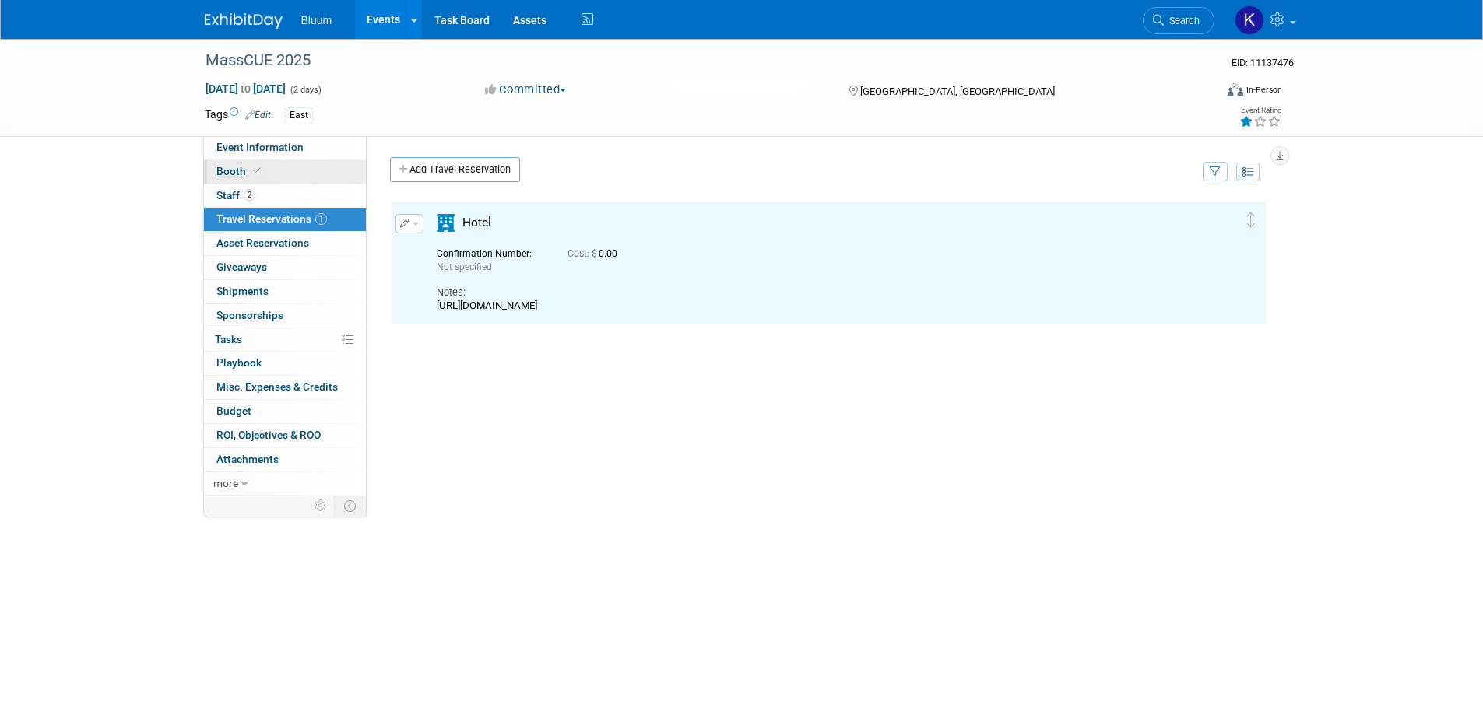
scroll to position [0, 0]
click at [283, 144] on span "Event Information" at bounding box center [259, 147] width 87 height 12
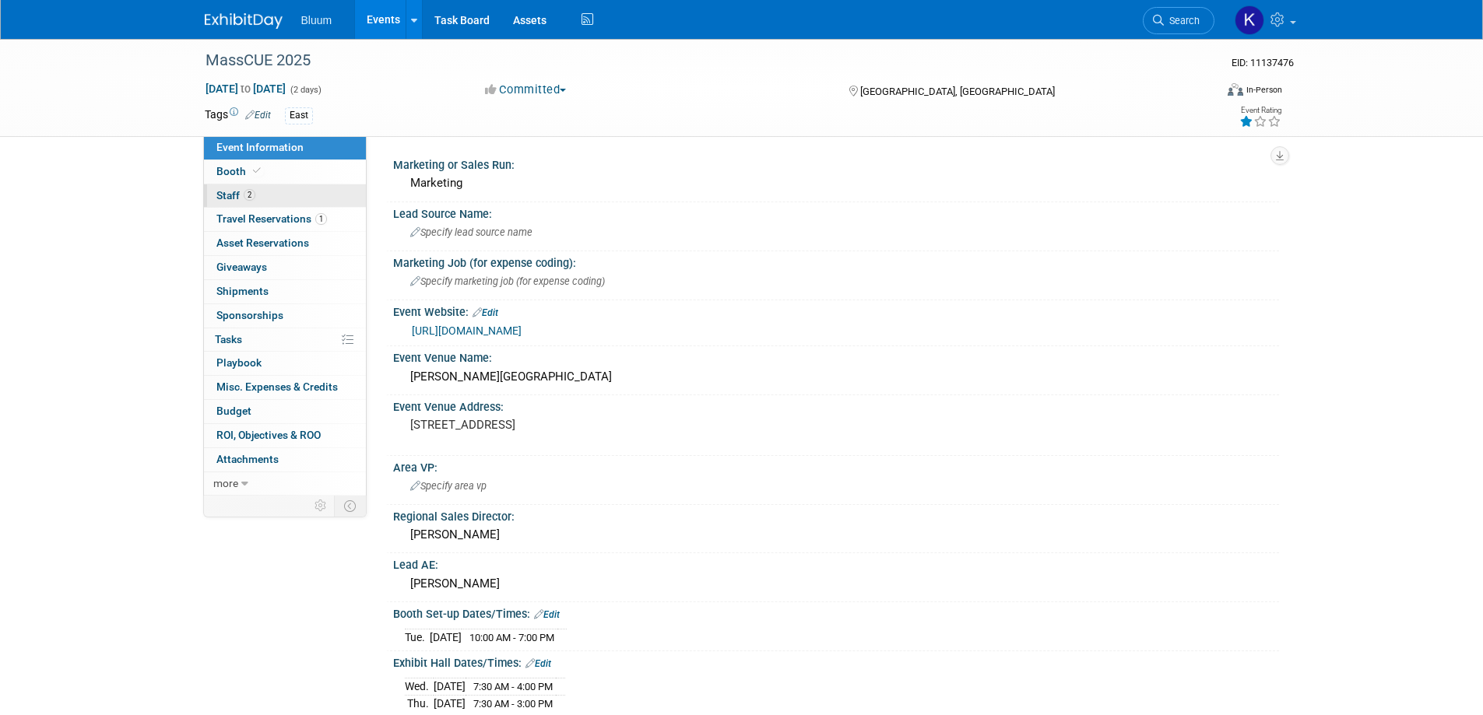
click at [227, 206] on link "2 Staff 2" at bounding box center [285, 195] width 162 height 23
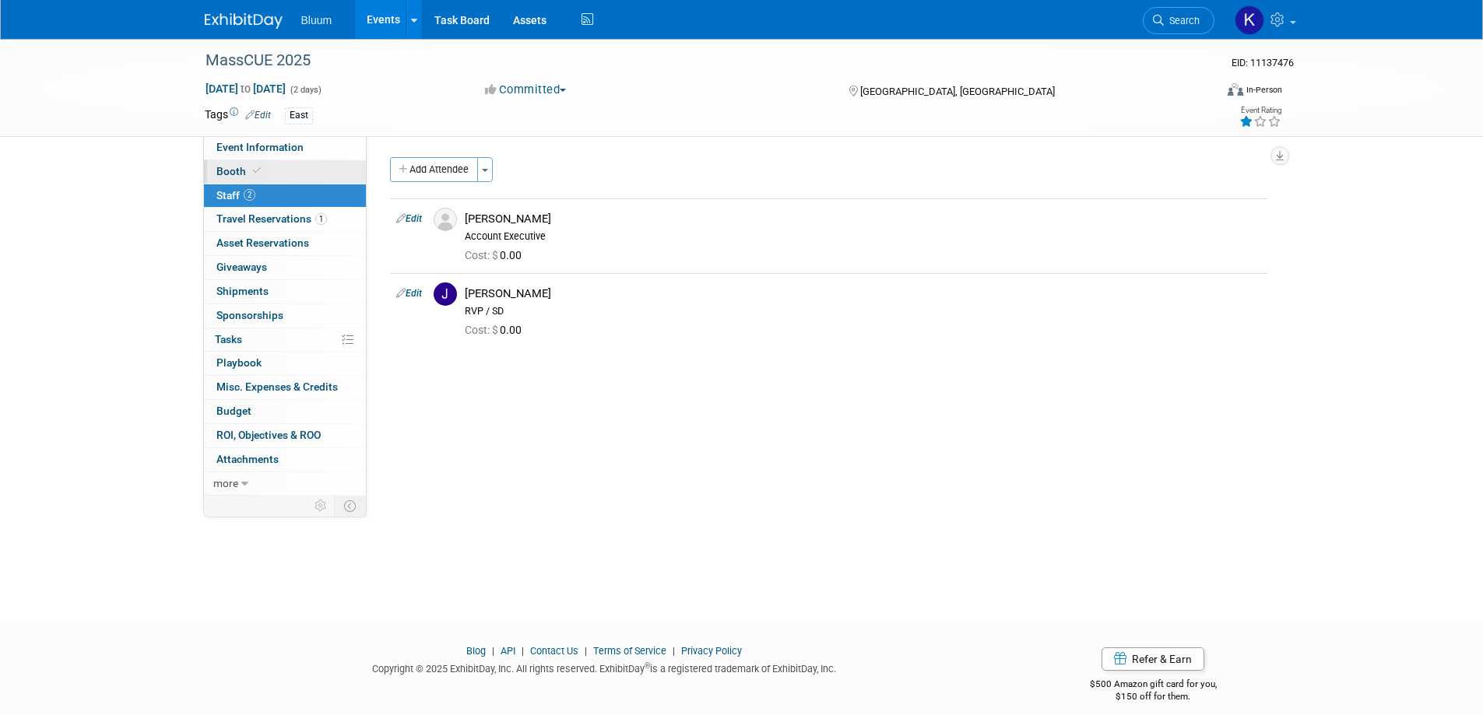
click at [248, 169] on span "Booth" at bounding box center [239, 171] width 47 height 12
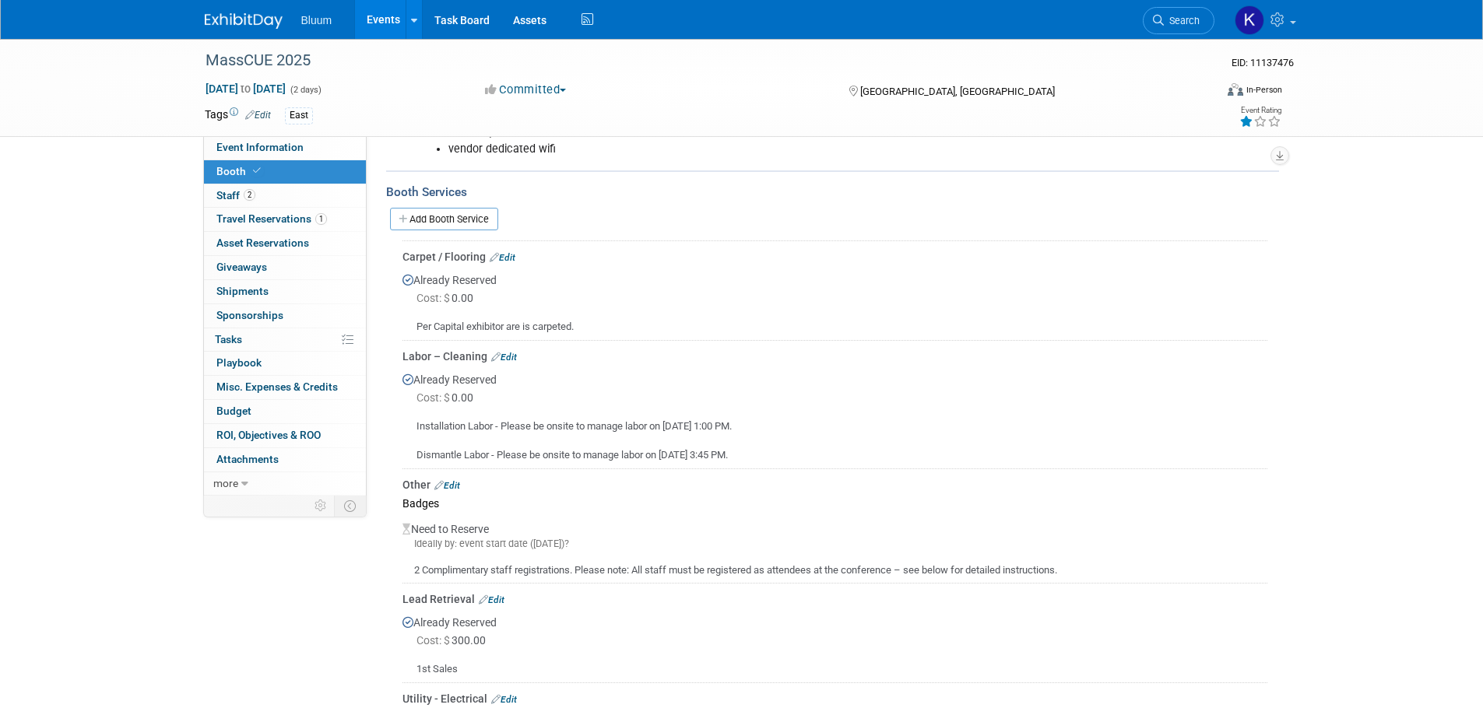
scroll to position [389, 0]
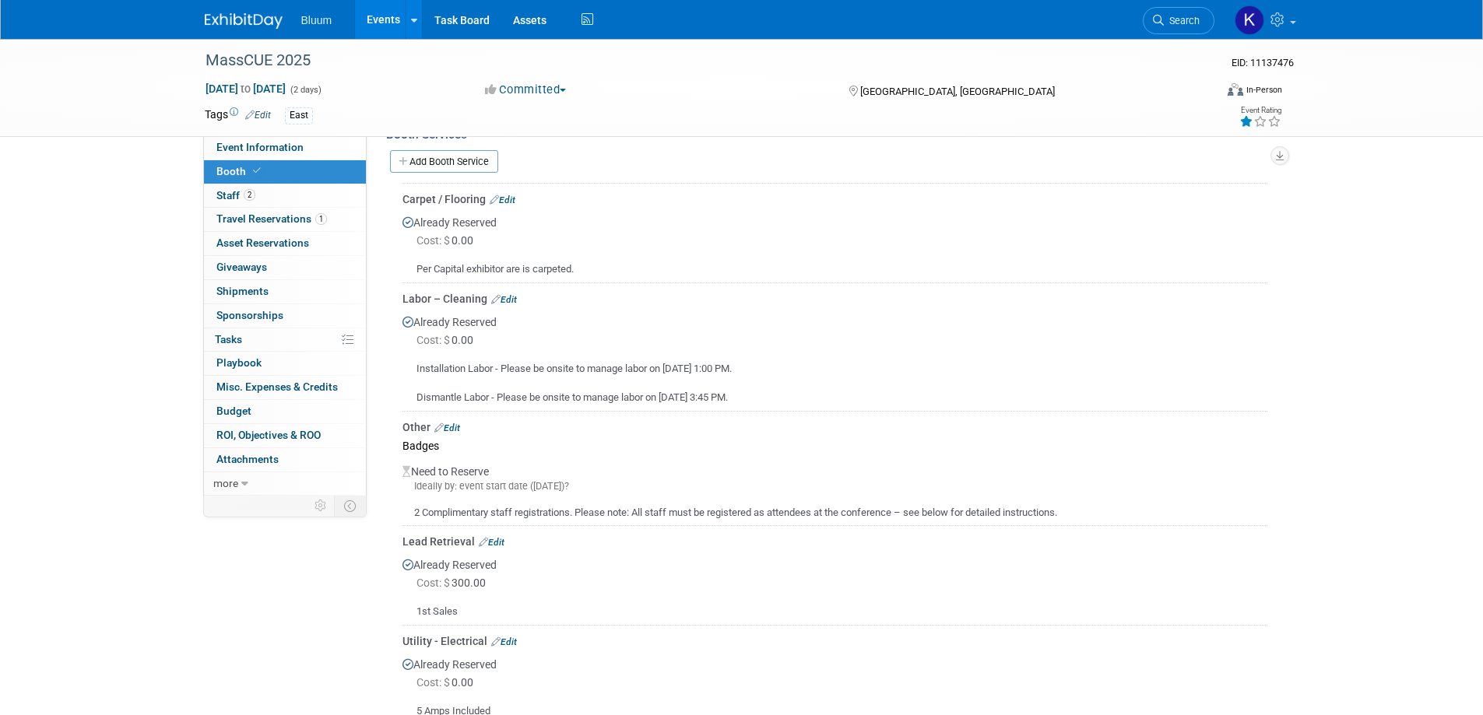
click at [454, 424] on link "Edit" at bounding box center [447, 428] width 26 height 11
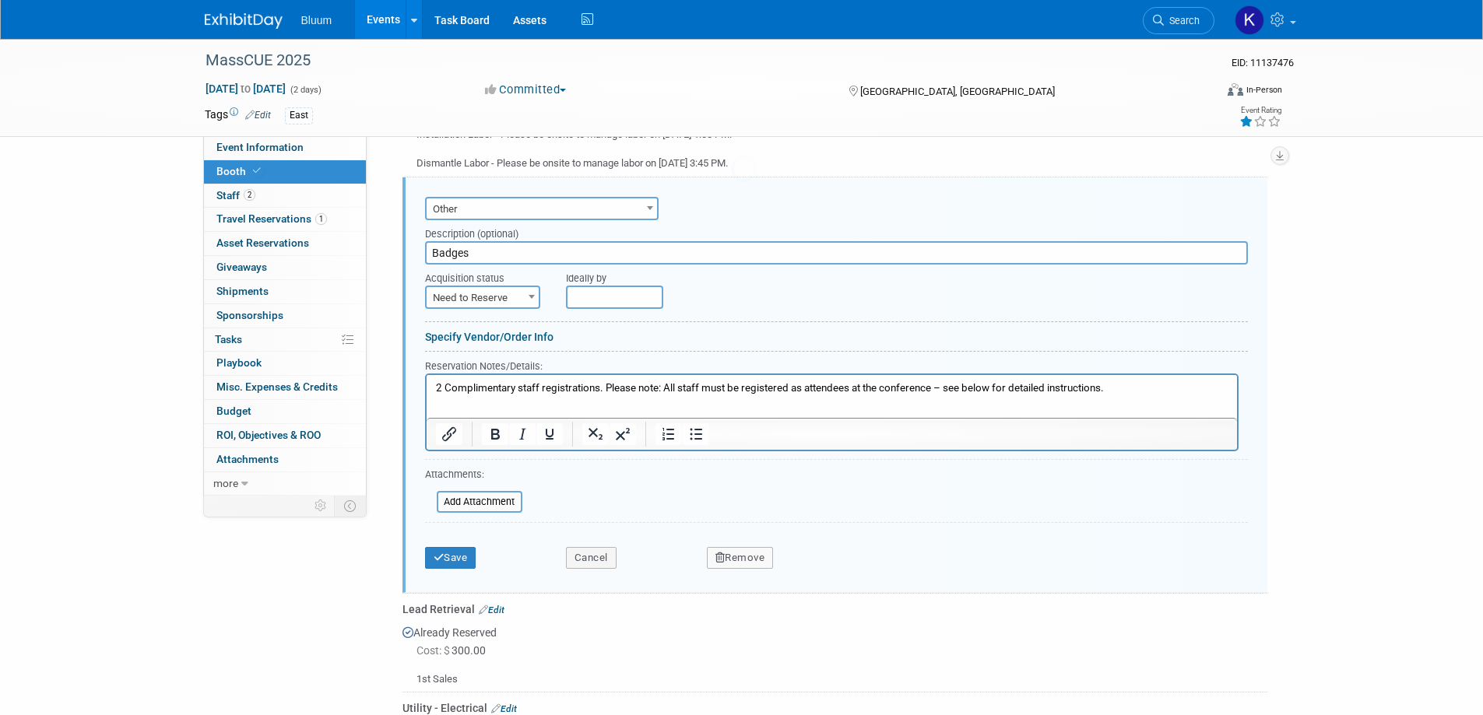
scroll to position [0, 0]
click at [433, 385] on html "2 Complimentary staff registrations. Please note: All staff must be registered …" at bounding box center [831, 384] width 810 height 21
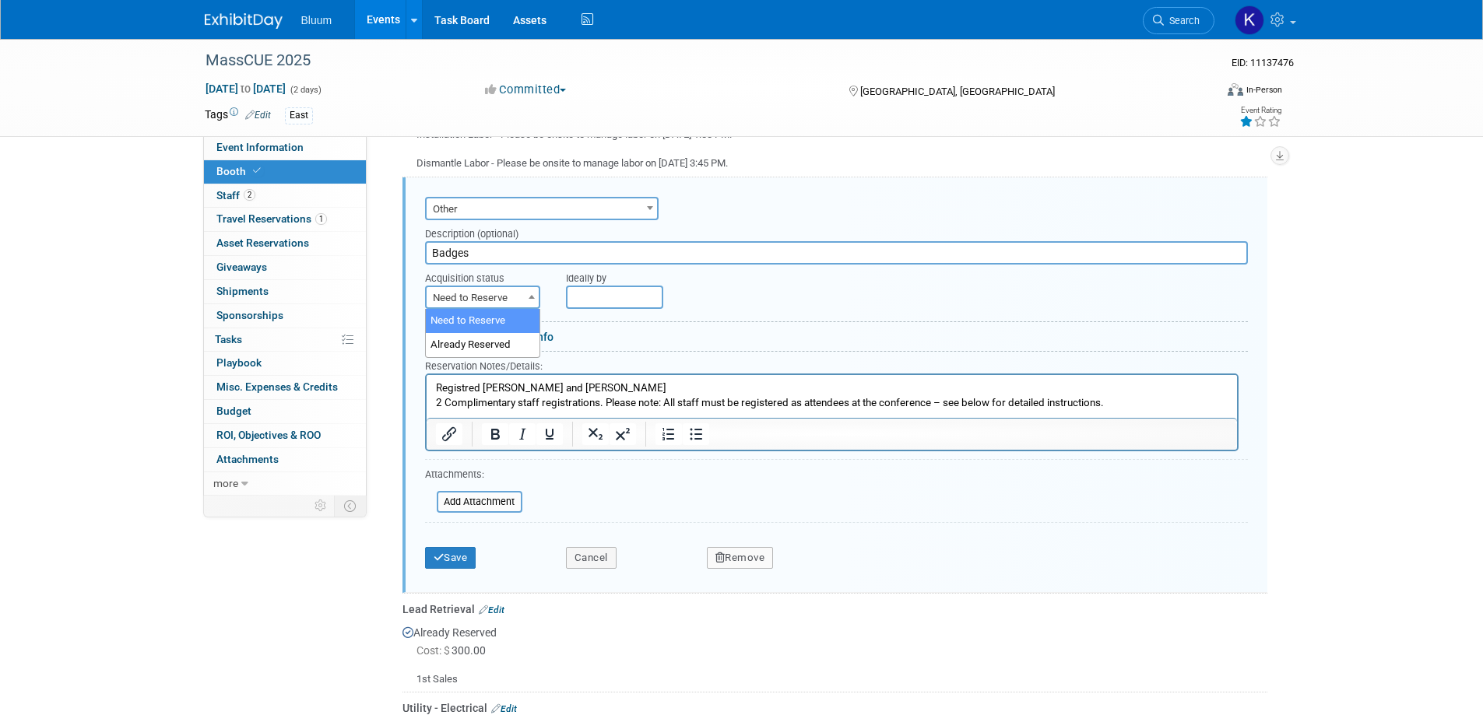
click at [524, 292] on span at bounding box center [532, 296] width 16 height 20
select select "2"
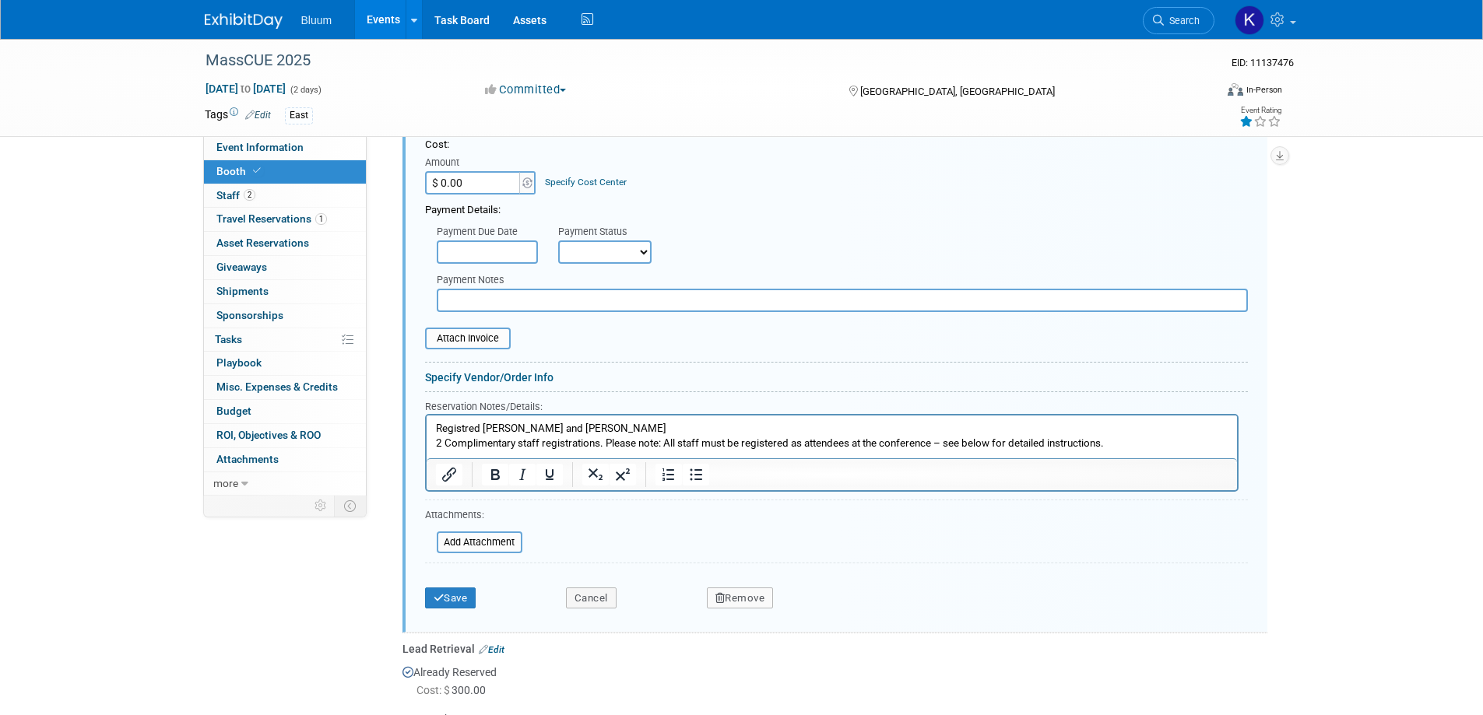
scroll to position [857, 0]
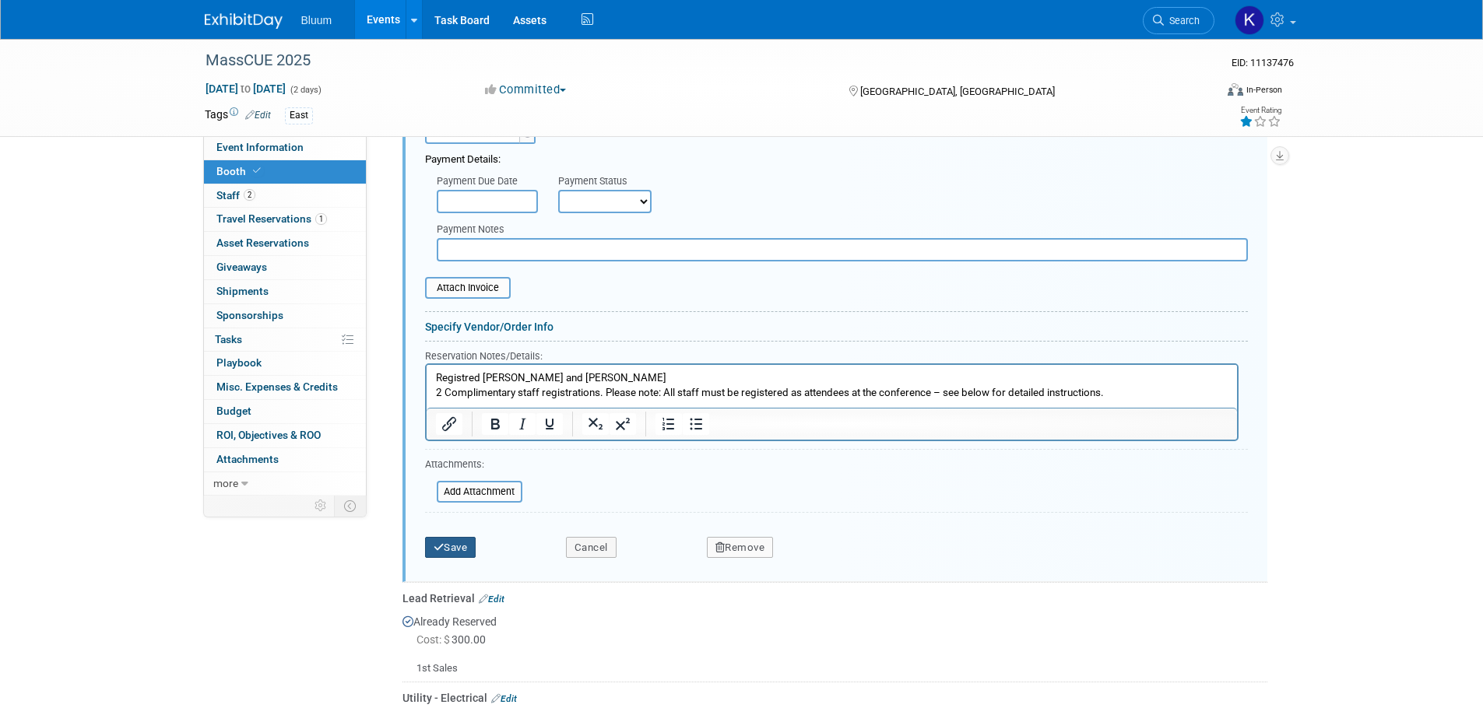
click at [454, 545] on button "Save" at bounding box center [450, 548] width 51 height 22
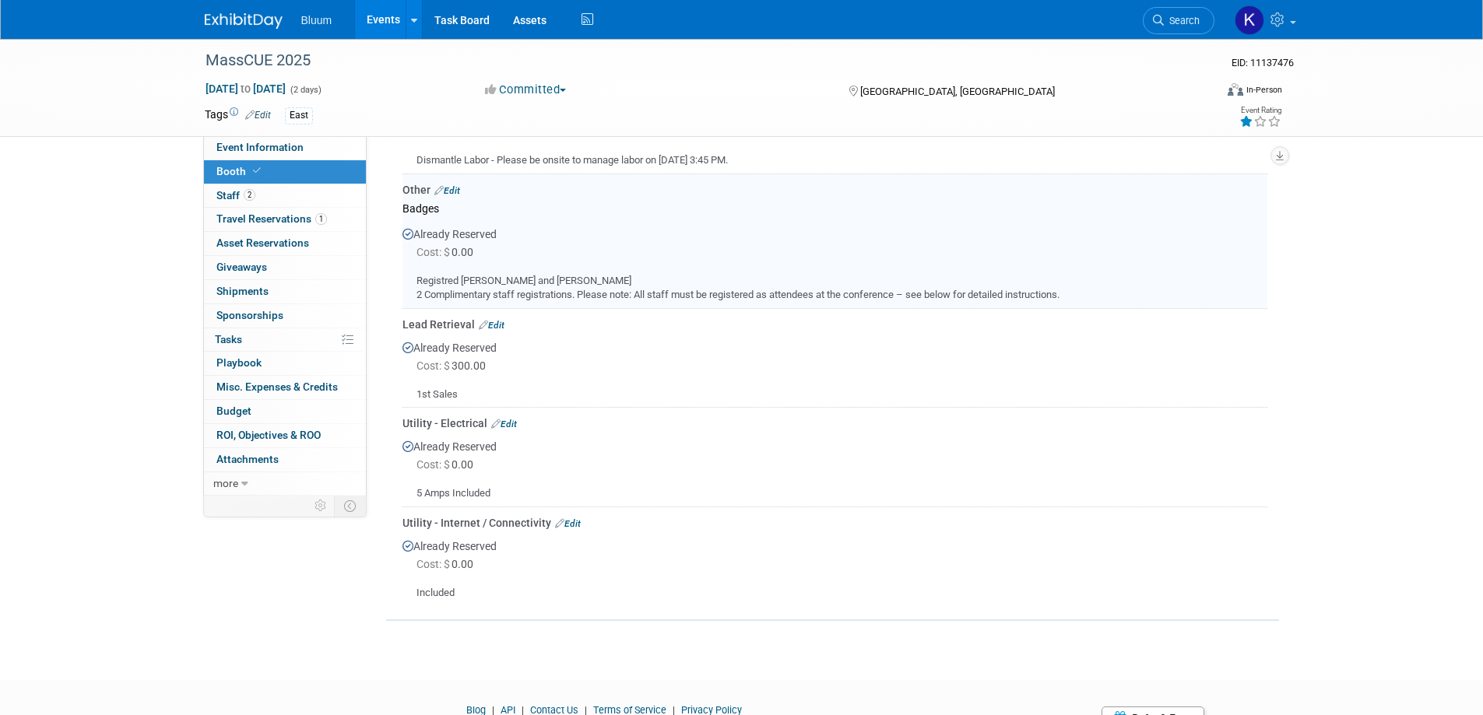
scroll to position [624, 0]
